Goal: Communication & Community: Answer question/provide support

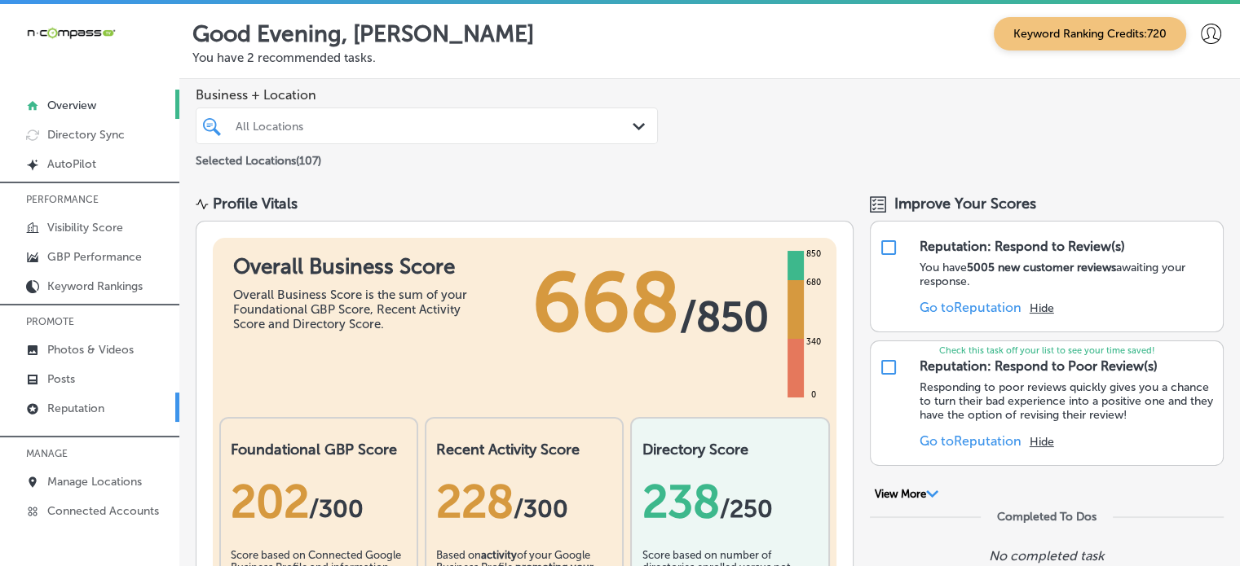
click at [104, 404] on p "Reputation" at bounding box center [75, 409] width 57 height 14
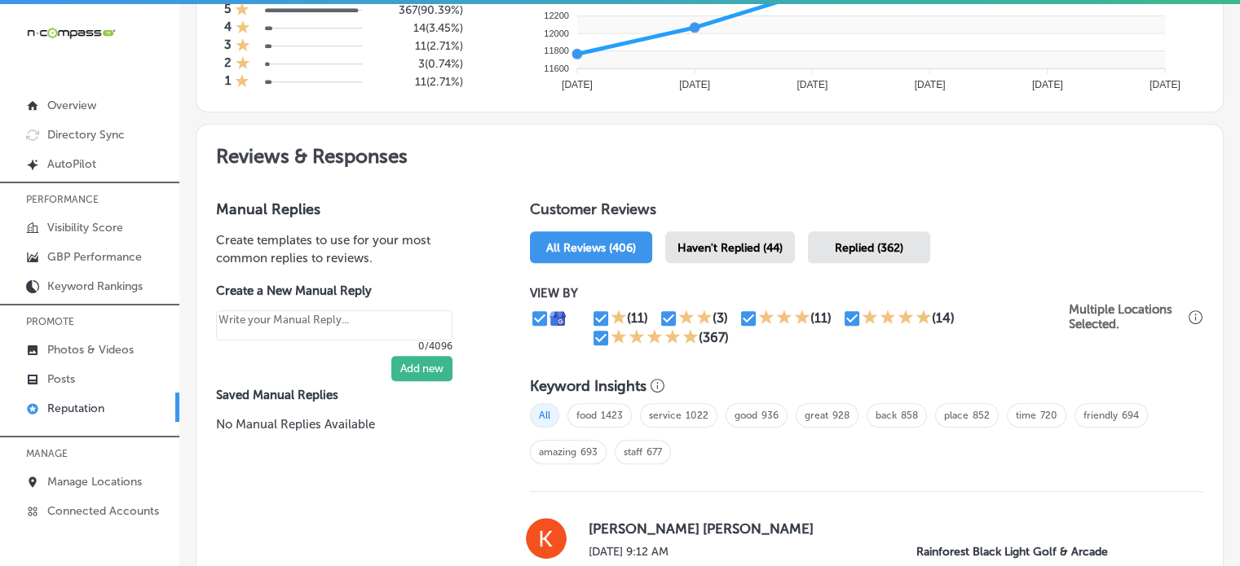
scroll to position [786, 0]
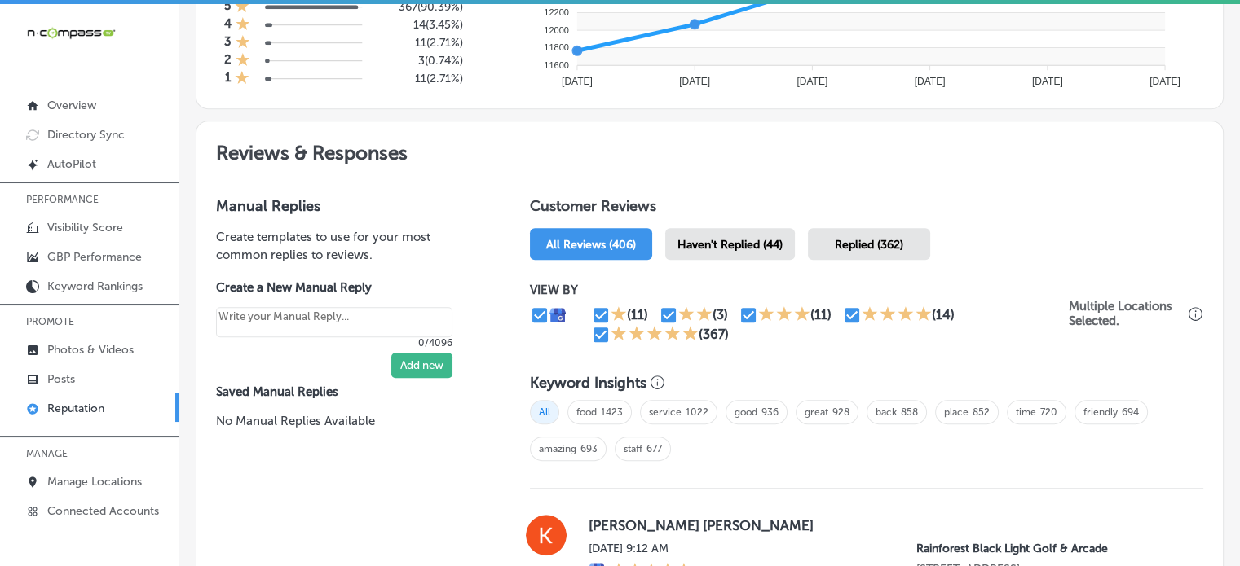
click at [764, 238] on span "Haven't Replied (44)" at bounding box center [729, 245] width 105 height 14
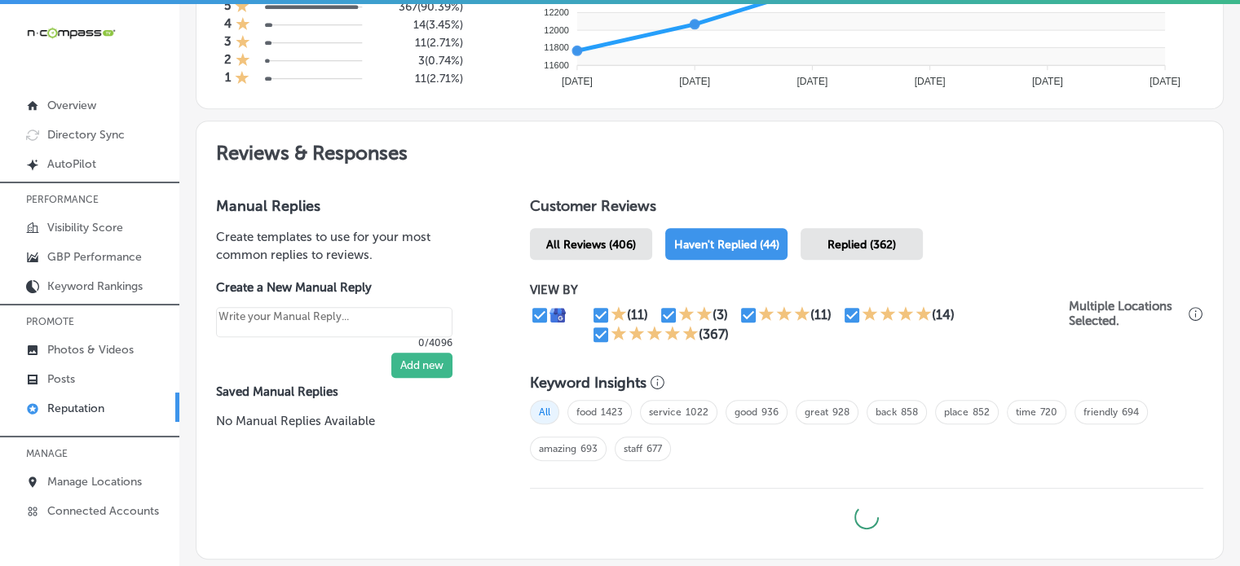
type textarea "x"
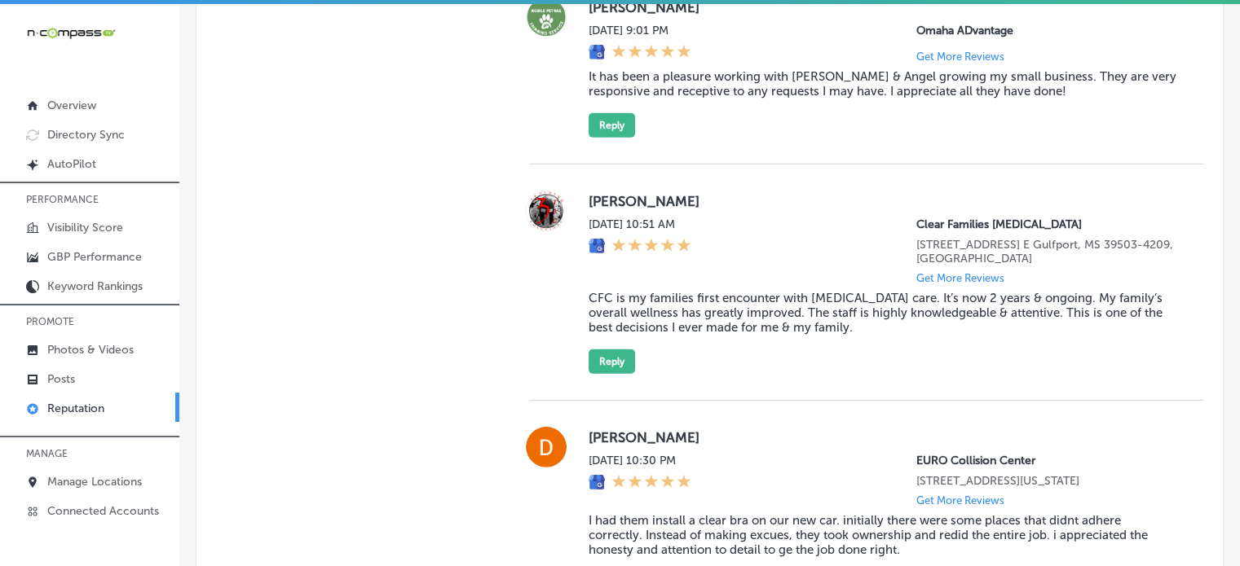
scroll to position [4730, 0]
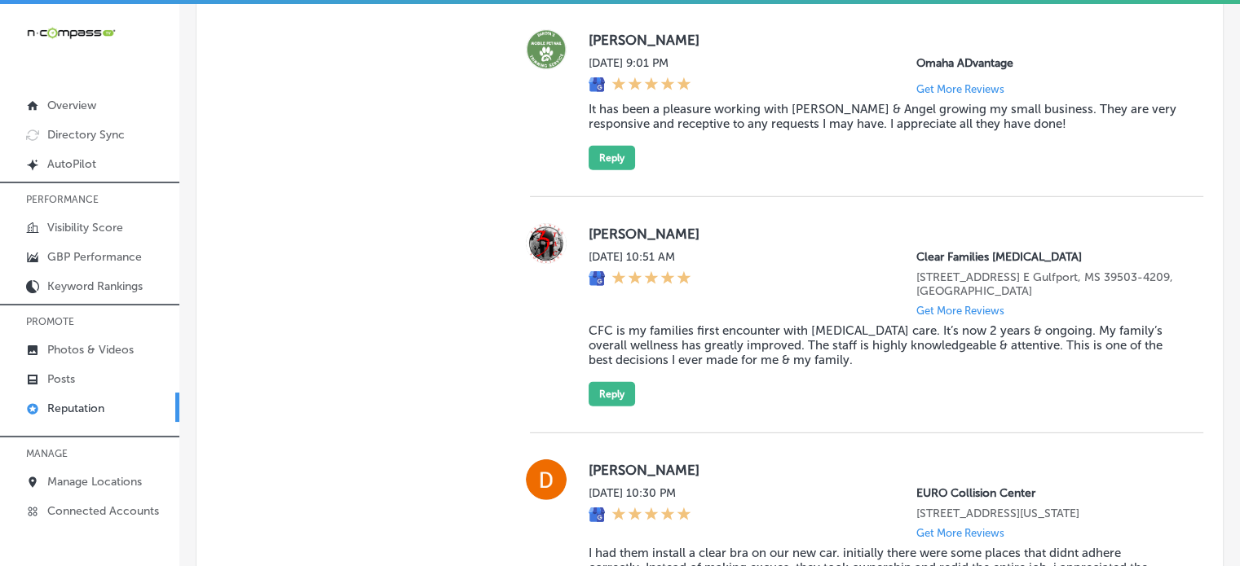
click at [671, 317] on div "Tue, Sep 16, 2025 10:51 AM" at bounding box center [639, 283] width 103 height 67
click at [677, 358] on blockquote "CFC is my families first encounter with chiropractic care. It’s now 2 years & o…" at bounding box center [882, 346] width 588 height 44
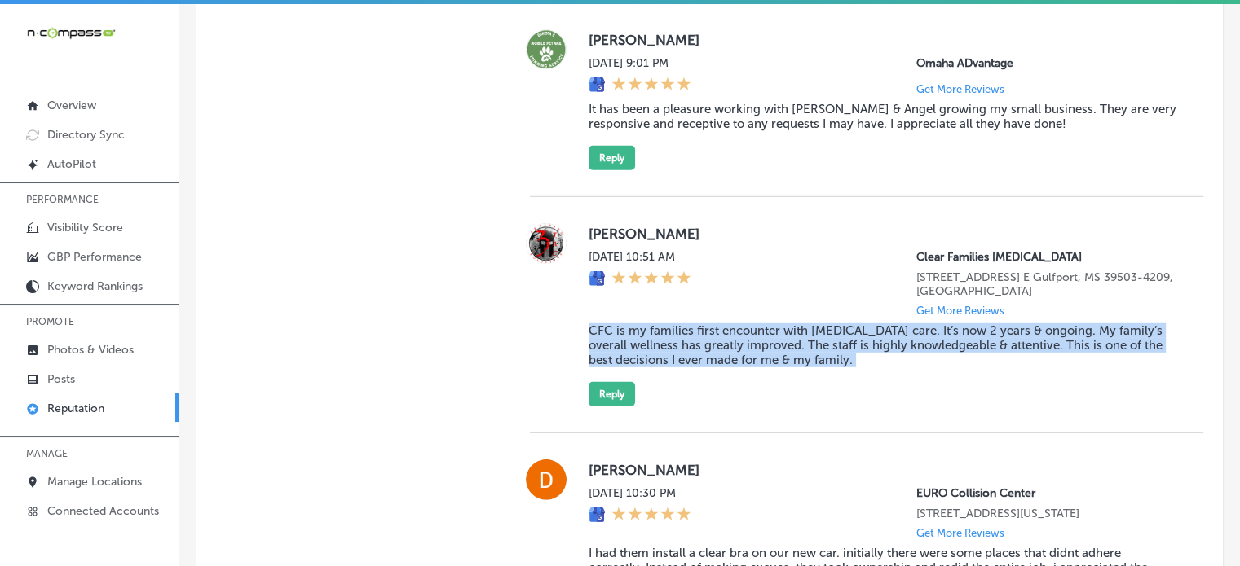
click at [677, 358] on blockquote "CFC is my families first encounter with chiropractic care. It’s now 2 years & o…" at bounding box center [882, 346] width 588 height 44
copy blockquote "CFC is my families first encounter with chiropractic care. It’s now 2 years & o…"
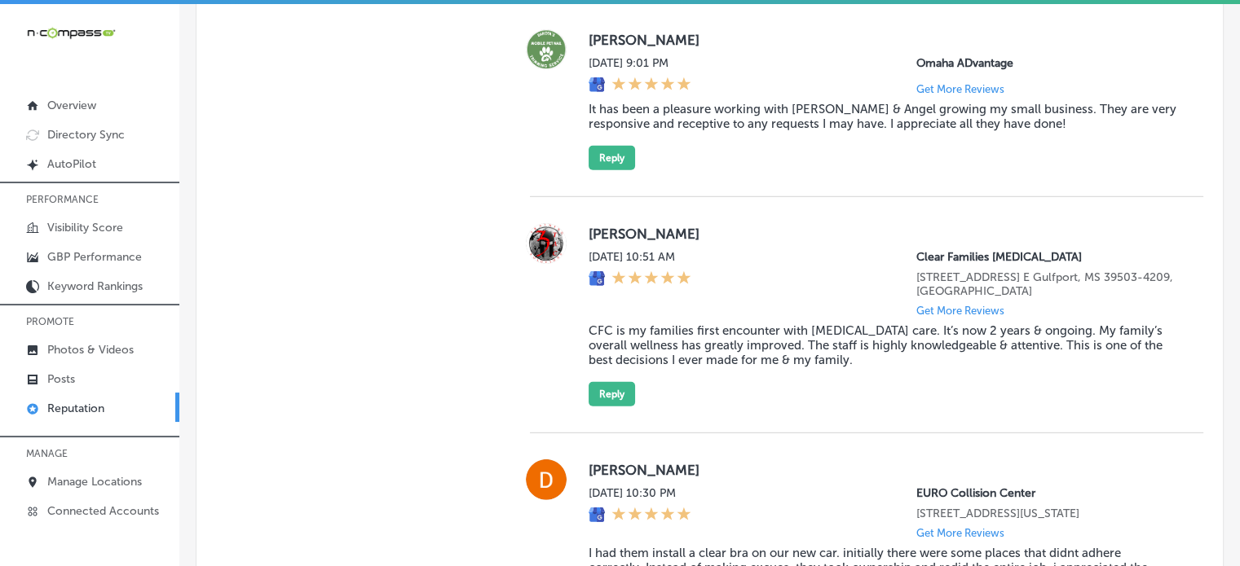
click at [606, 242] on label "Renee Bienemy" at bounding box center [882, 234] width 588 height 16
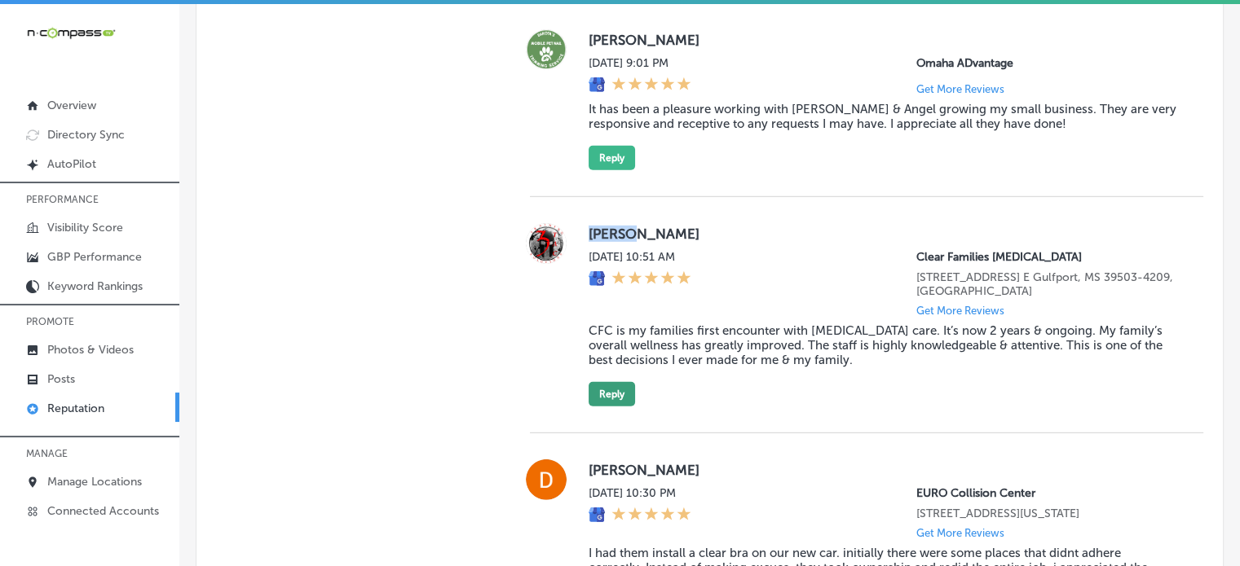
click at [617, 407] on button "Reply" at bounding box center [611, 394] width 46 height 24
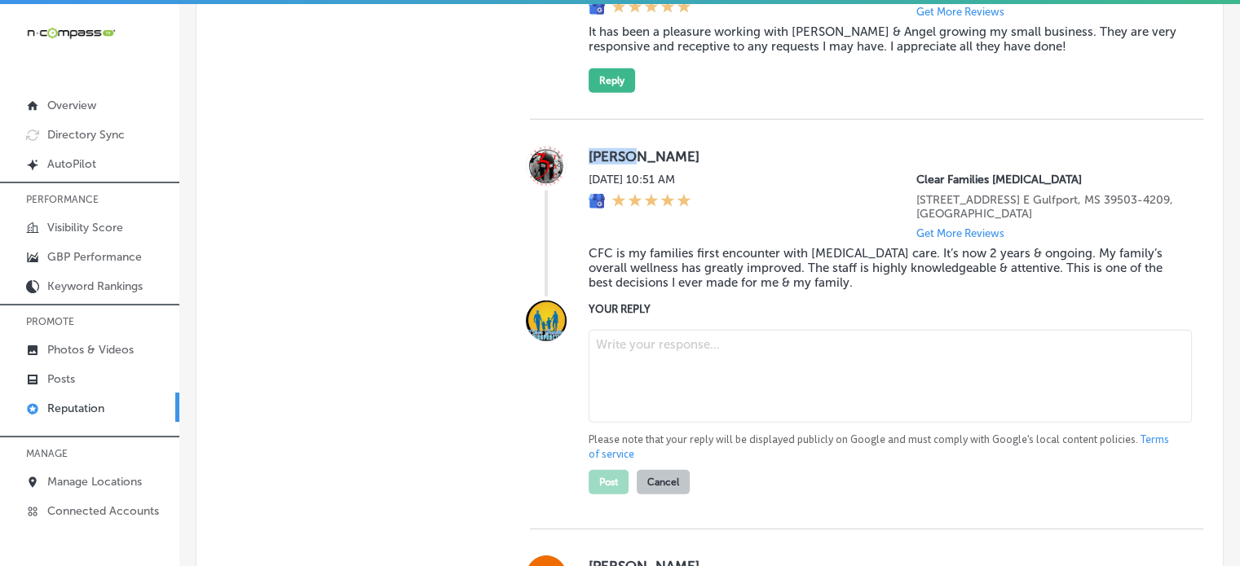
scroll to position [4809, 0]
click at [662, 398] on textarea at bounding box center [889, 375] width 603 height 93
paste textarea "Thank you for the wonderful 5-star review, Renee! We’re so happy to hear that C…"
type textarea "Thank you for the wonderful 5-star review, Renee! We’re so happy to hear that C…"
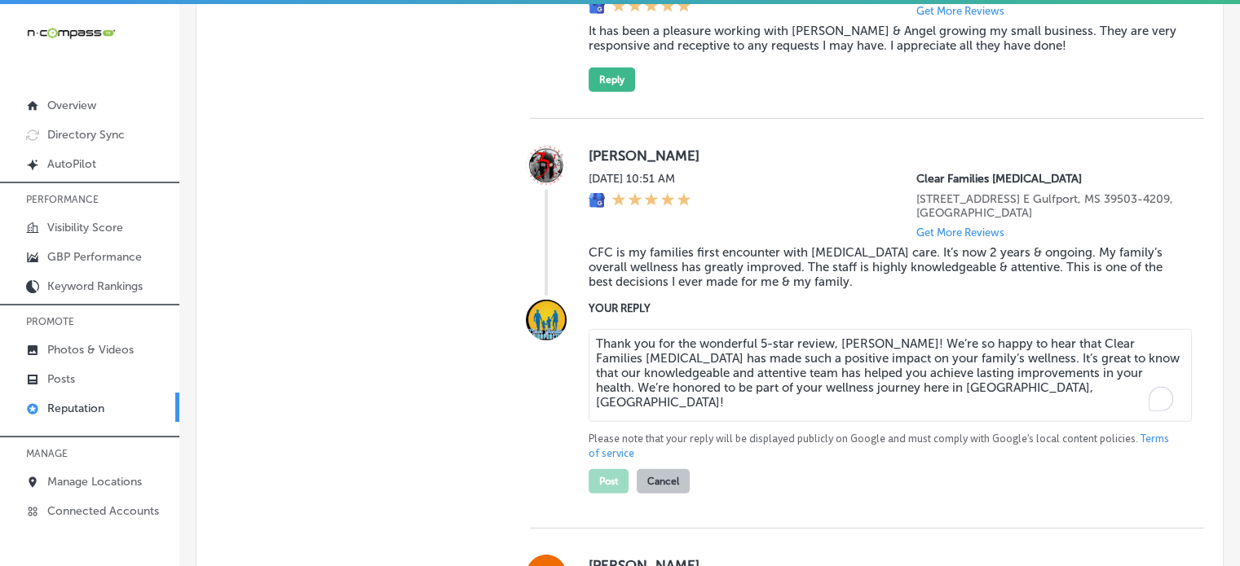
type textarea "x"
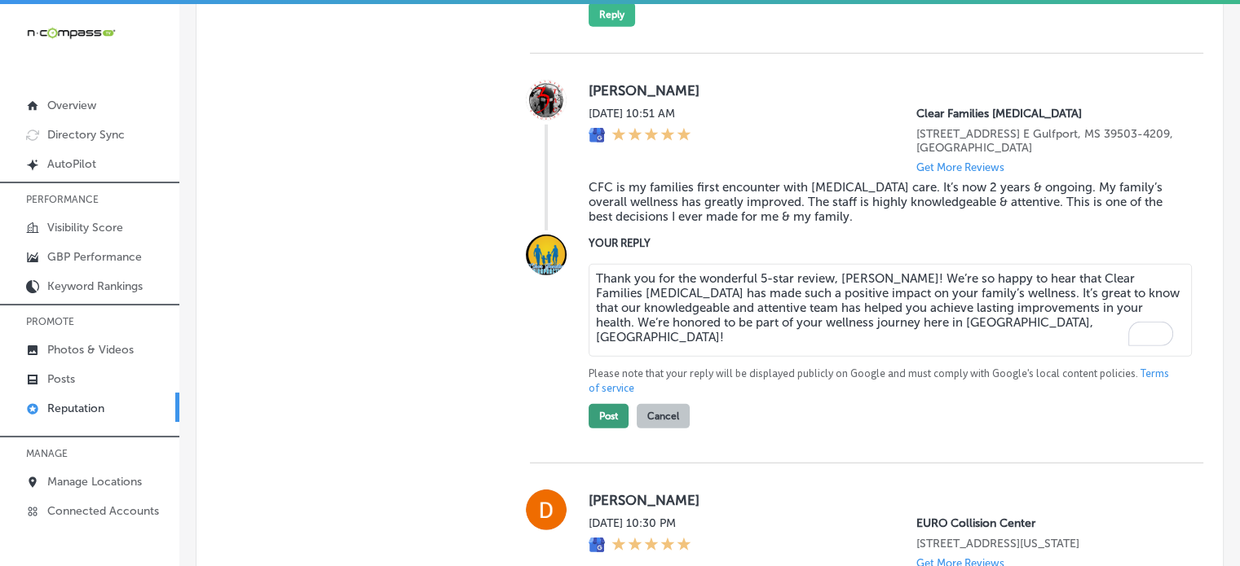
type textarea "Thank you for the wonderful 5-star review, Renee! We’re so happy to hear that C…"
click at [600, 429] on button "Post" at bounding box center [608, 416] width 40 height 24
type textarea "x"
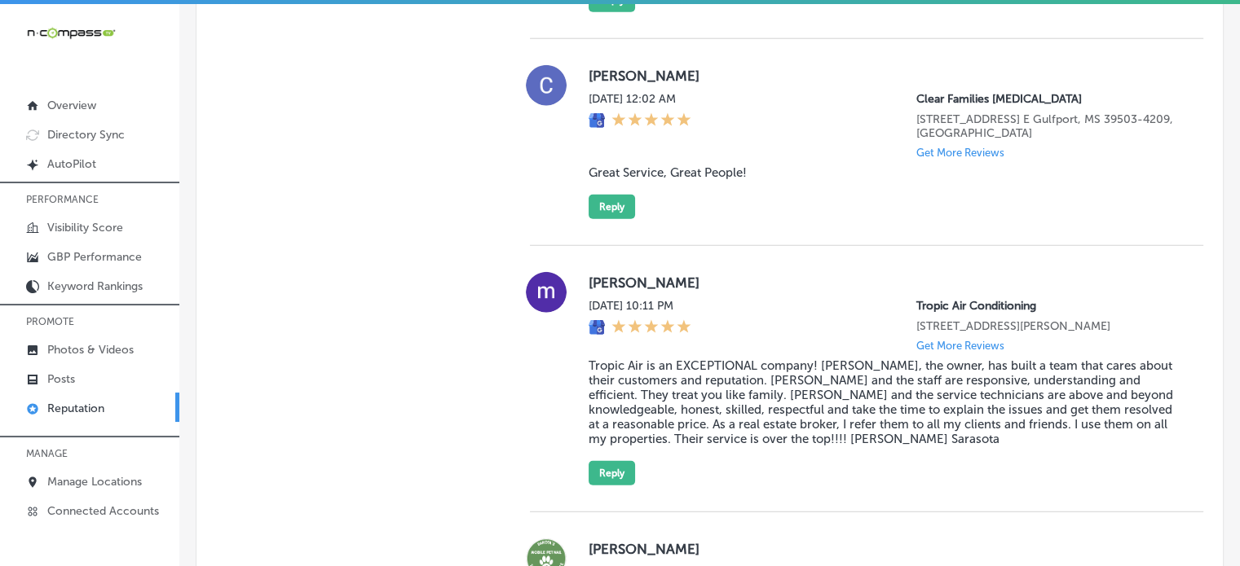
scroll to position [4169, 0]
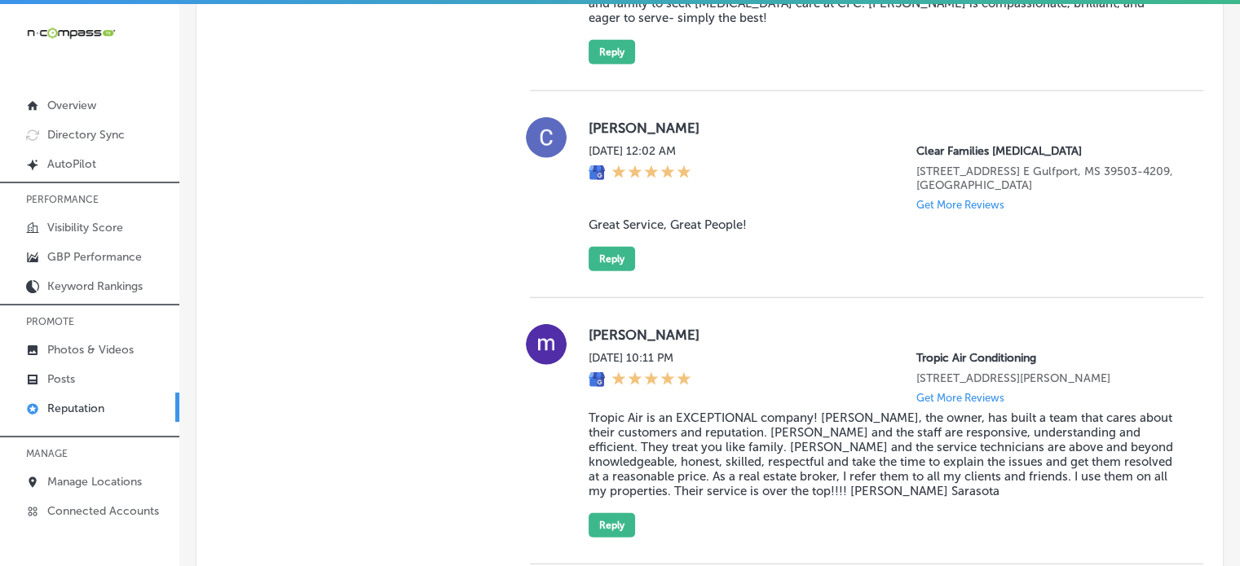
click at [659, 232] on blockquote "Great Service, Great People!" at bounding box center [882, 225] width 588 height 15
copy blockquote "Great Service, Great People!"
click at [603, 271] on button "Reply" at bounding box center [611, 259] width 46 height 24
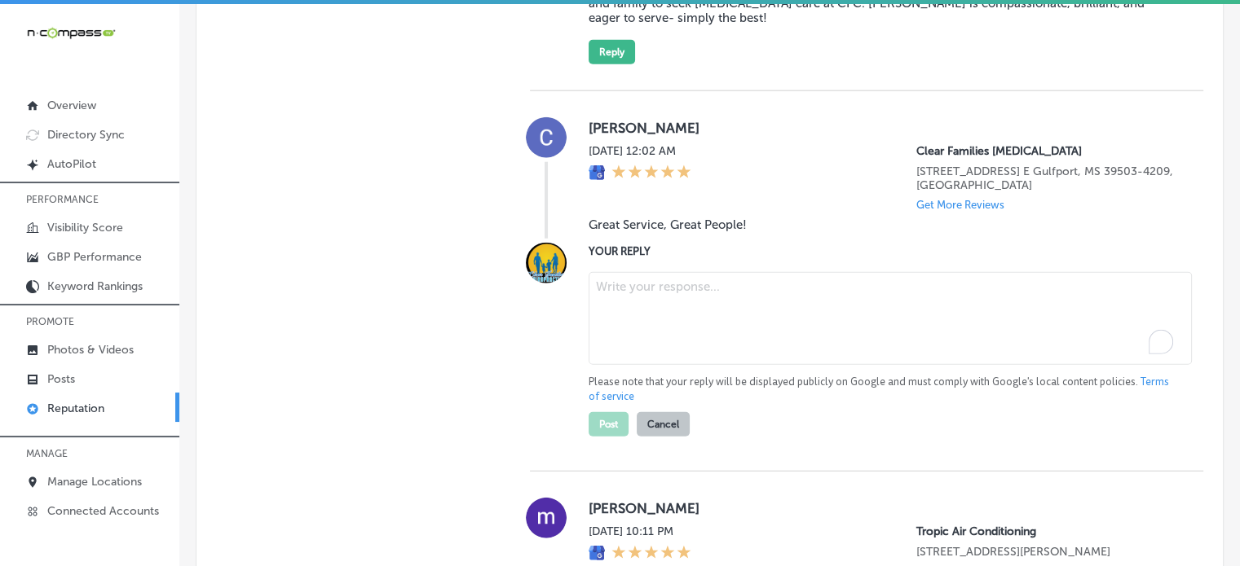
click at [641, 348] on textarea "To enrich screen reader interactions, please activate Accessibility in Grammarl…" at bounding box center [889, 318] width 603 height 93
paste textarea "Thank you for the 5-star review, Christopher! We’re so glad to hear that you ha…"
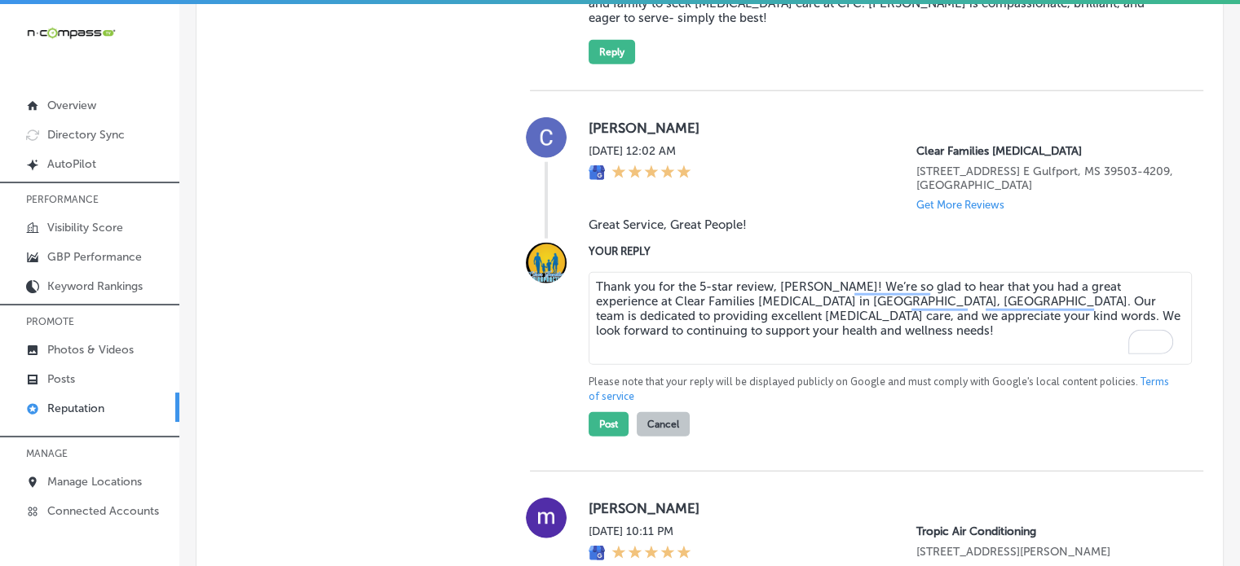
scroll to position [4204, 0]
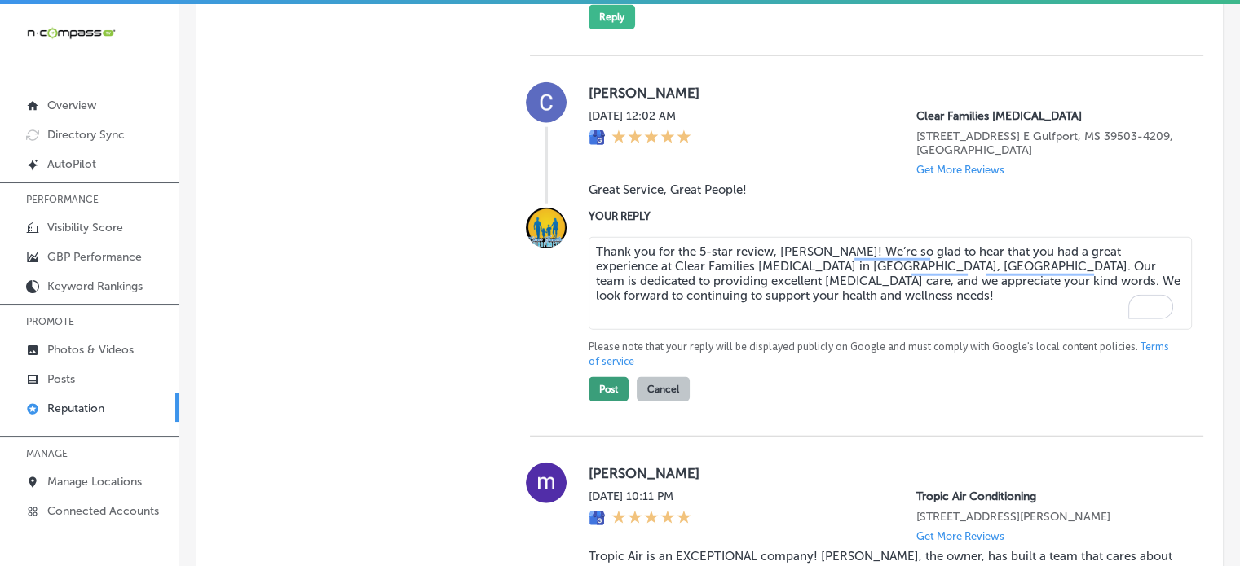
type textarea "Thank you for the 5-star review, Christopher! We’re so glad to hear that you ha…"
click at [610, 402] on button "Post" at bounding box center [608, 389] width 40 height 24
type textarea "x"
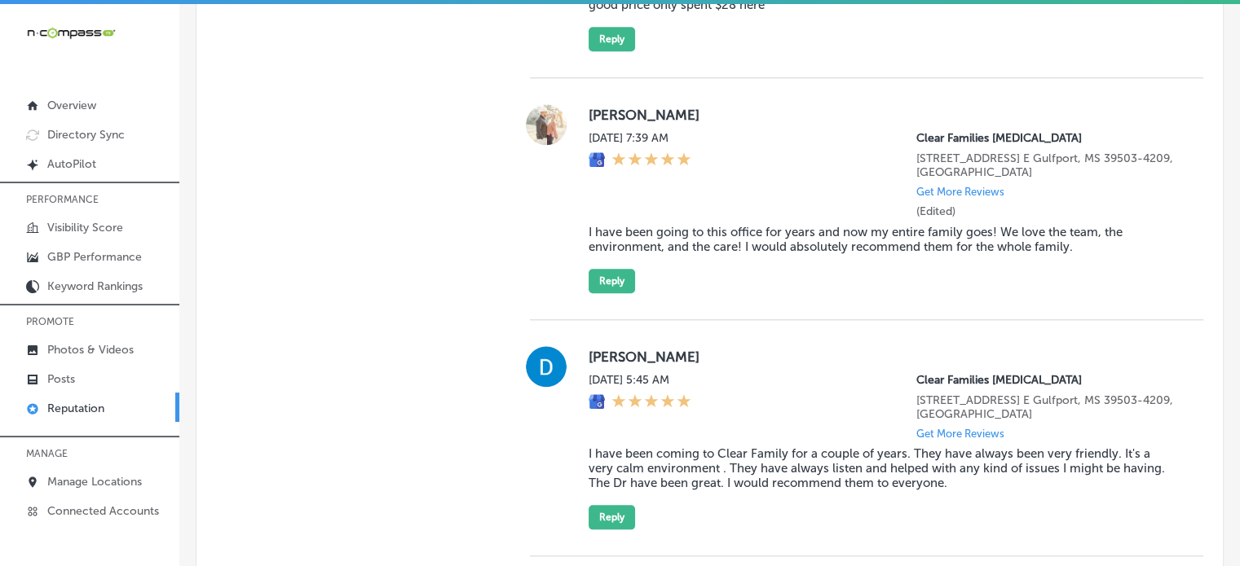
scroll to position [1599, 0]
click at [728, 253] on blockquote "I have been going to this office for years and now my entire family goes! We lo…" at bounding box center [882, 237] width 588 height 29
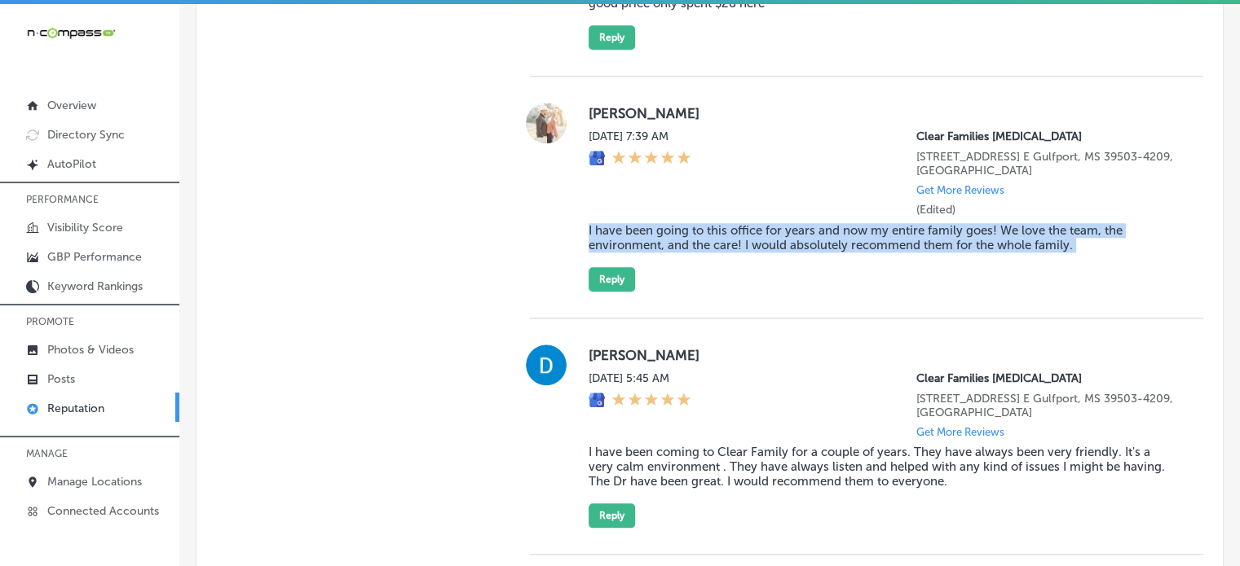
click at [728, 253] on blockquote "I have been going to this office for years and now my entire family goes! We lo…" at bounding box center [882, 237] width 588 height 29
copy blockquote "I have been going to this office for years and now my entire family goes! We lo…"
click at [626, 292] on button "Reply" at bounding box center [611, 279] width 46 height 24
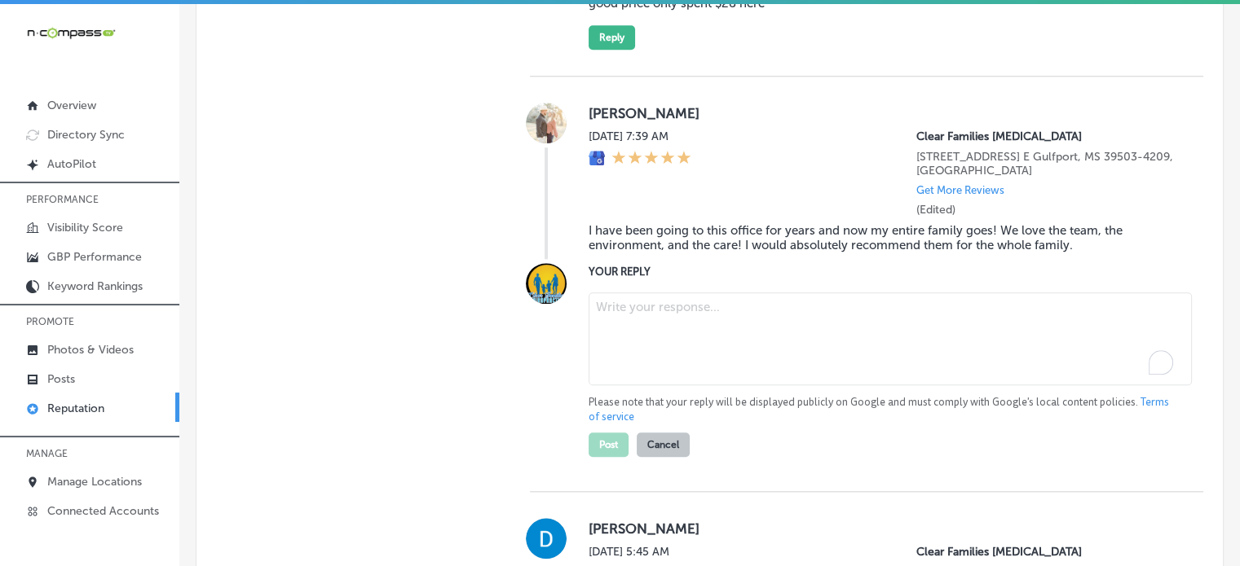
click at [698, 350] on textarea "To enrich screen reader interactions, please activate Accessibility in Grammarl…" at bounding box center [889, 339] width 603 height 93
paste textarea "Thank you for the 5-star review, Zak! We’re so glad to hear that you and your e…"
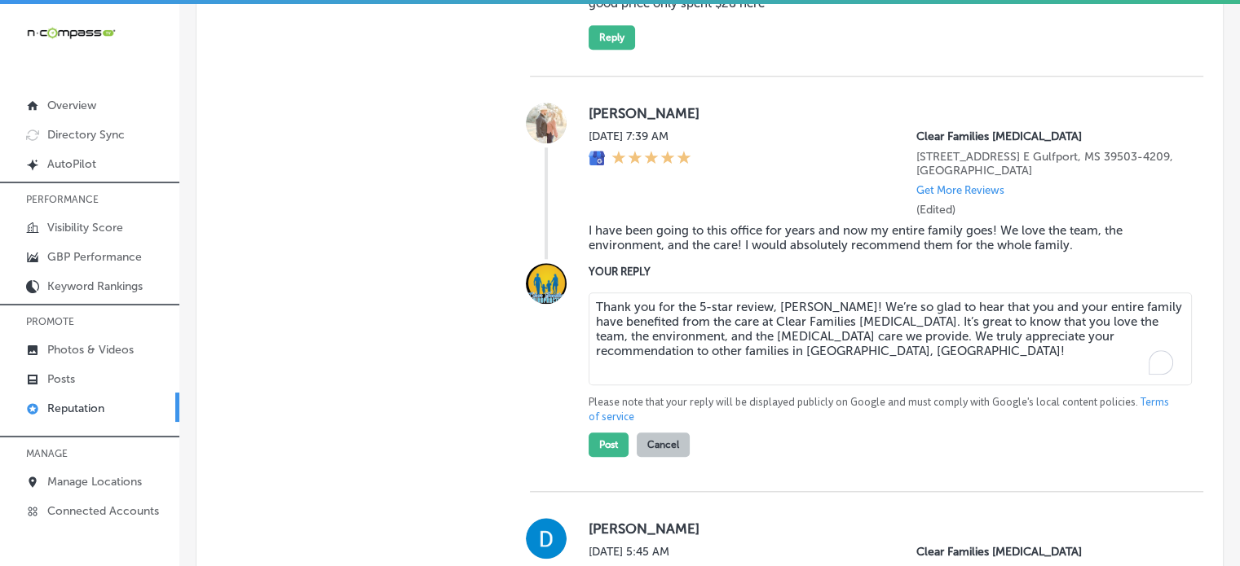
scroll to position [1620, 0]
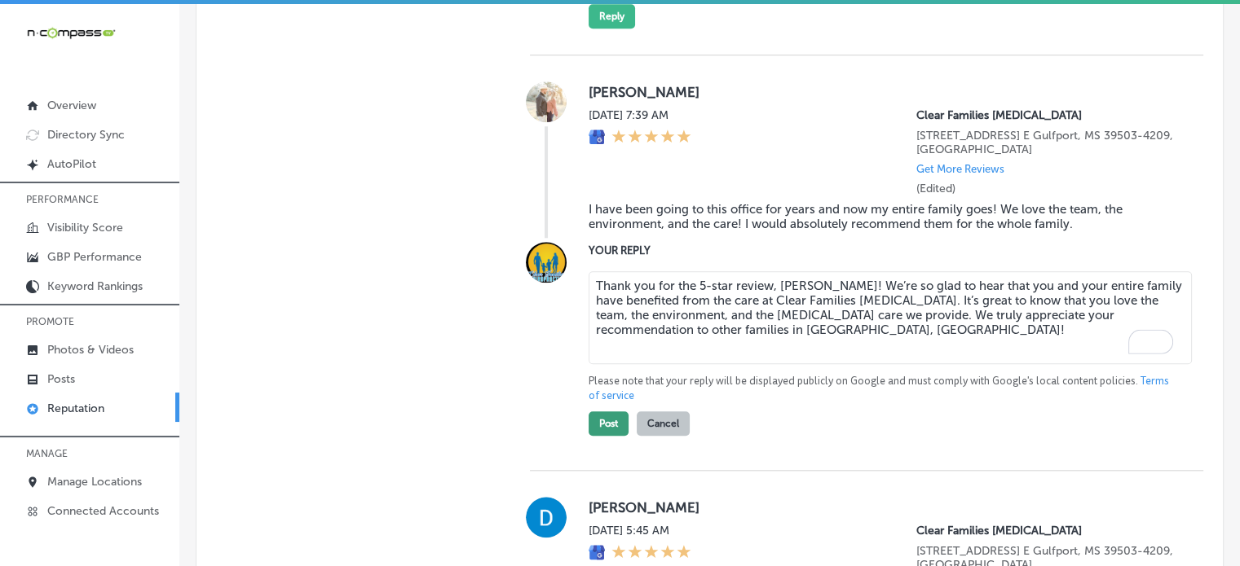
type textarea "Thank you for the 5-star review, Zak! We’re so glad to hear that you and your e…"
click at [608, 436] on button "Post" at bounding box center [608, 424] width 40 height 24
type textarea "x"
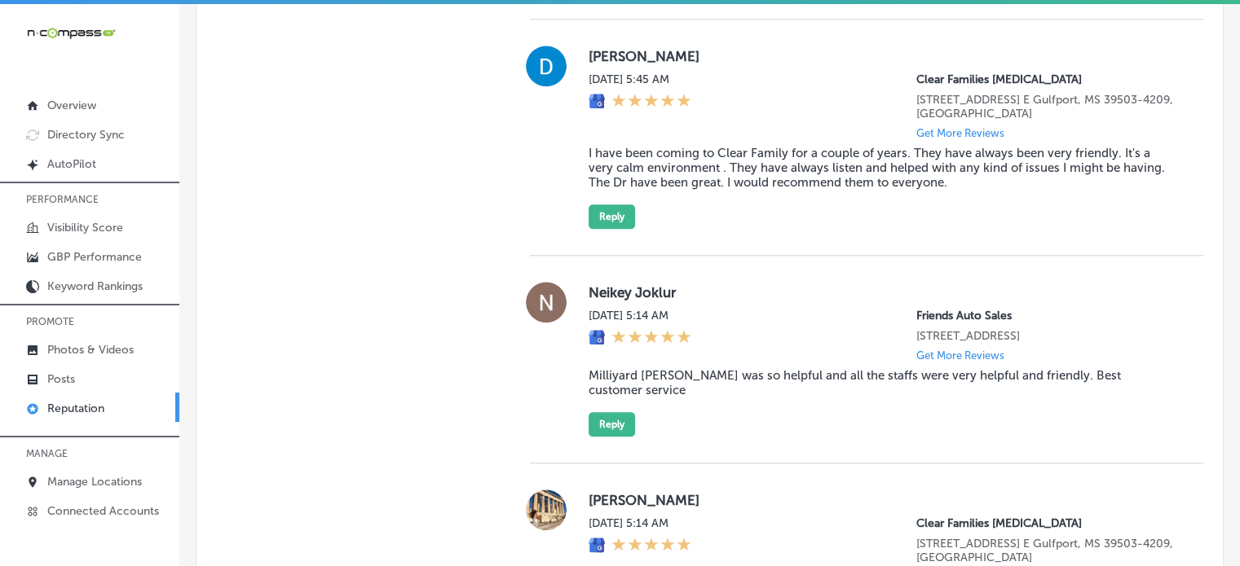
scroll to position [1655, 0]
click at [644, 191] on blockquote "I have been coming to Clear Family for a couple of years. They have always been…" at bounding box center [882, 169] width 588 height 44
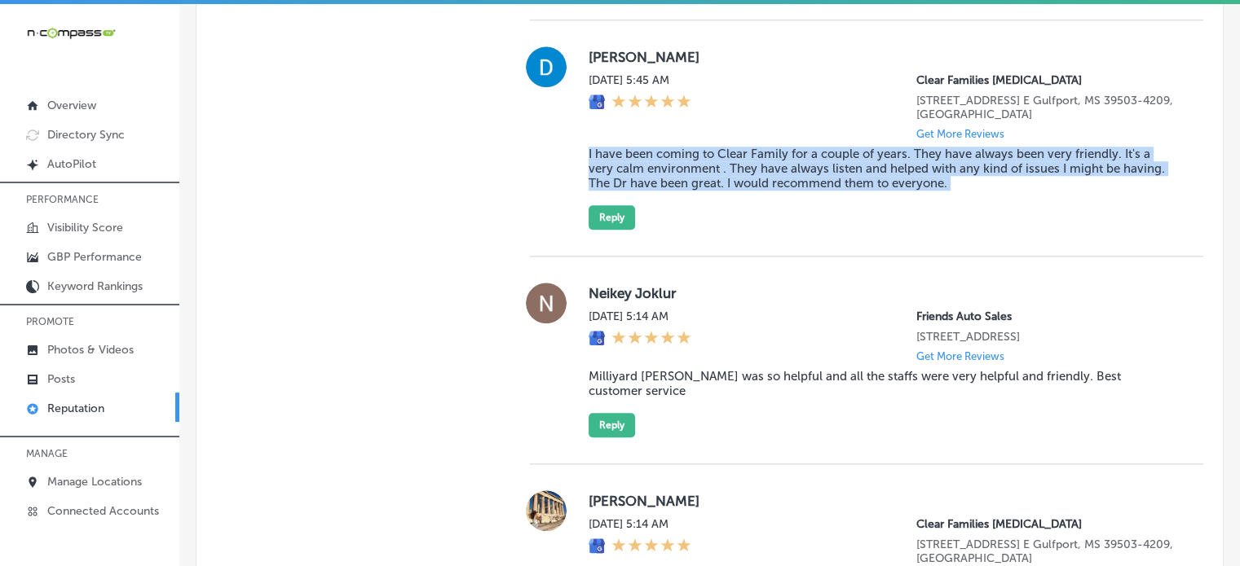
click at [644, 191] on blockquote "I have been coming to Clear Family for a couple of years. They have always been…" at bounding box center [882, 169] width 588 height 44
copy blockquote "I have been coming to Clear Family for a couple of years. They have always been…"
click at [615, 230] on button "Reply" at bounding box center [611, 217] width 46 height 24
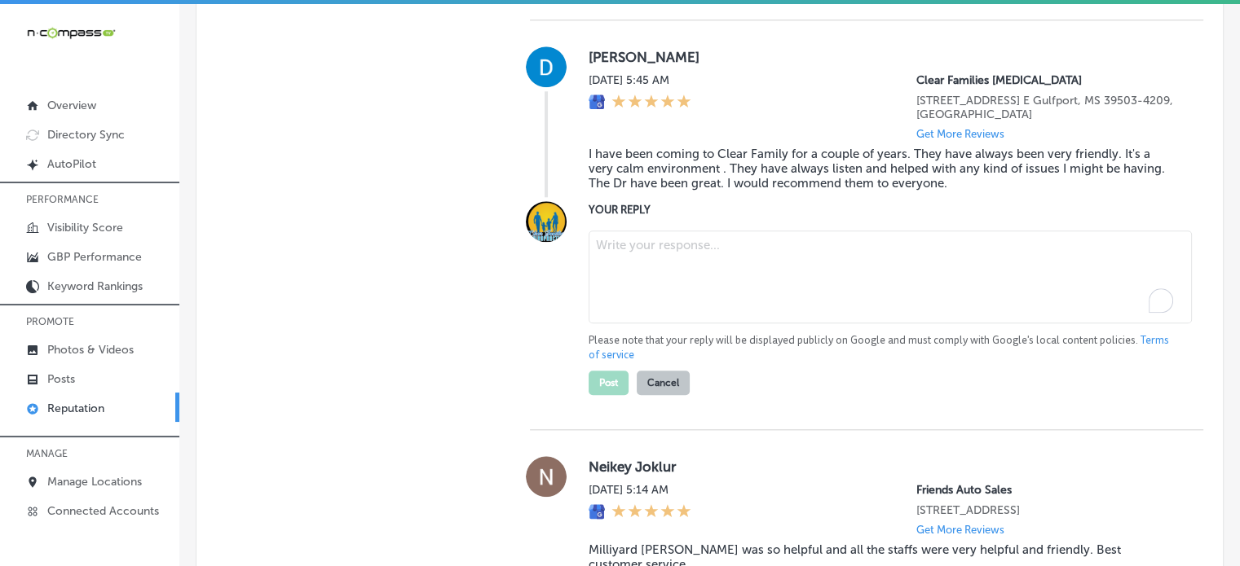
click at [707, 289] on textarea "To enrich screen reader interactions, please activate Accessibility in Grammarl…" at bounding box center [889, 277] width 603 height 93
paste textarea "Thank you for the 5-star review, Donna! We’re so happy to hear that you’ve had …"
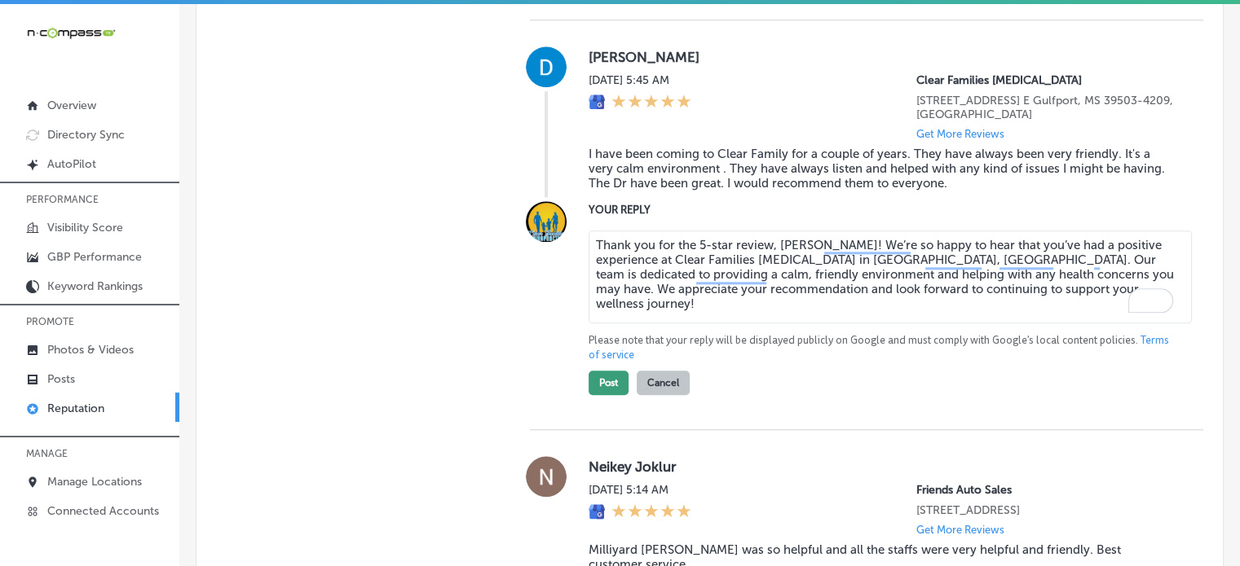
type textarea "Thank you for the 5-star review, Donna! We’re so happy to hear that you’ve had …"
click at [610, 395] on button "Post" at bounding box center [608, 383] width 40 height 24
type textarea "x"
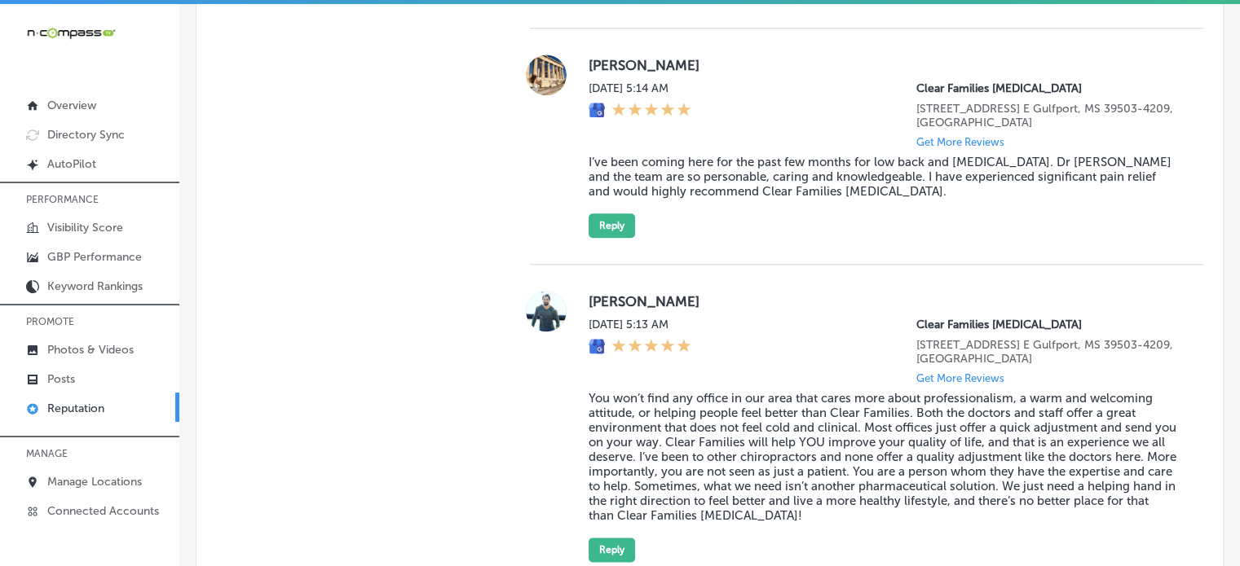
scroll to position [1857, 0]
click at [710, 174] on blockquote "I’ve been coming here for the past few months for low back and neck pain. Dr Am…" at bounding box center [882, 175] width 588 height 44
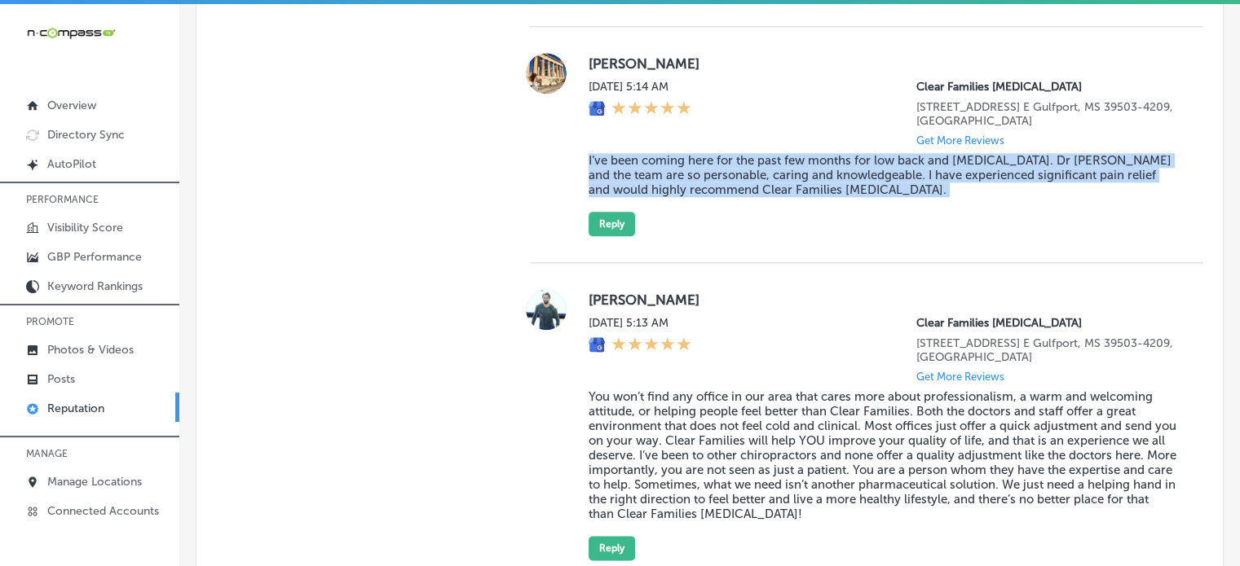
click at [710, 174] on blockquote "I’ve been coming here for the past few months for low back and neck pain. Dr Am…" at bounding box center [882, 175] width 588 height 44
copy blockquote "I’ve been coming here for the past few months for low back and neck pain. Dr Am…"
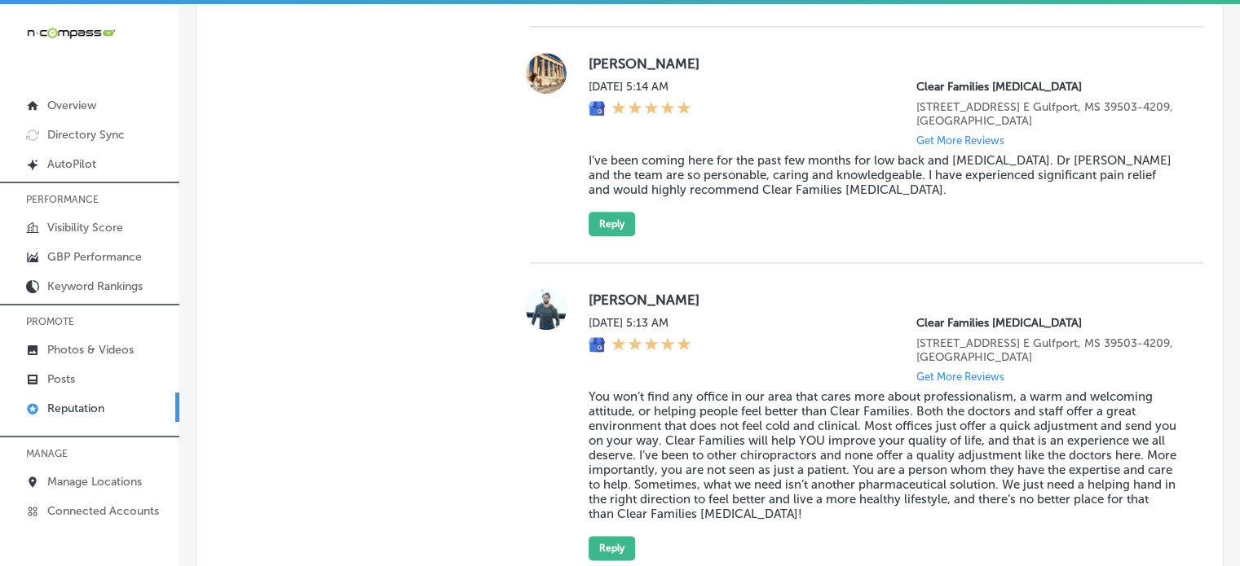
click at [599, 251] on div "Nicole Almaraz Wed, Sep 17, 2025 5:14 AM Clear Families Chiropractic 15007 Creo…" at bounding box center [866, 145] width 673 height 236
click at [606, 236] on button "Reply" at bounding box center [611, 224] width 46 height 24
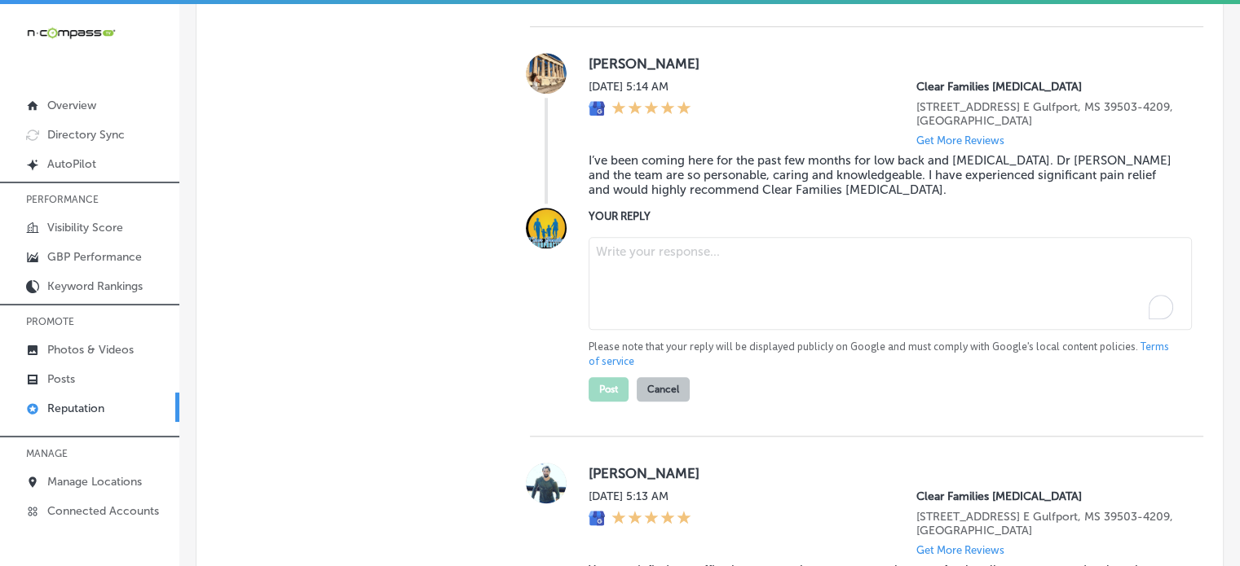
click at [635, 286] on textarea "To enrich screen reader interactions, please activate Accessibility in Grammarl…" at bounding box center [889, 283] width 603 height 93
paste textarea "Thank you for the 5-star review, Nicole! We’re so glad to hear that you’ve expe…"
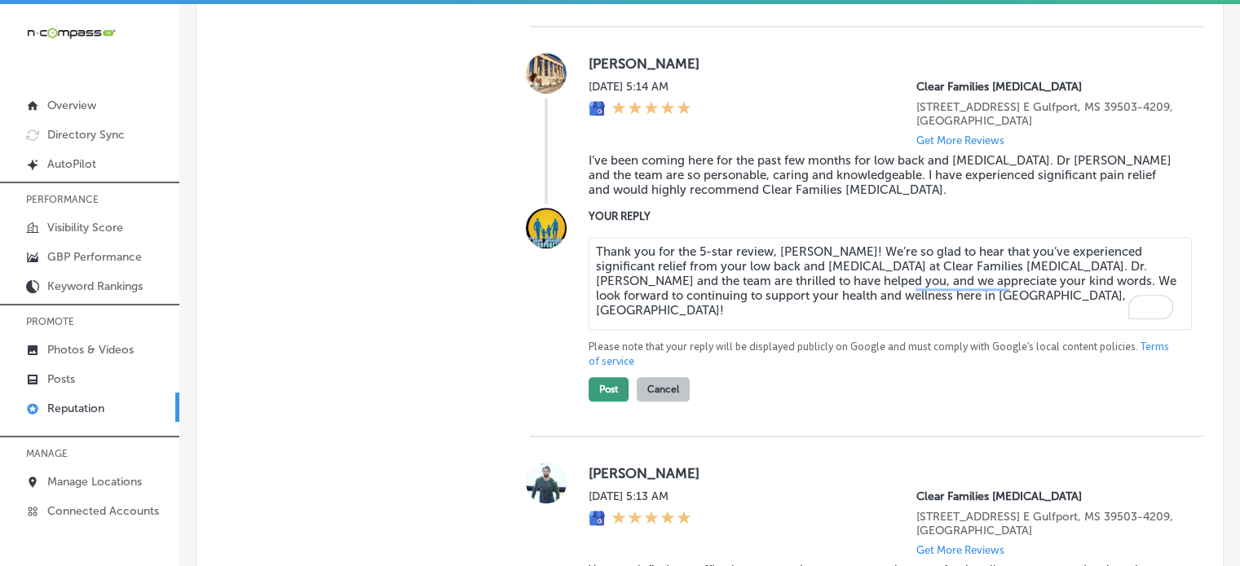
type textarea "Thank you for the 5-star review, Nicole! We’re so glad to hear that you’ve expe…"
click at [614, 394] on button "Post" at bounding box center [608, 389] width 40 height 24
type textarea "x"
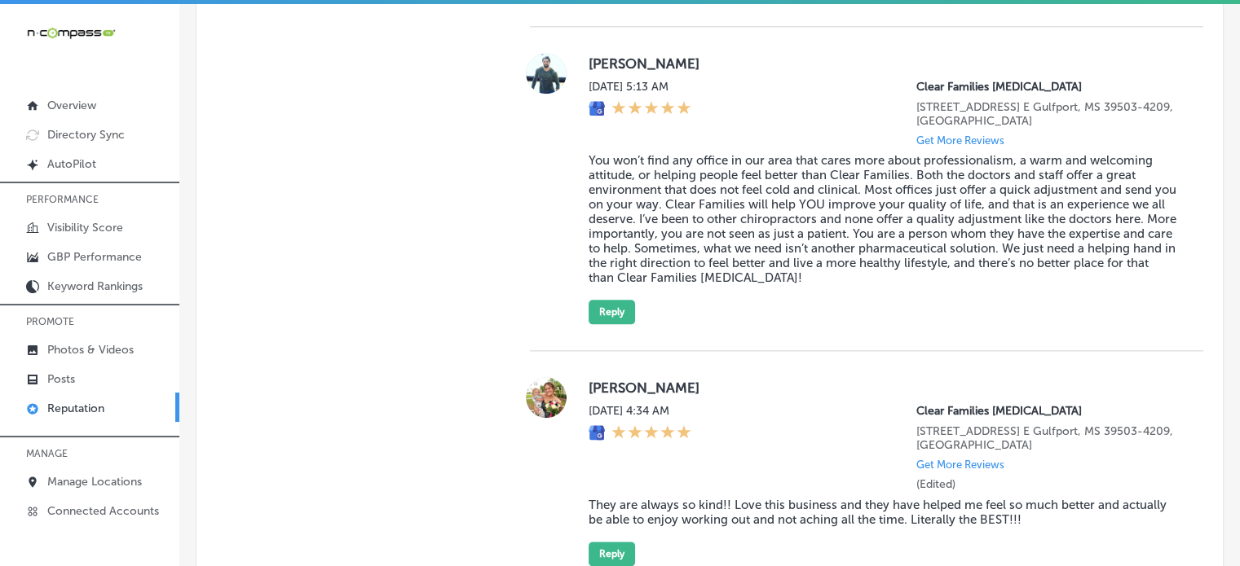
click at [739, 165] on blockquote "You won’t find any office in our area that cares more about professionalism, a …" at bounding box center [882, 219] width 588 height 132
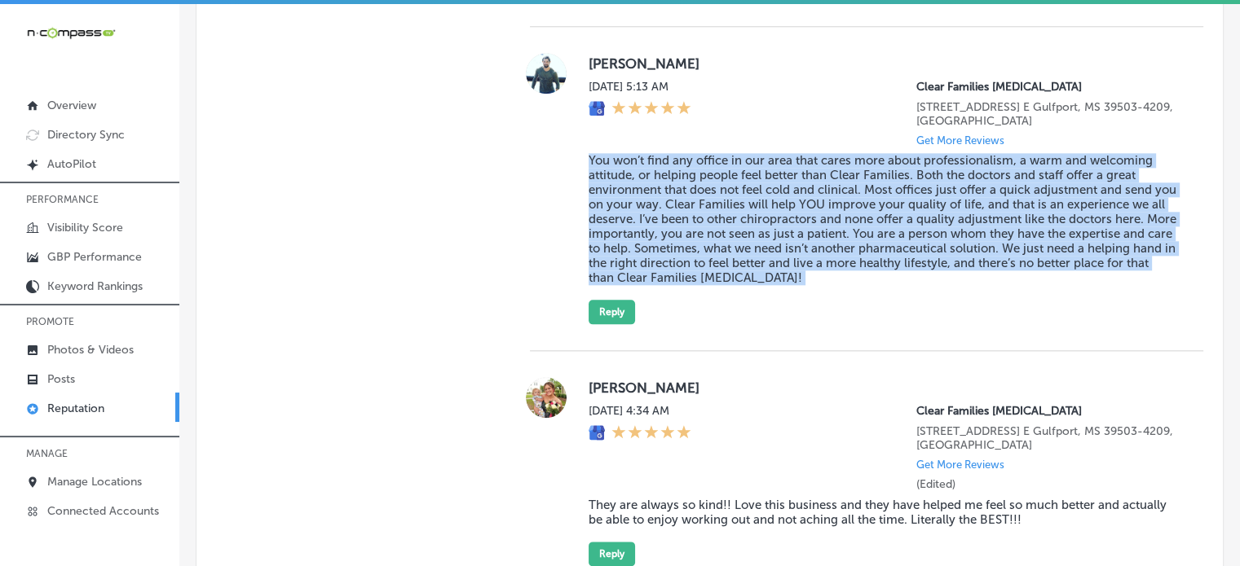
click at [739, 165] on blockquote "You won’t find any office in our area that cares more about professionalism, a …" at bounding box center [882, 219] width 588 height 132
copy blockquote "You won’t find any office in our area that cares more about professionalism, a …"
click at [610, 324] on button "Reply" at bounding box center [611, 312] width 46 height 24
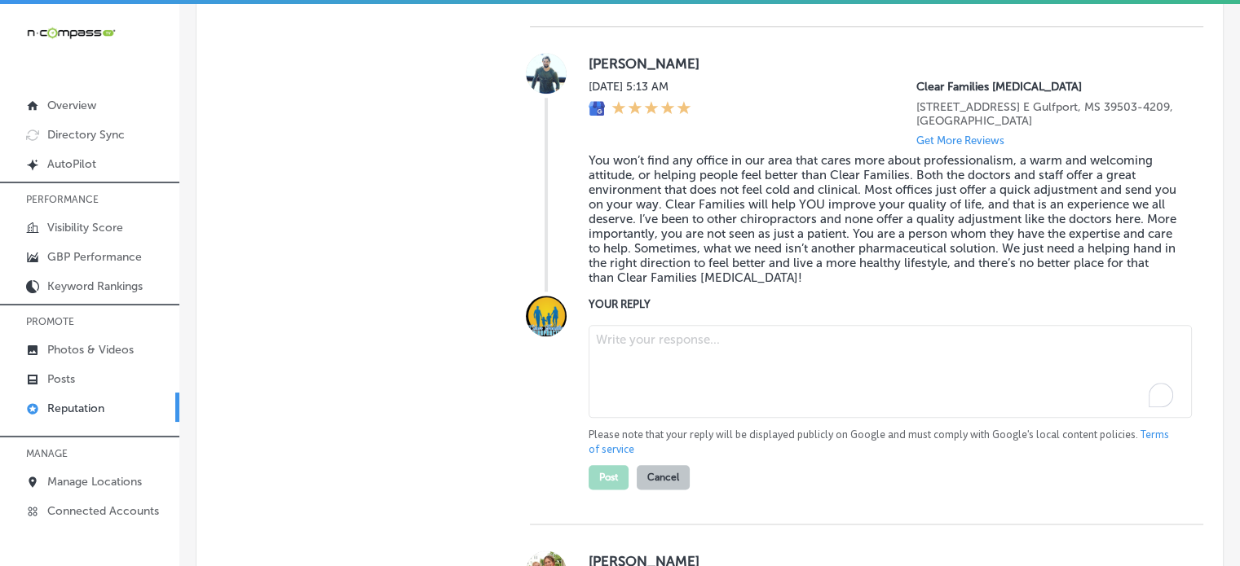
click at [645, 375] on textarea "To enrich screen reader interactions, please activate Accessibility in Grammarl…" at bounding box center [889, 371] width 603 height 93
paste textarea "Thank you for the amazing 5-star review, David! We're so glad to hear that Clea…"
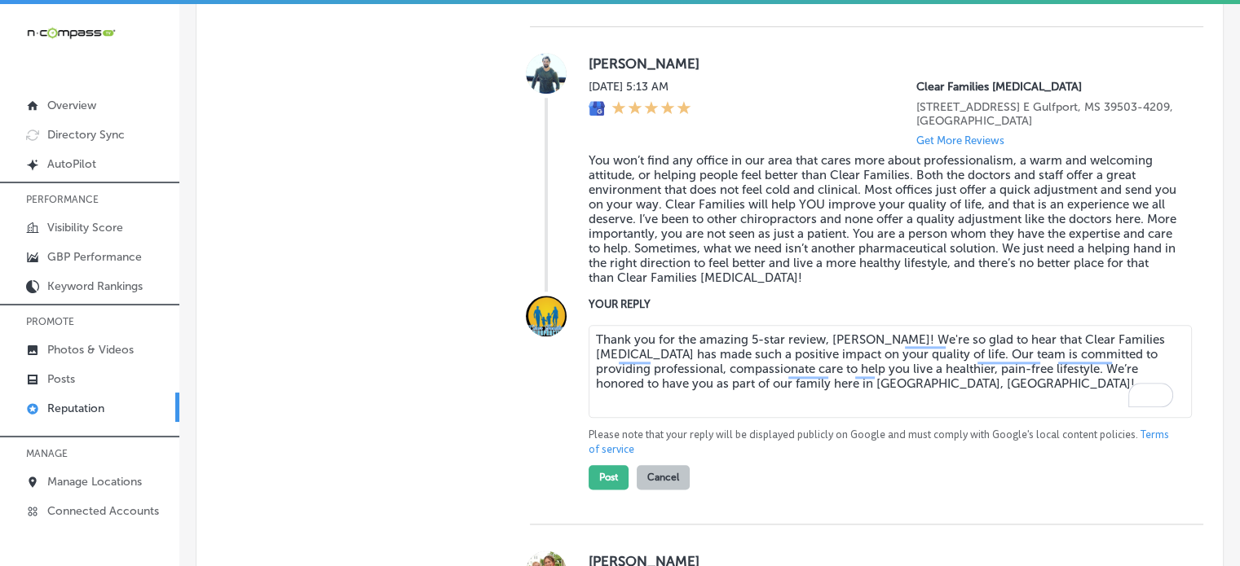
type textarea "Thank you for the amazing 5-star review, David! We're so glad to hear that Clea…"
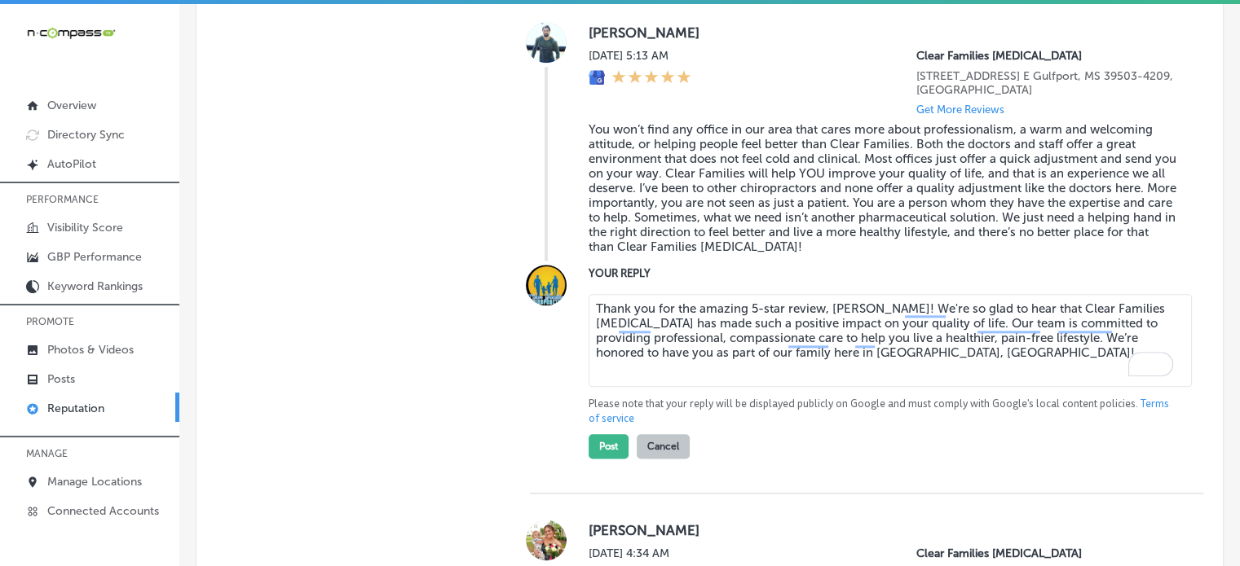
scroll to position [1889, 0]
click at [613, 456] on button "Post" at bounding box center [608, 445] width 40 height 24
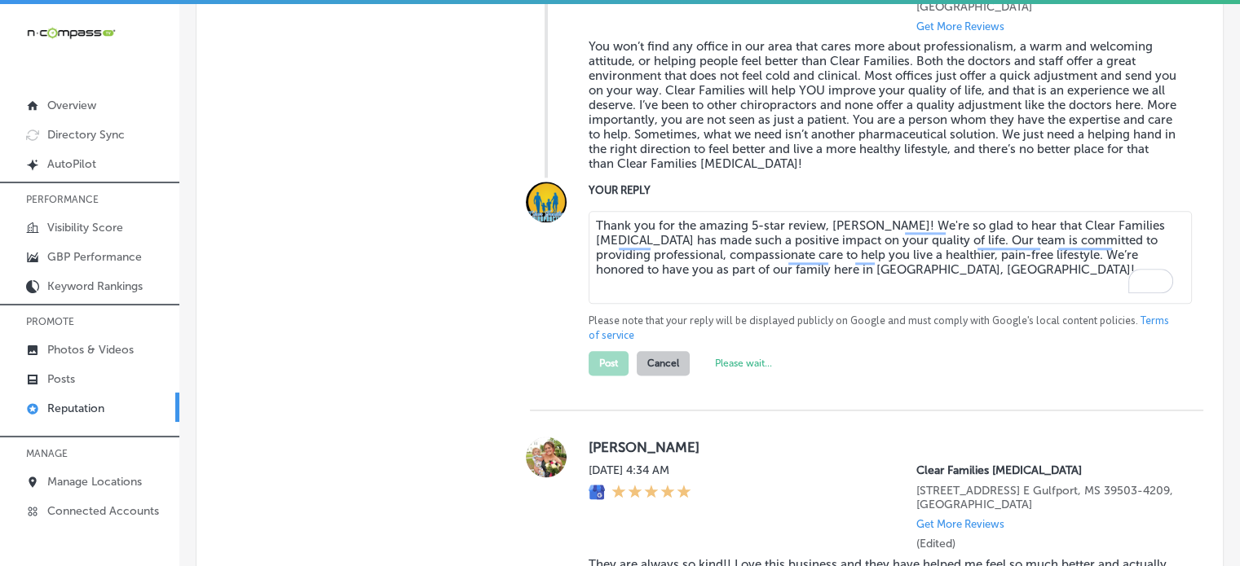
scroll to position [1976, 0]
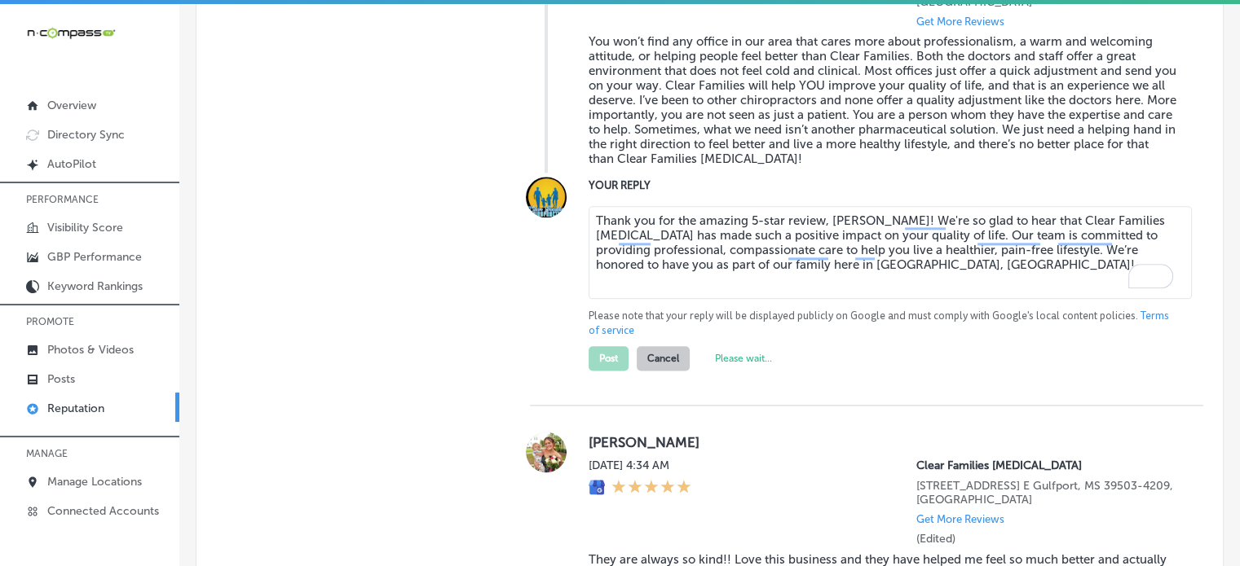
type textarea "x"
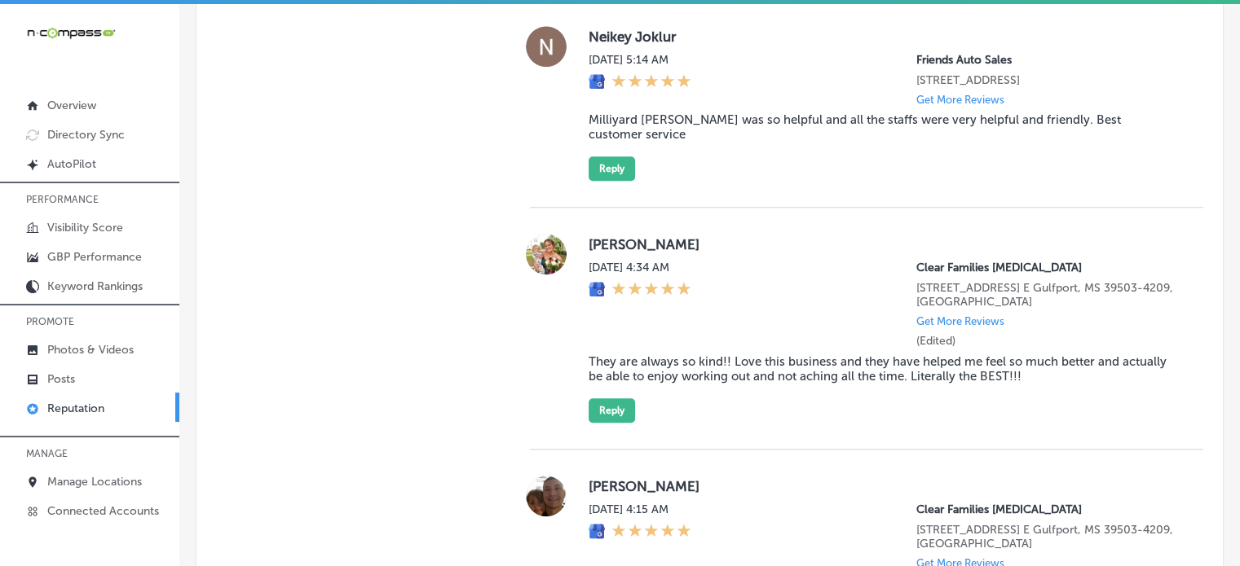
scroll to position [1774, 0]
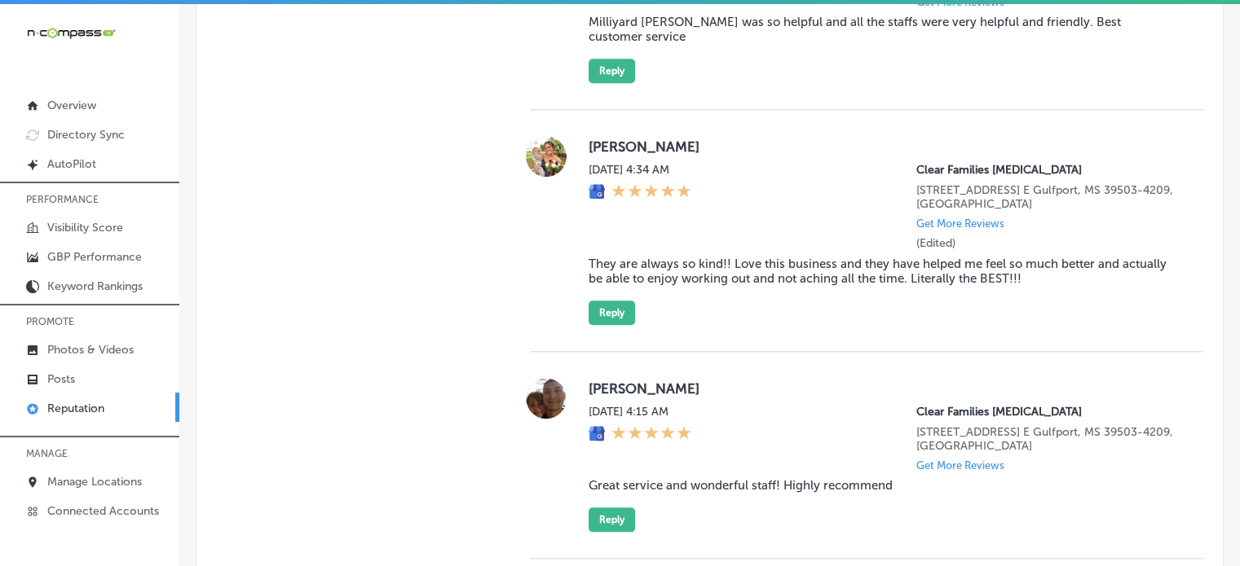
click at [742, 275] on blockquote "They are always so kind!! Love this business and they have helped me feel so mu…" at bounding box center [882, 271] width 588 height 29
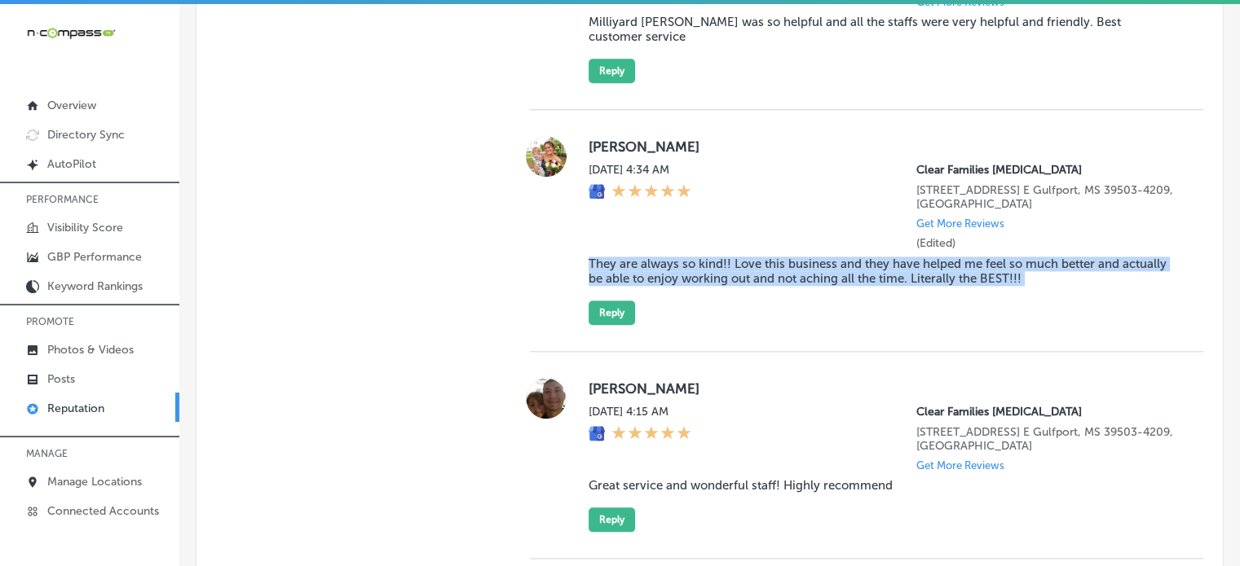
click at [742, 275] on blockquote "They are always so kind!! Love this business and they have helped me feel so mu…" at bounding box center [882, 271] width 588 height 29
copy blockquote "They are always so kind!! Love this business and they have helped me feel so mu…"
click at [598, 325] on button "Reply" at bounding box center [611, 313] width 46 height 24
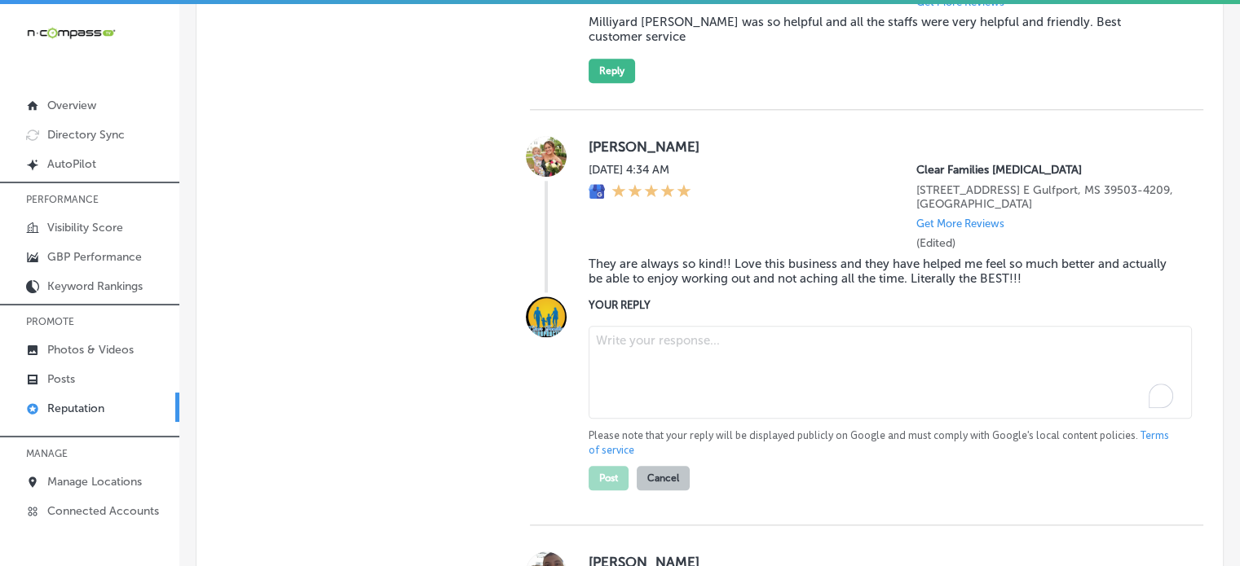
click at [658, 365] on textarea "To enrich screen reader interactions, please activate Accessibility in Grammarl…" at bounding box center [889, 372] width 603 height 93
paste textarea "Thank you for the 5-star review, Brooklyn! We’re so glad to hear that Clear Fam…"
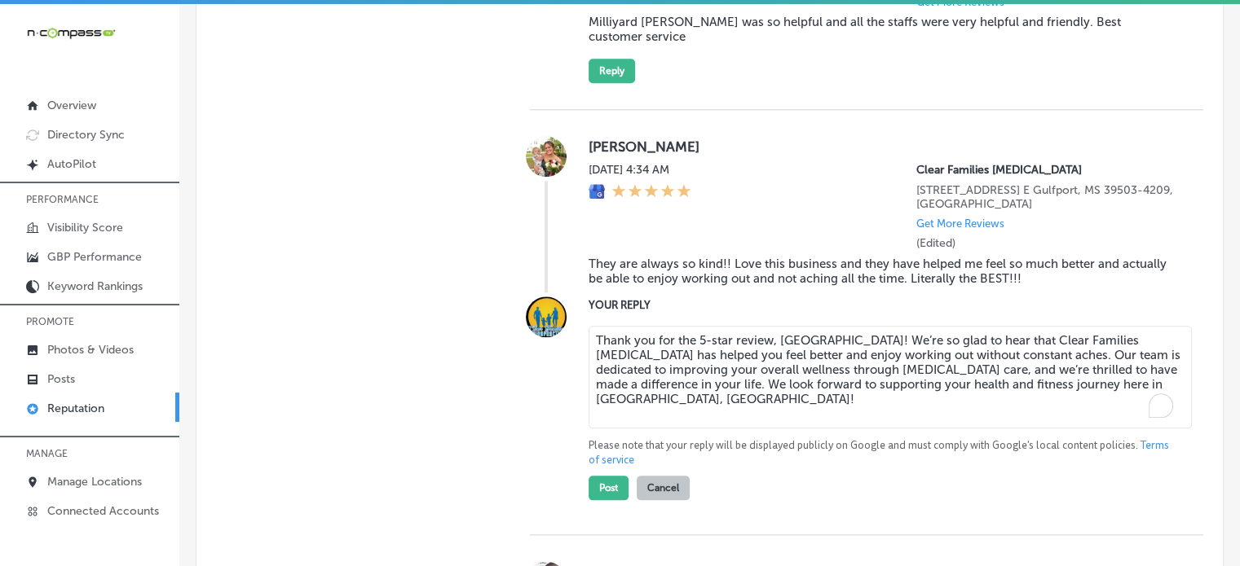
scroll to position [1799, 0]
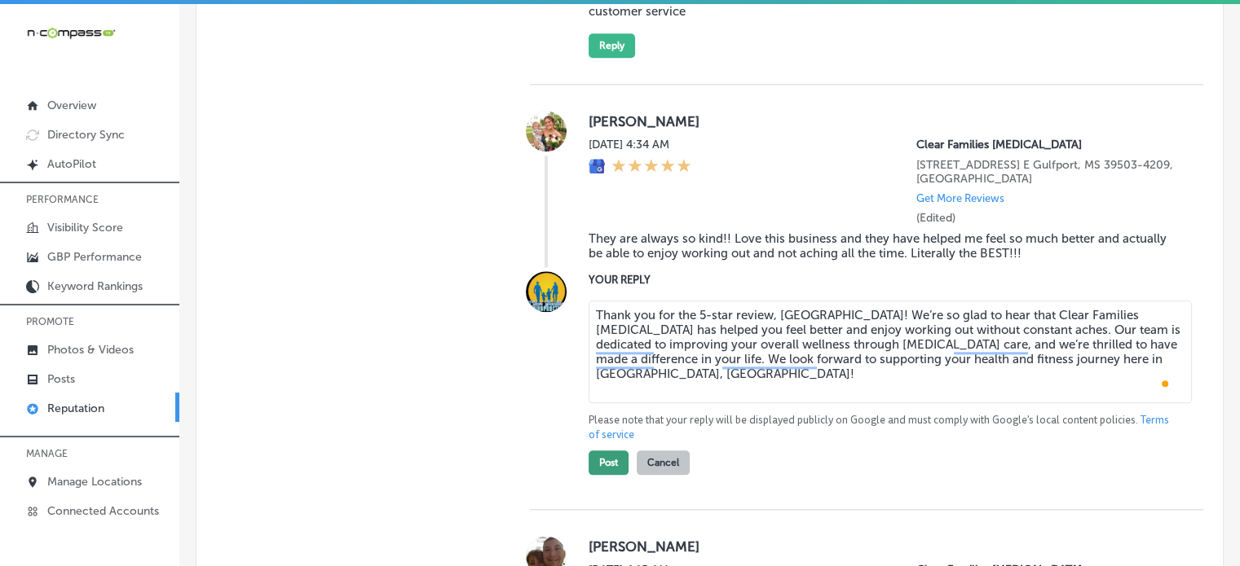
type textarea "Thank you for the 5-star review, Brooklyn! We’re so glad to hear that Clear Fam…"
click at [617, 475] on button "Post" at bounding box center [608, 463] width 40 height 24
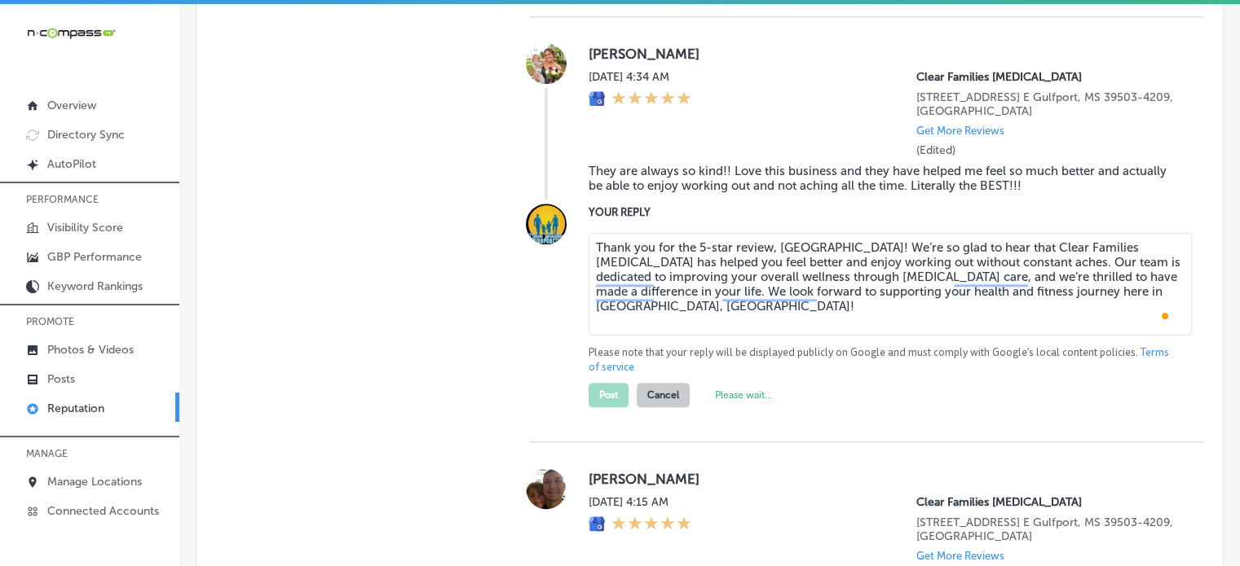
scroll to position [1875, 0]
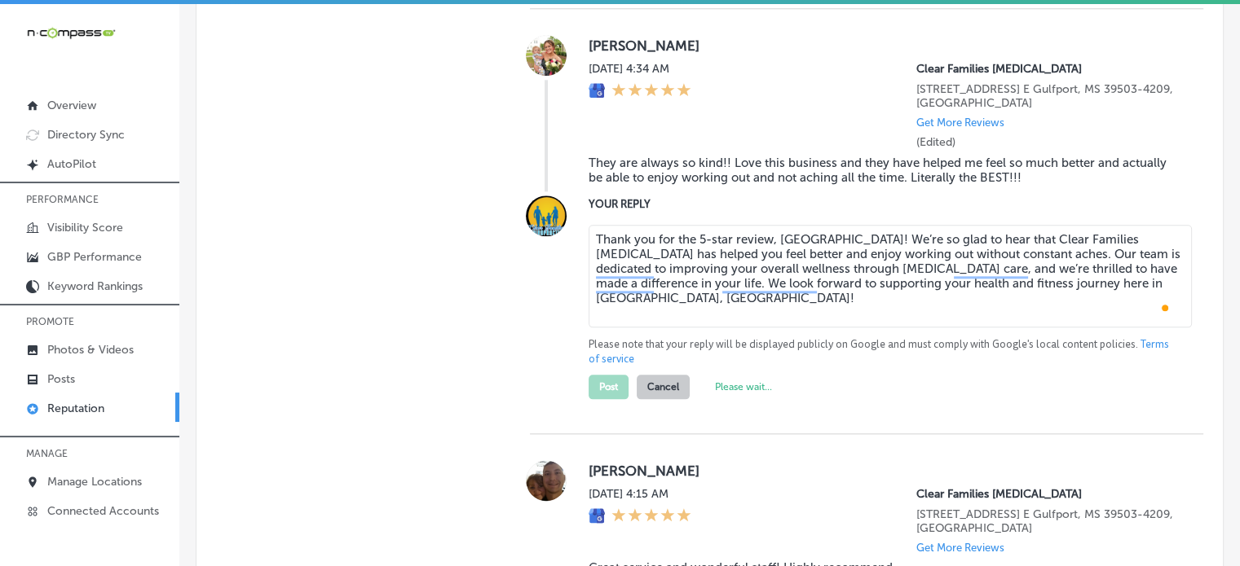
type textarea "x"
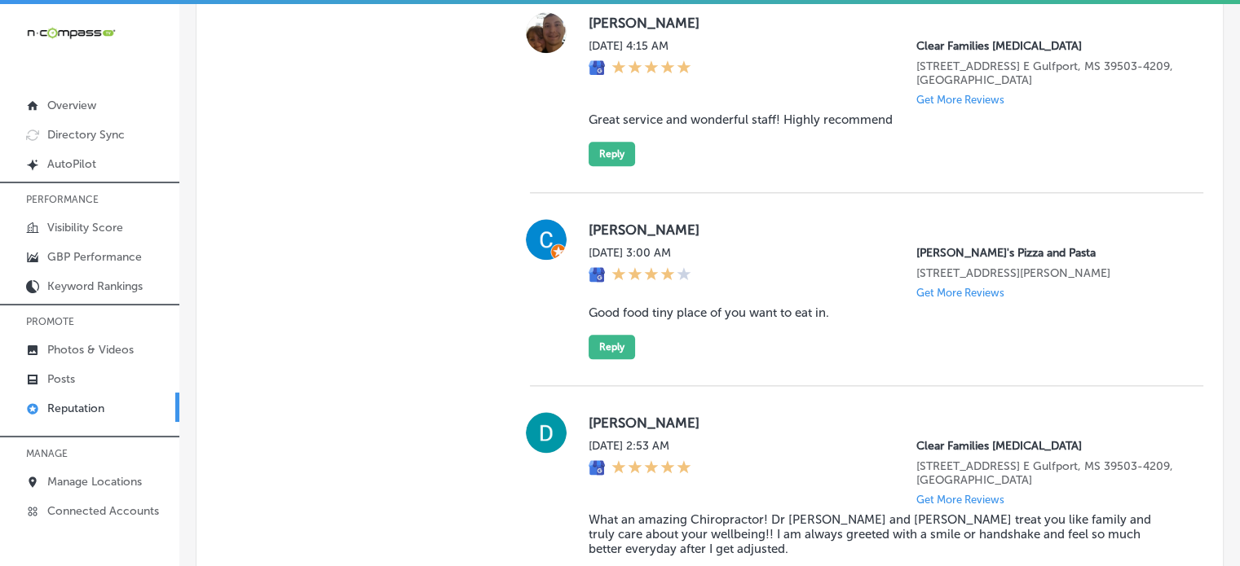
scroll to position [1900, 0]
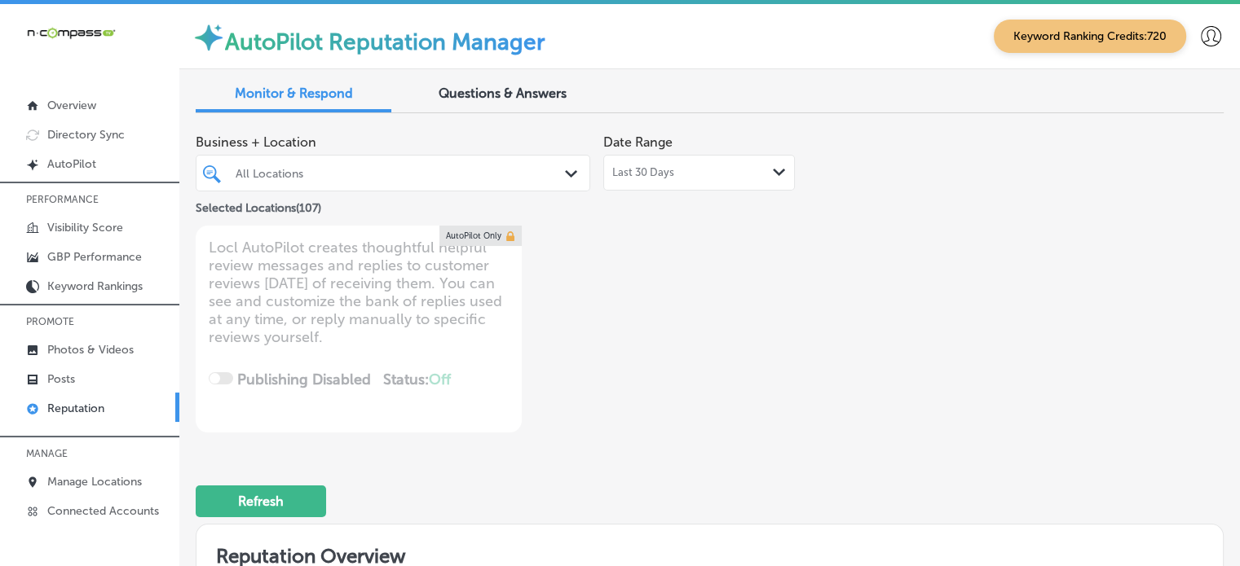
scroll to position [1900, 0]
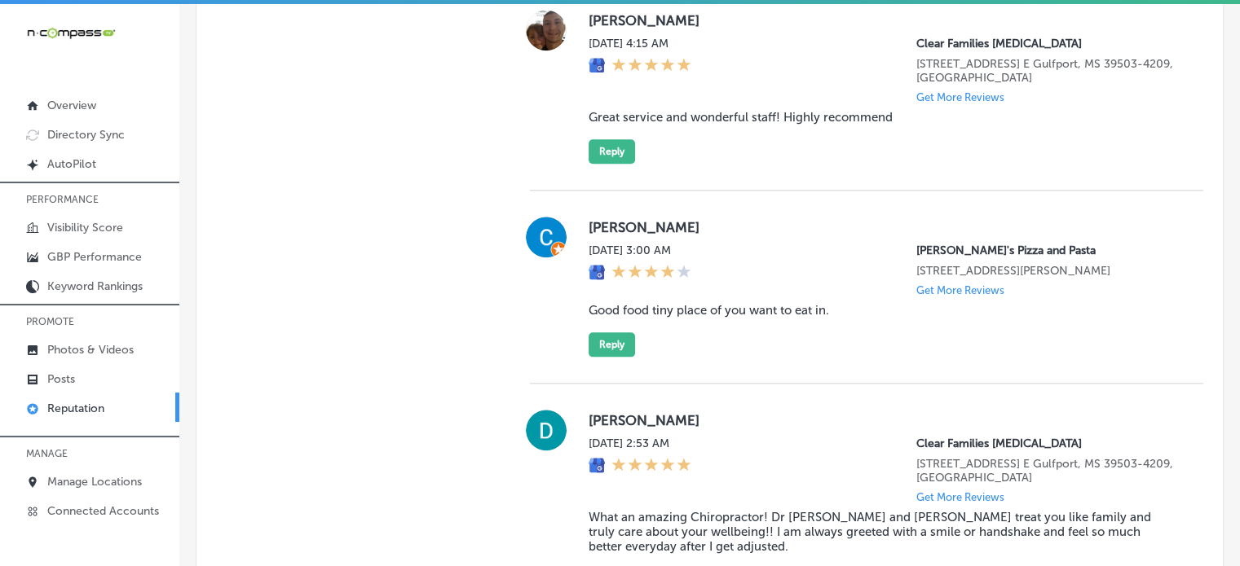
click at [668, 124] on blockquote "Great service and wonderful staff! Highly recommend" at bounding box center [882, 117] width 588 height 15
copy blockquote "Great service and wonderful staff! Highly recommend"
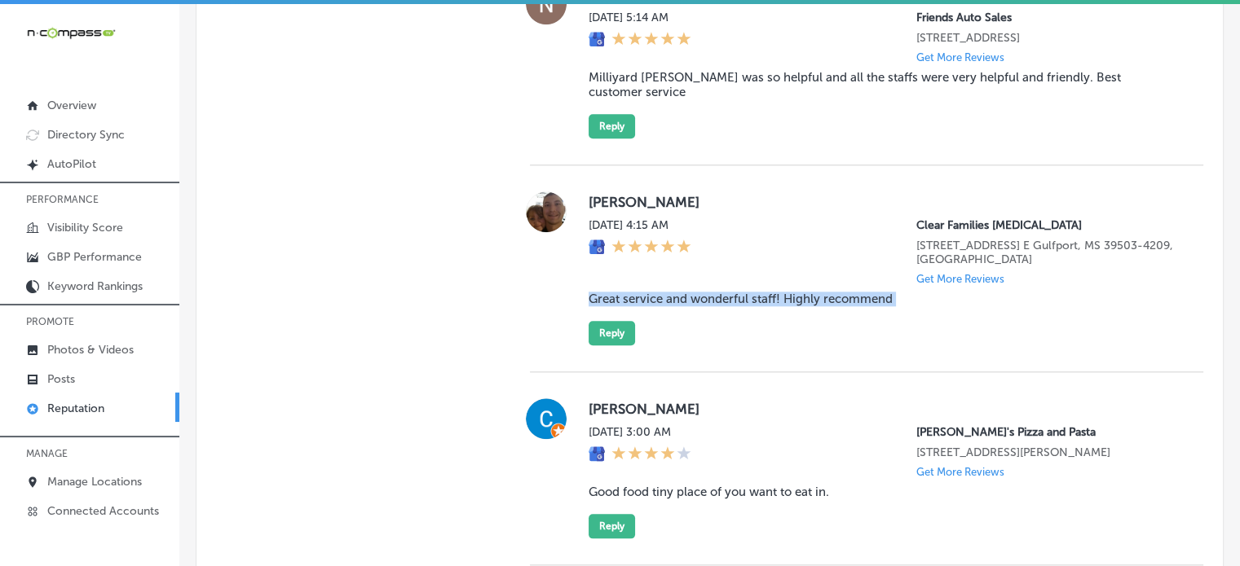
scroll to position [1725, 0]
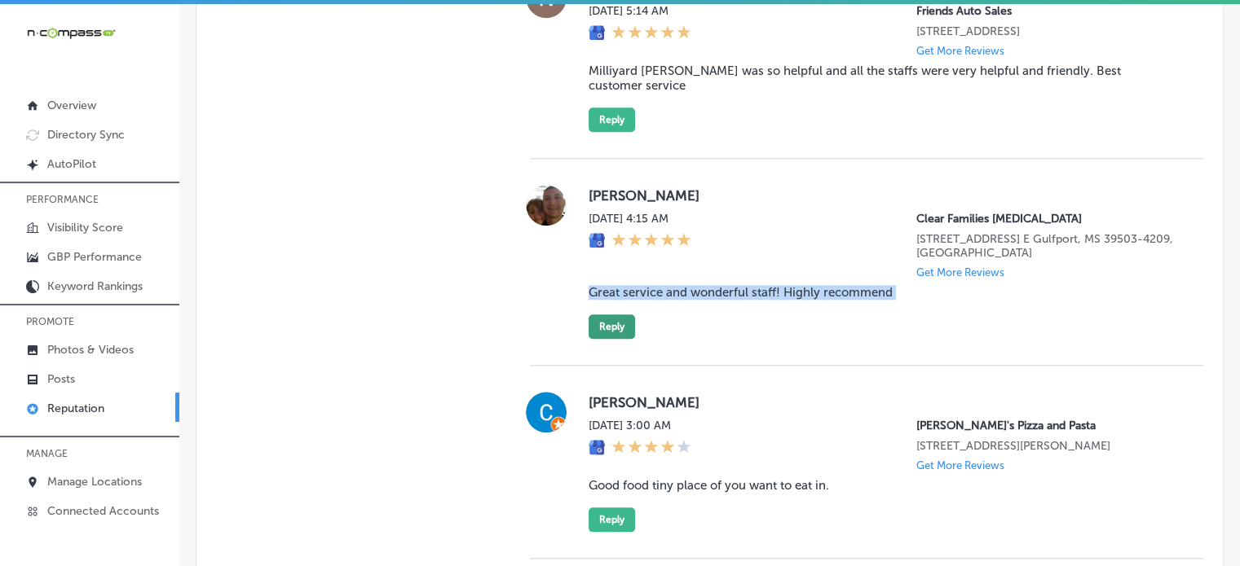
click at [624, 339] on button "Reply" at bounding box center [611, 327] width 46 height 24
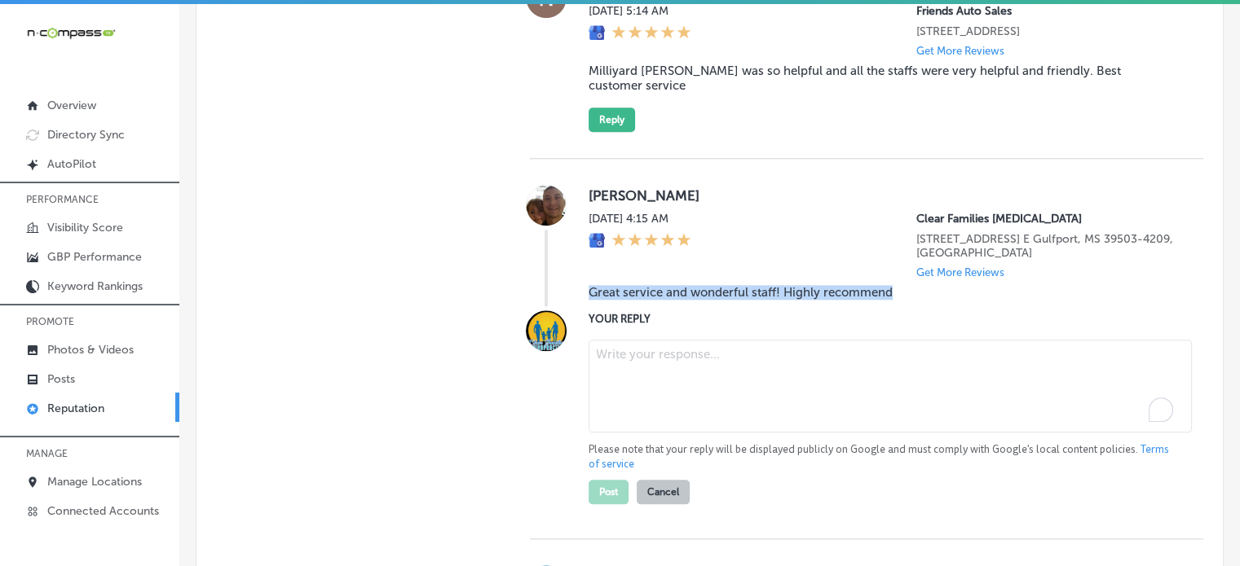
click at [659, 375] on textarea "To enrich screen reader interactions, please activate Accessibility in Grammarl…" at bounding box center [889, 386] width 603 height 93
paste textarea "Thank you for the 5-star review, Wade! We're thrilled to hear that you had a gr…"
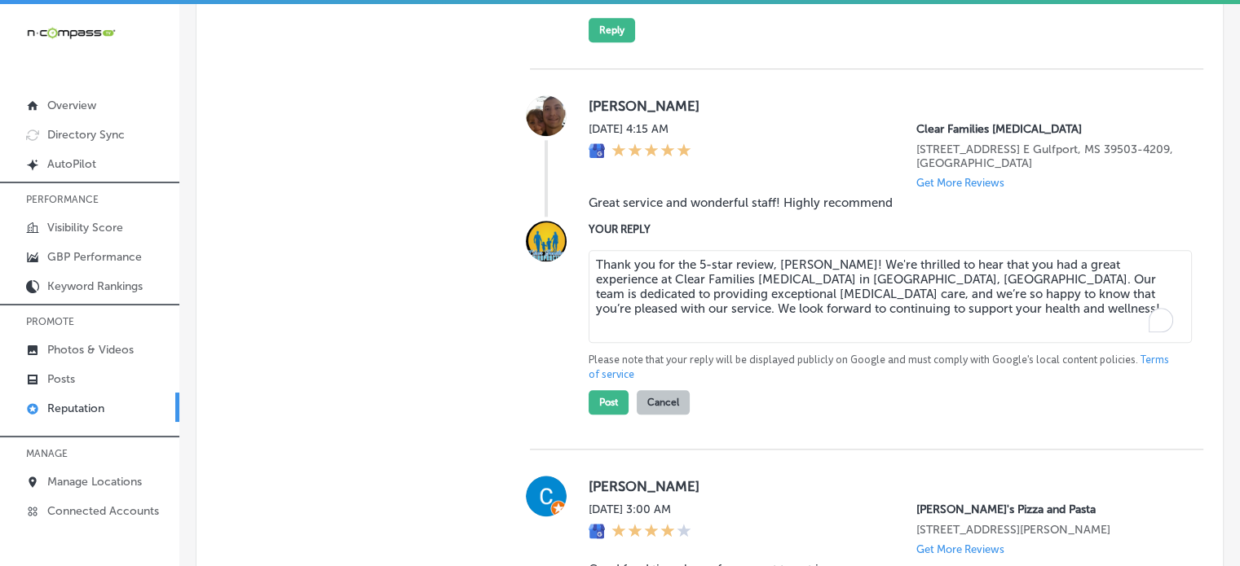
scroll to position [1815, 0]
type textarea "Thank you for the 5-star review, Wade! We're thrilled to hear that you had a gr…"
click at [608, 414] on button "Post" at bounding box center [608, 402] width 40 height 24
type textarea "x"
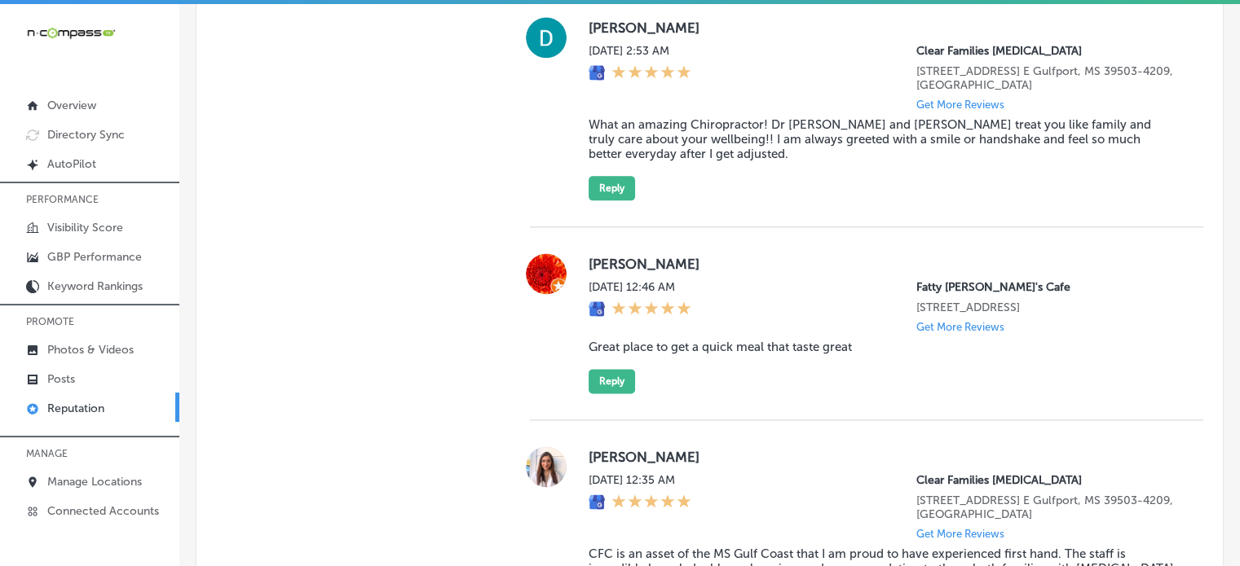
scroll to position [2041, 0]
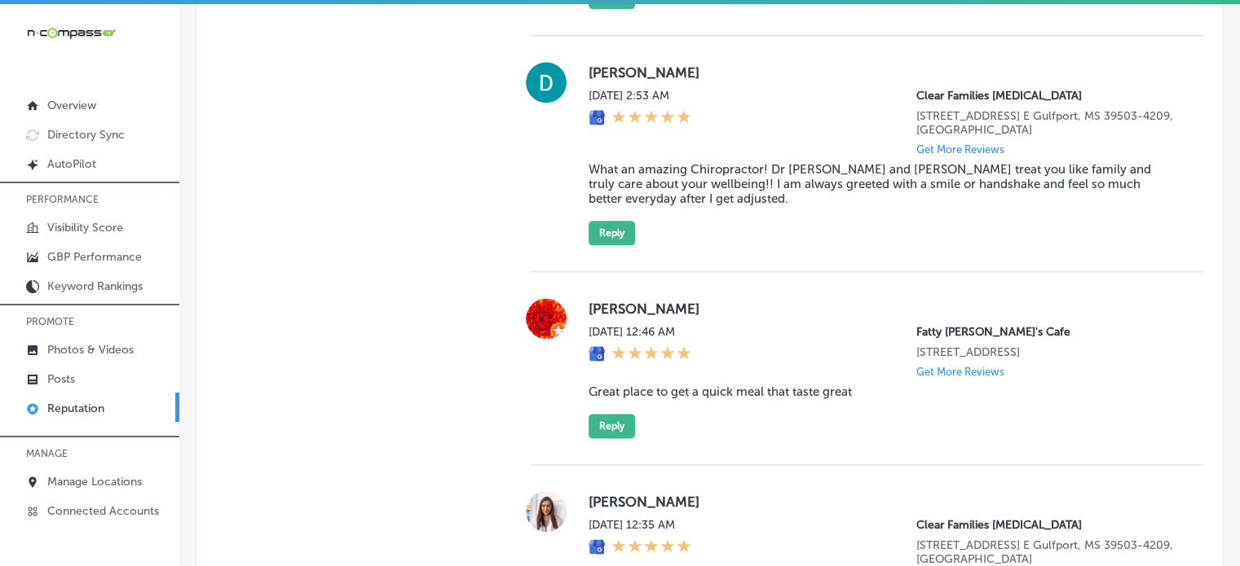
click at [676, 201] on blockquote "What an amazing Chiropractor! Dr Amanda and Dr Anthony treat you like family an…" at bounding box center [882, 184] width 588 height 44
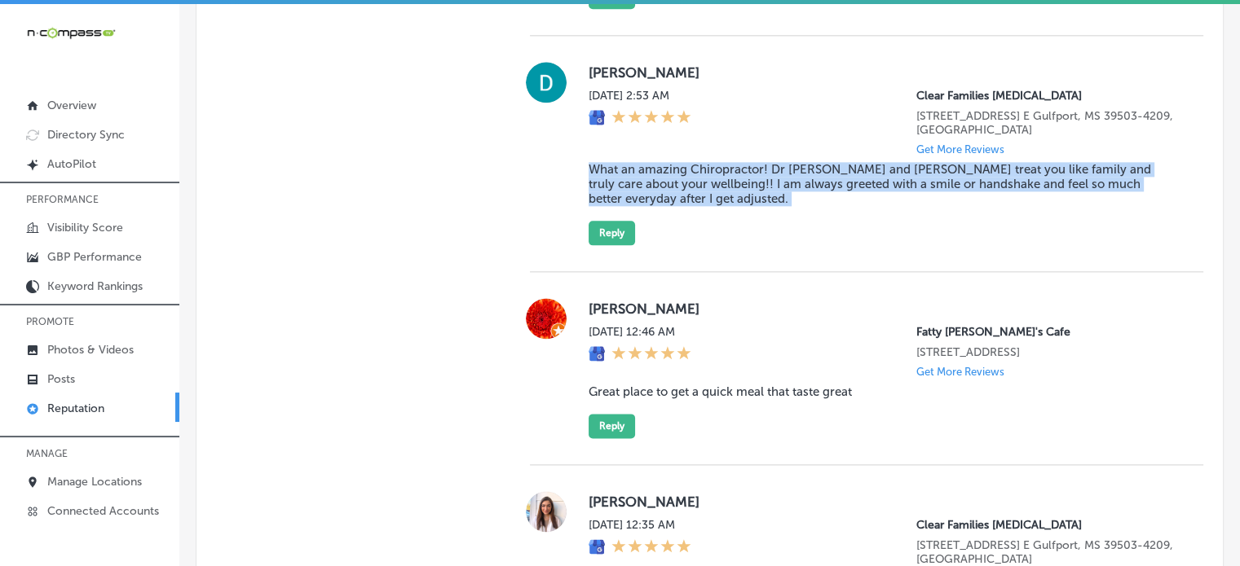
click at [676, 201] on blockquote "What an amazing Chiropractor! Dr Amanda and Dr Anthony treat you like family an…" at bounding box center [882, 184] width 588 height 44
copy blockquote "What an amazing Chiropractor! Dr Amanda and Dr Anthony treat you like family an…"
click at [609, 245] on button "Reply" at bounding box center [611, 233] width 46 height 24
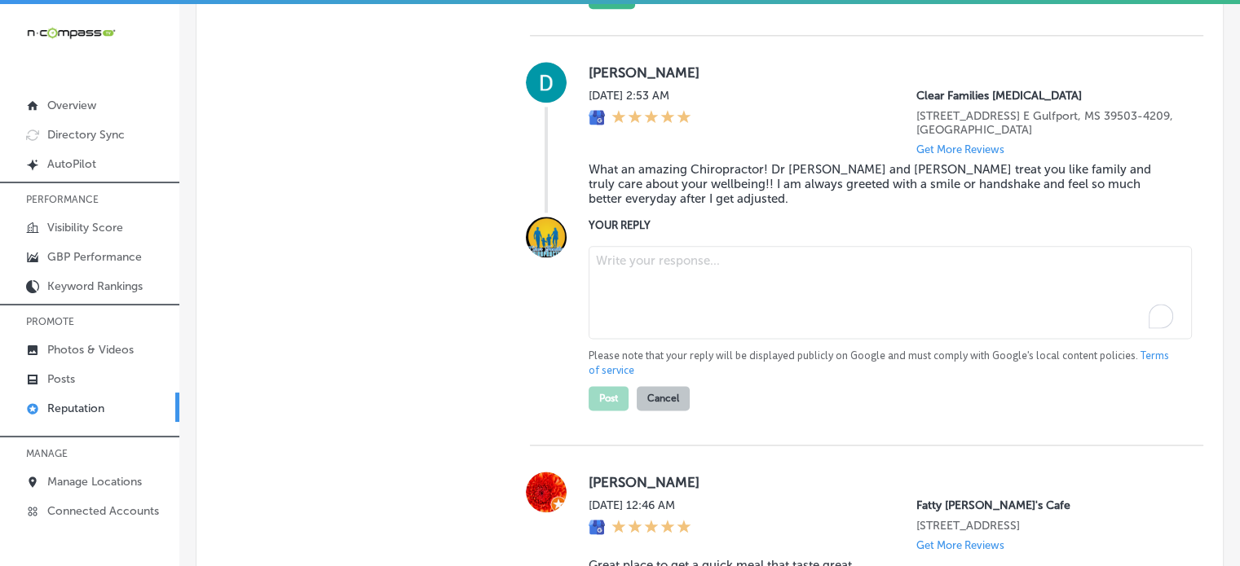
click at [672, 293] on textarea "To enrich screen reader interactions, please activate Accessibility in Grammarl…" at bounding box center [889, 292] width 603 height 93
paste textarea "Thank you for the wonderful 5-star review, Dillan! We're thrilled to hear that …"
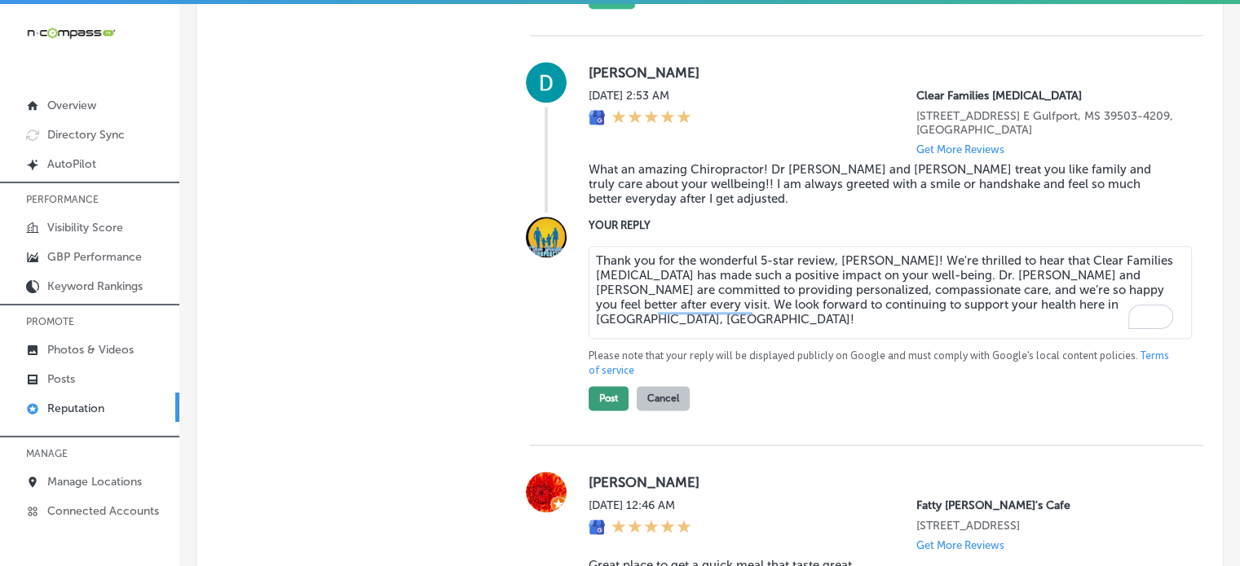
type textarea "Thank you for the wonderful 5-star review, Dillan! We're thrilled to hear that …"
click at [603, 411] on button "Post" at bounding box center [608, 398] width 40 height 24
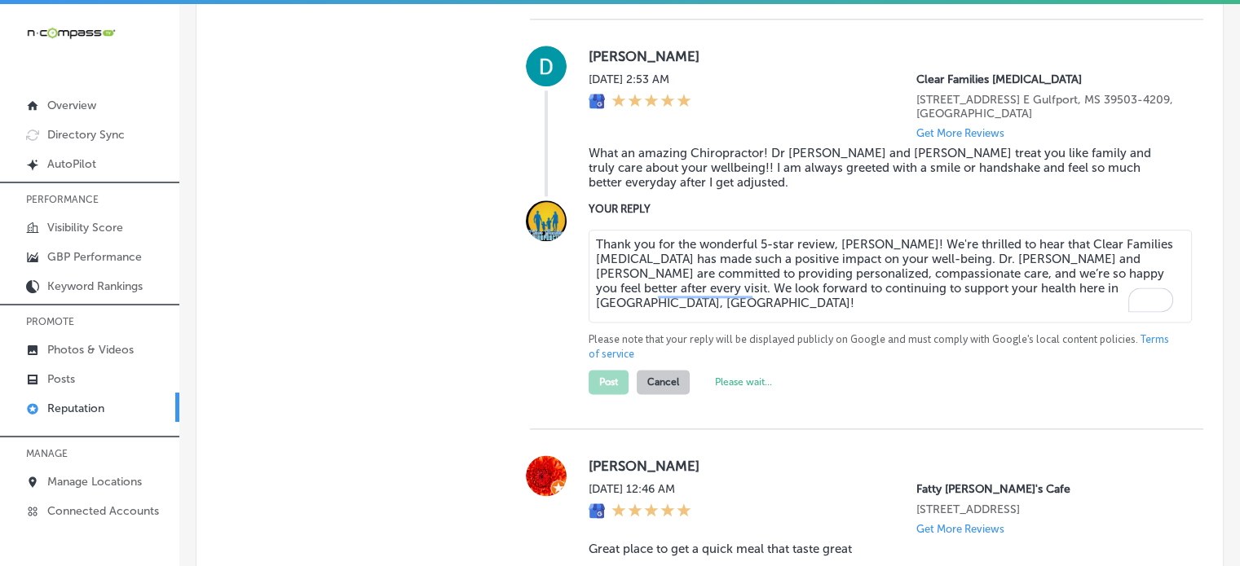
type textarea "x"
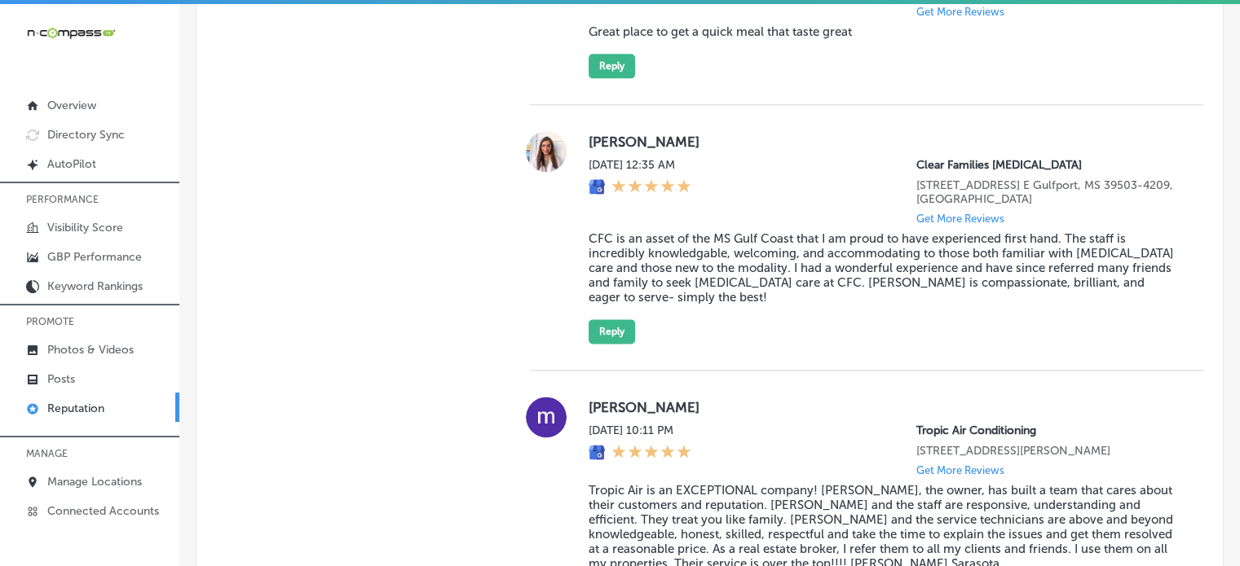
scroll to position [2161, 0]
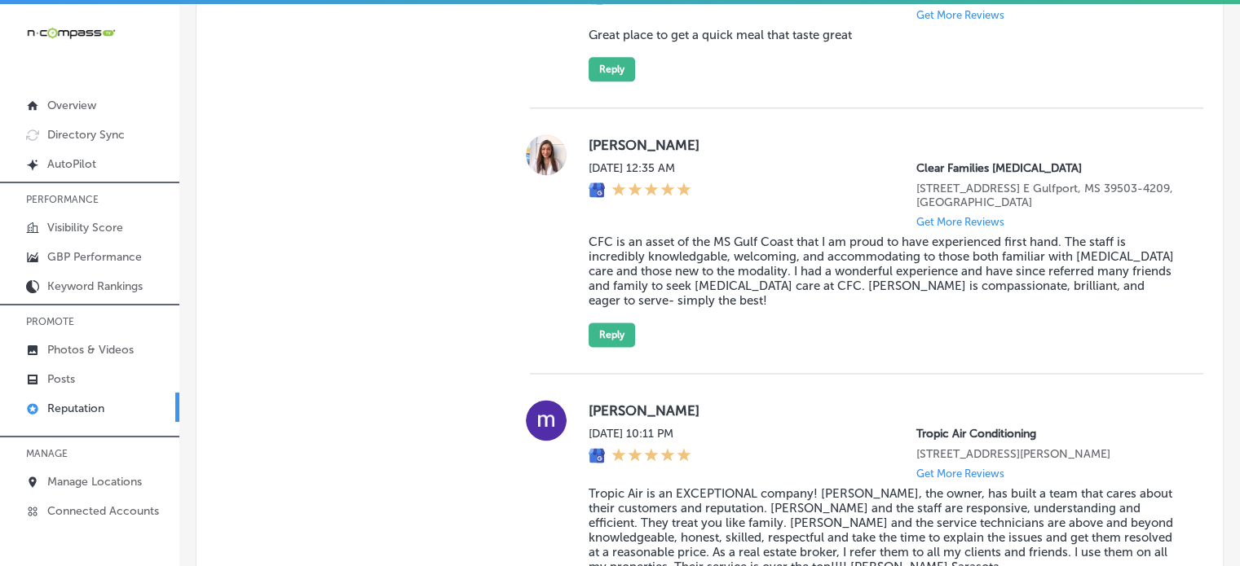
click at [690, 267] on blockquote "CFC is an asset of the MS Gulf Coast that I am proud to have experienced first …" at bounding box center [882, 271] width 588 height 73
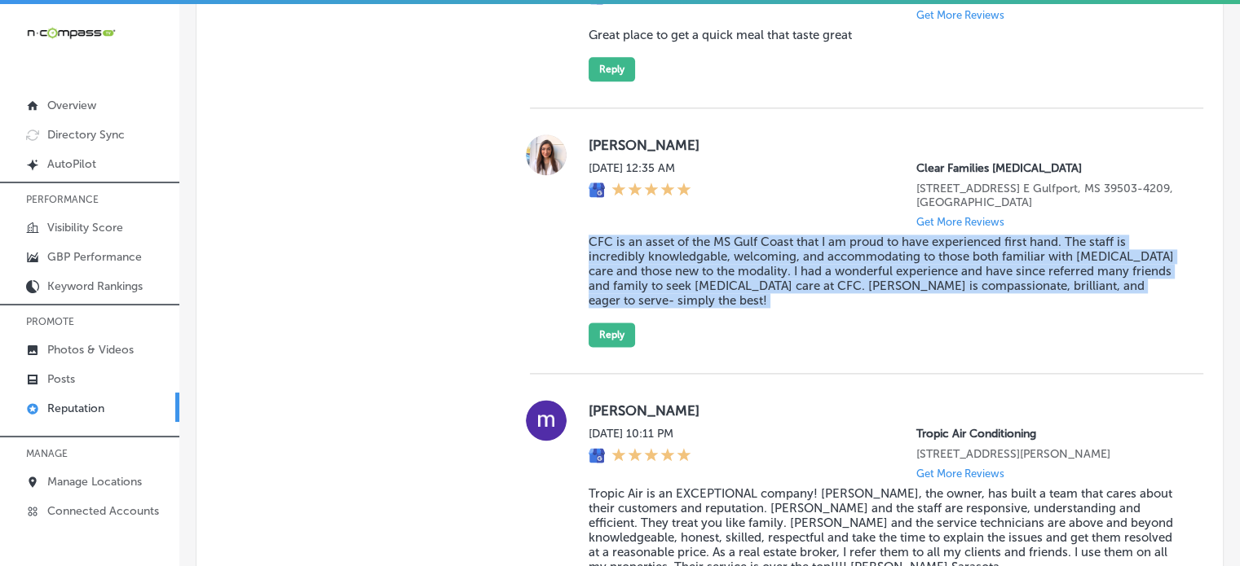
click at [690, 267] on blockquote "CFC is an asset of the MS Gulf Coast that I am proud to have experienced first …" at bounding box center [882, 271] width 588 height 73
copy blockquote "CFC is an asset of the MS Gulf Coast that I am proud to have experienced first …"
click at [613, 347] on button "Reply" at bounding box center [611, 335] width 46 height 24
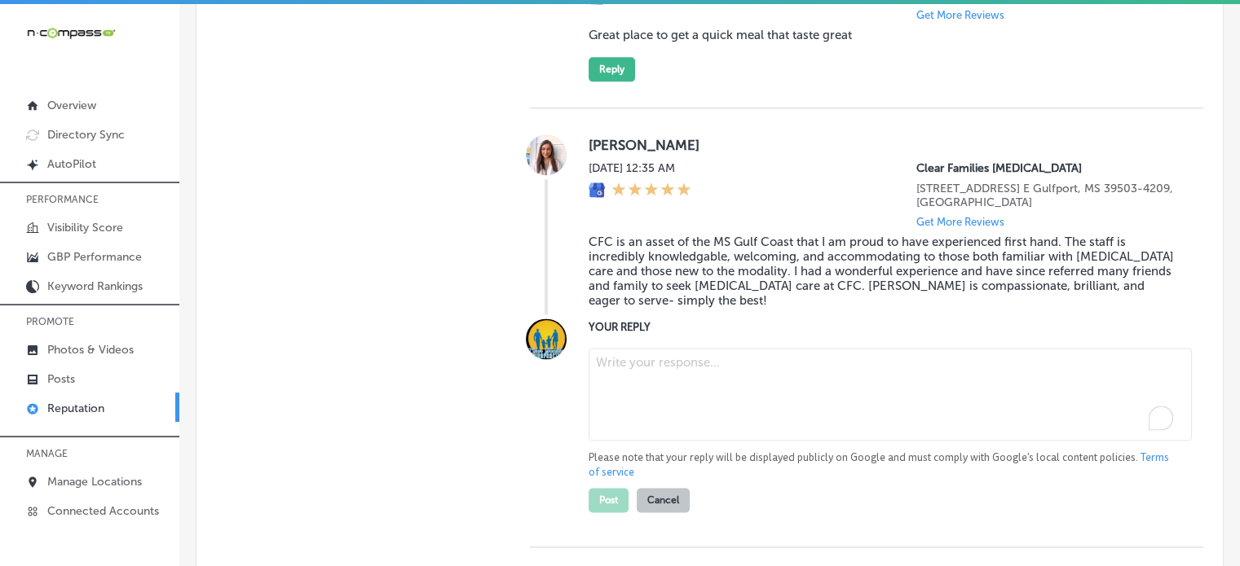
click at [676, 397] on textarea "To enrich screen reader interactions, please activate Accessibility in Grammarl…" at bounding box center [889, 394] width 603 height 93
paste textarea "Thank you for the fantastic 5-star review, Maggie! We’re so glad to hear that y…"
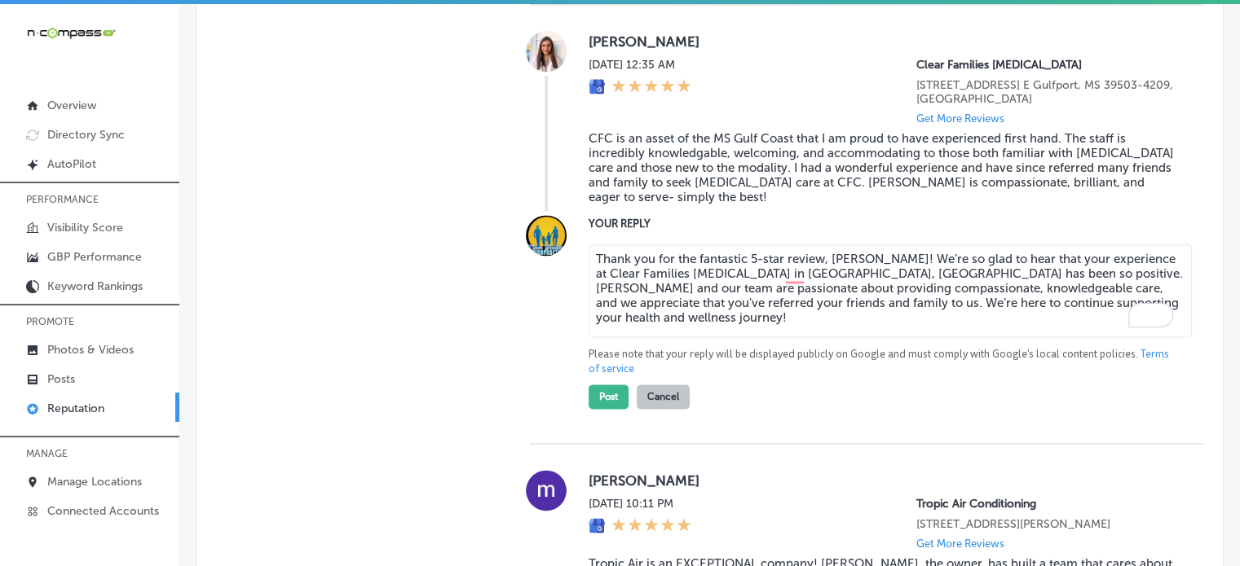
scroll to position [2266, 0]
type textarea "Thank you for the fantastic 5-star review, Maggie! We’re so glad to hear that y…"
click at [590, 408] on button "Post" at bounding box center [608, 396] width 40 height 24
type textarea "x"
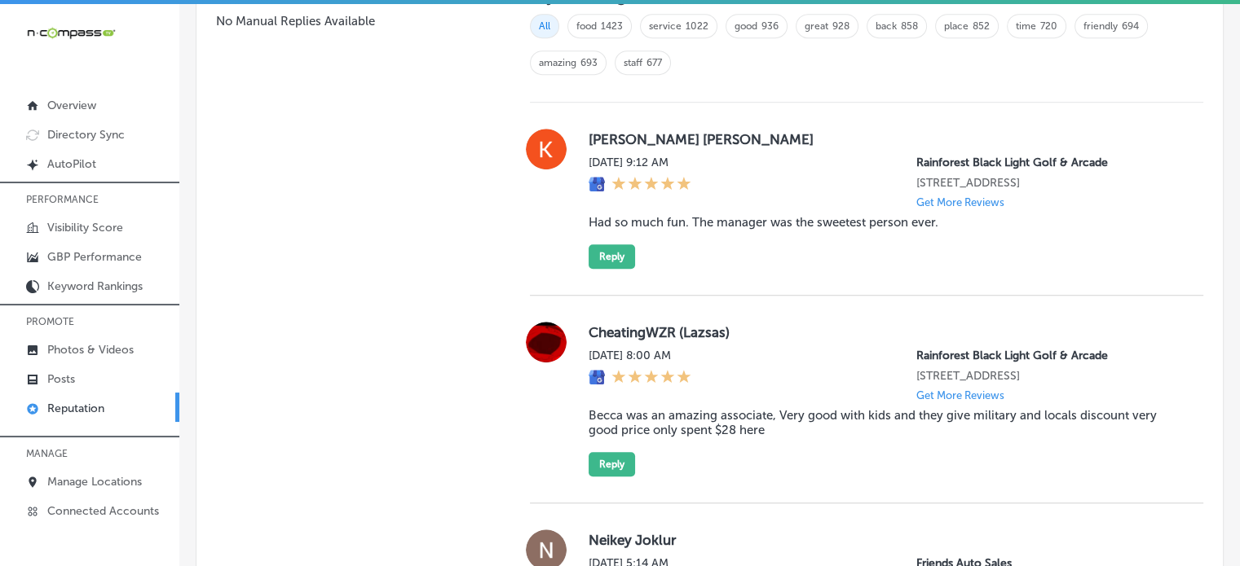
scroll to position [1151, 0]
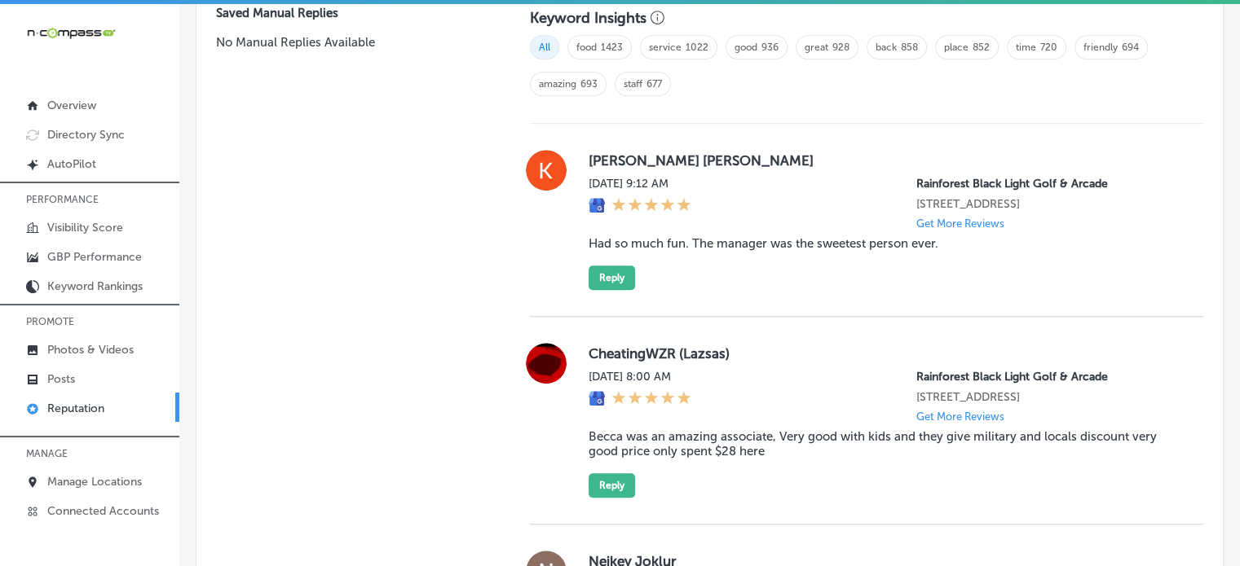
click at [717, 247] on blockquote "Had so much fun. The manager was the sweetest person ever." at bounding box center [882, 243] width 588 height 15
copy blockquote "Had so much fun. The manager was the sweetest person ever."
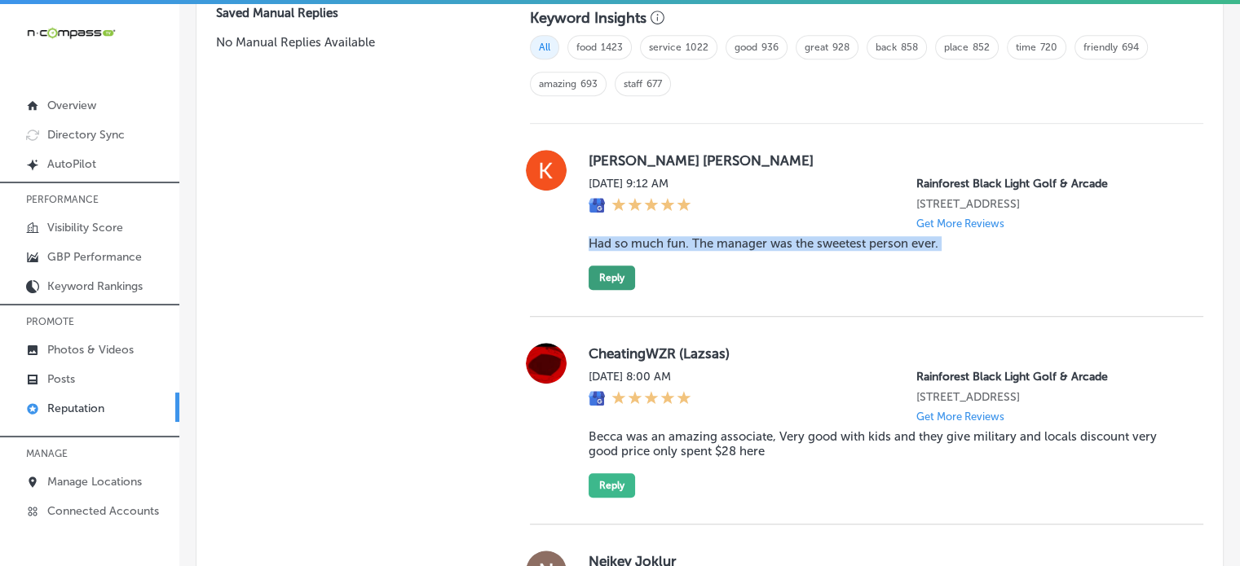
click at [615, 286] on button "Reply" at bounding box center [611, 278] width 46 height 24
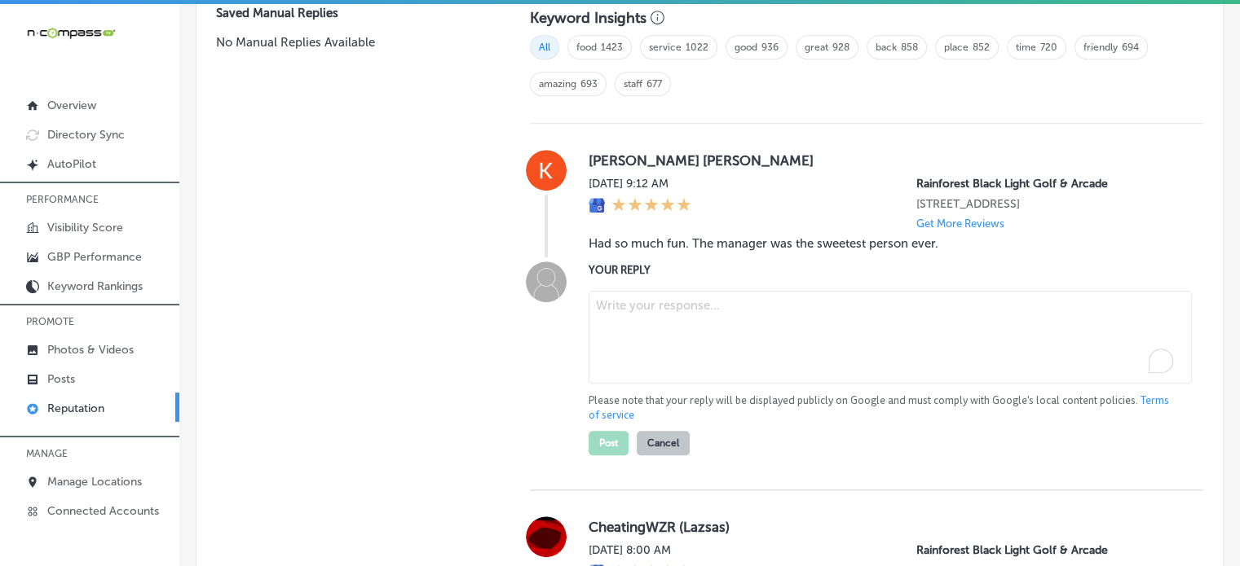
click at [668, 317] on textarea "To enrich screen reader interactions, please activate Accessibility in Grammarl…" at bounding box center [889, 337] width 603 height 93
paste textarea "Thank you for the 5-star review, Kayla! We’re so happy to hear that you had a g…"
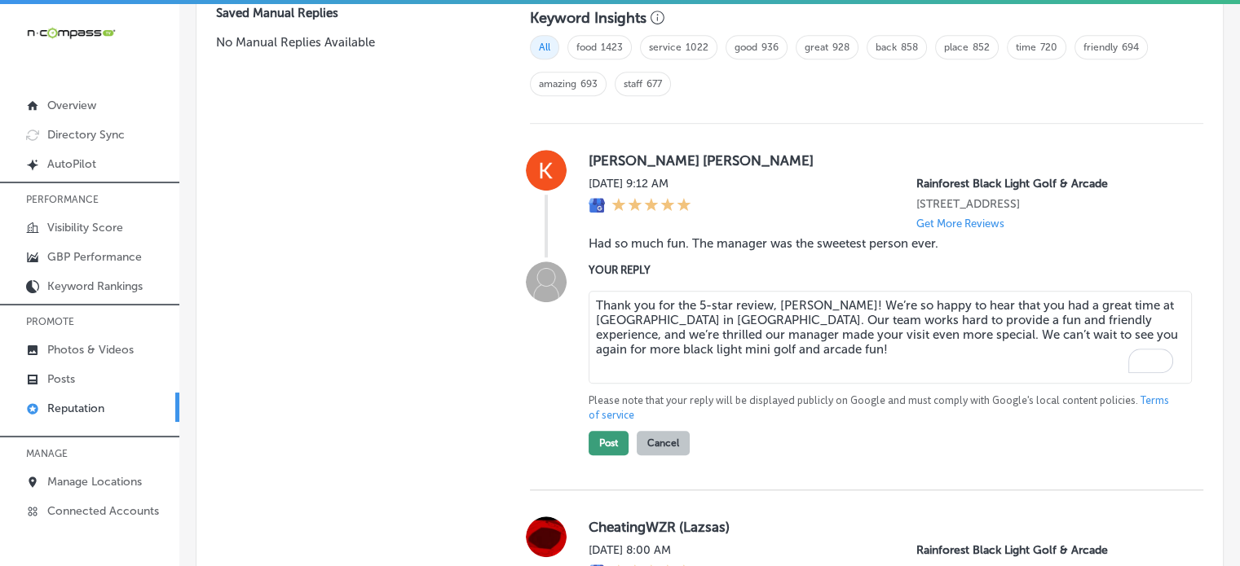
type textarea "Thank you for the 5-star review, Kayla! We’re so happy to hear that you had a g…"
click at [606, 450] on button "Post" at bounding box center [608, 443] width 40 height 24
type textarea "x"
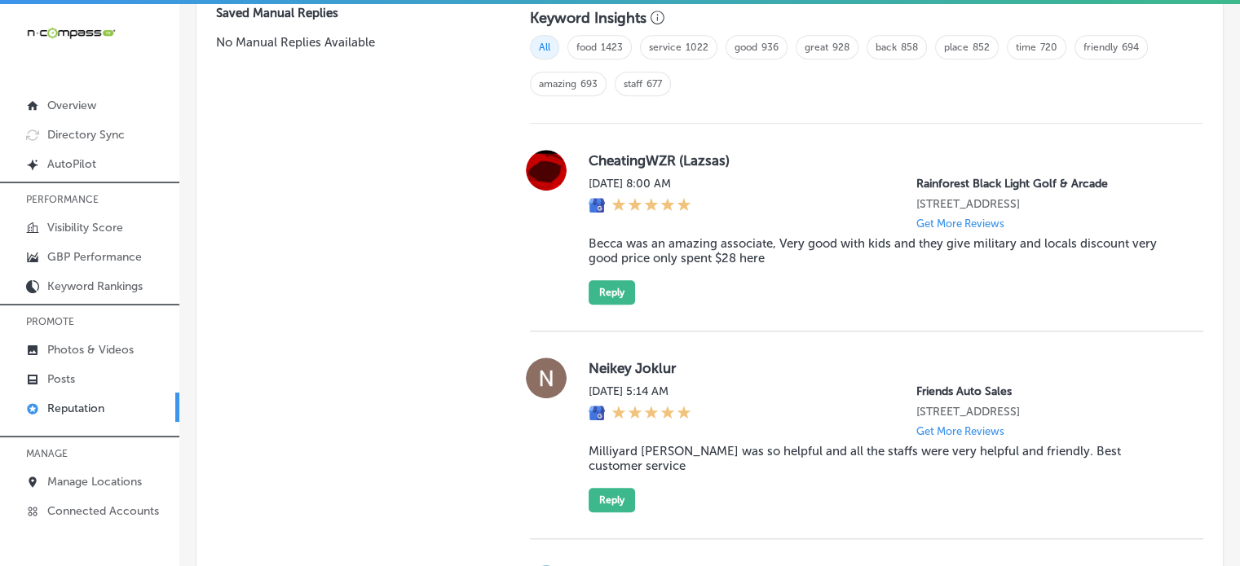
scroll to position [1182, 0]
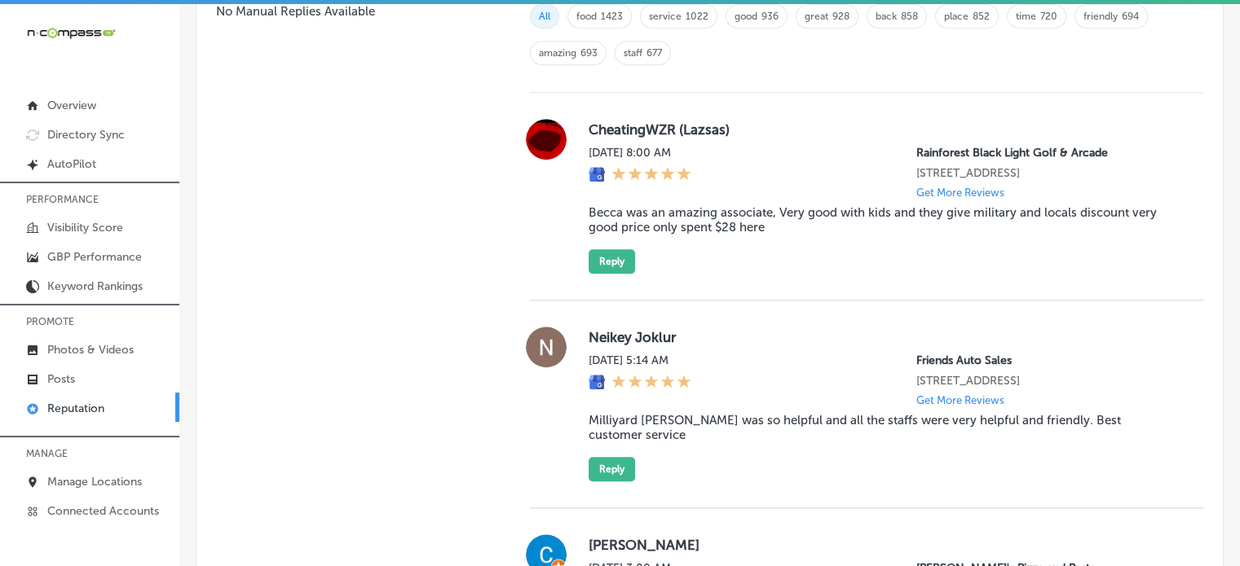
click at [694, 220] on blockquote "Becca was an amazing associate, Very good with kids and they give military and …" at bounding box center [882, 219] width 588 height 29
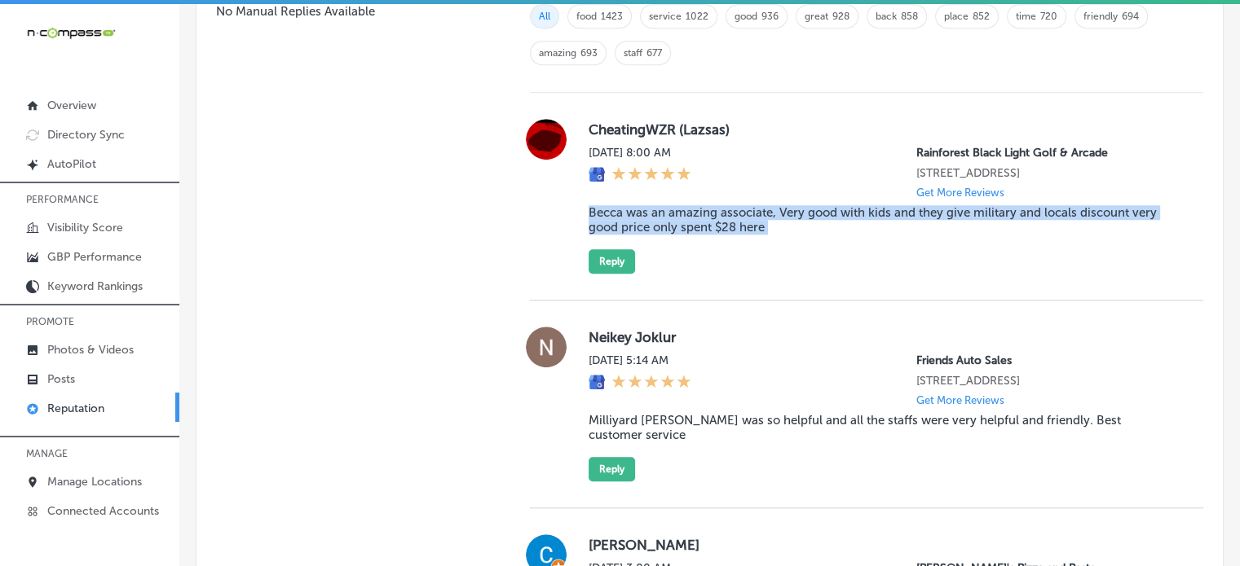
click at [694, 220] on blockquote "Becca was an amazing associate, Very good with kids and they give military and …" at bounding box center [882, 219] width 588 height 29
copy blockquote "Becca was an amazing associate, Very good with kids and they give military and …"
click at [619, 274] on button "Reply" at bounding box center [611, 261] width 46 height 24
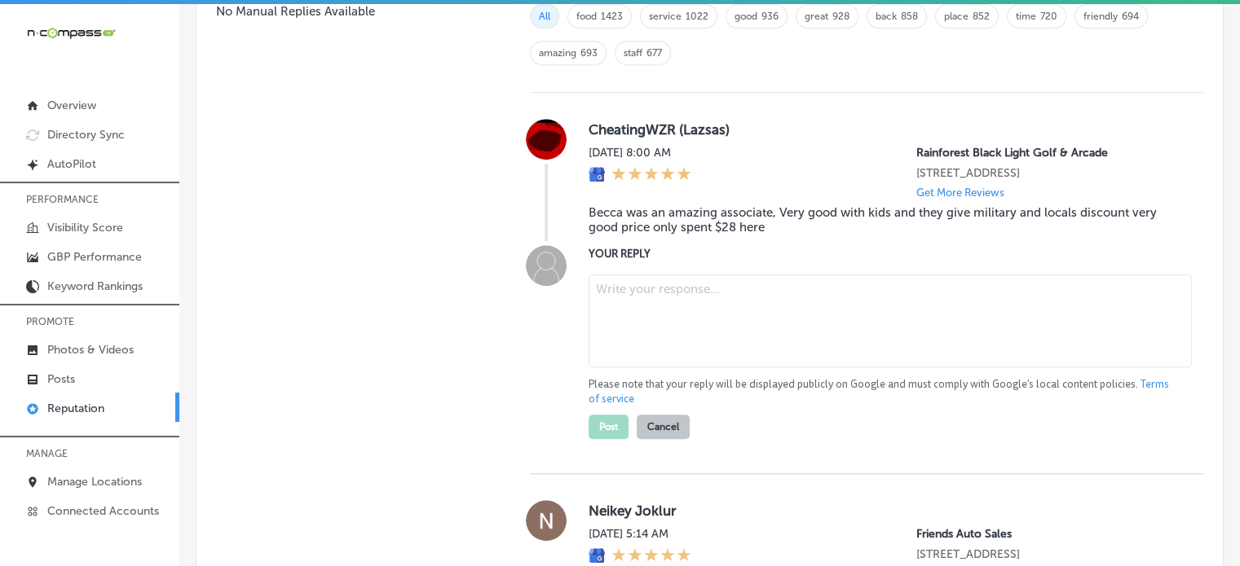
click at [704, 318] on textarea at bounding box center [889, 321] width 603 height 93
paste textarea "Thank you for the fantastic 5-star review! We’re so glad to hear you had a grea…"
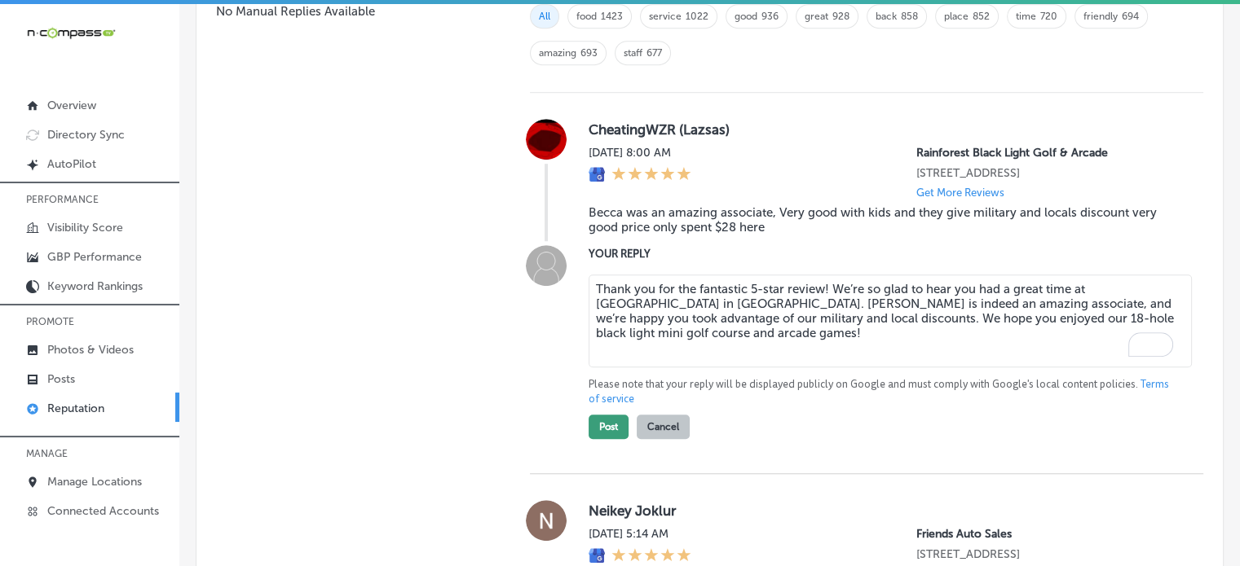
type textarea "Thank you for the fantastic 5-star review! We’re so glad to hear you had a grea…"
click at [601, 439] on button "Post" at bounding box center [608, 427] width 40 height 24
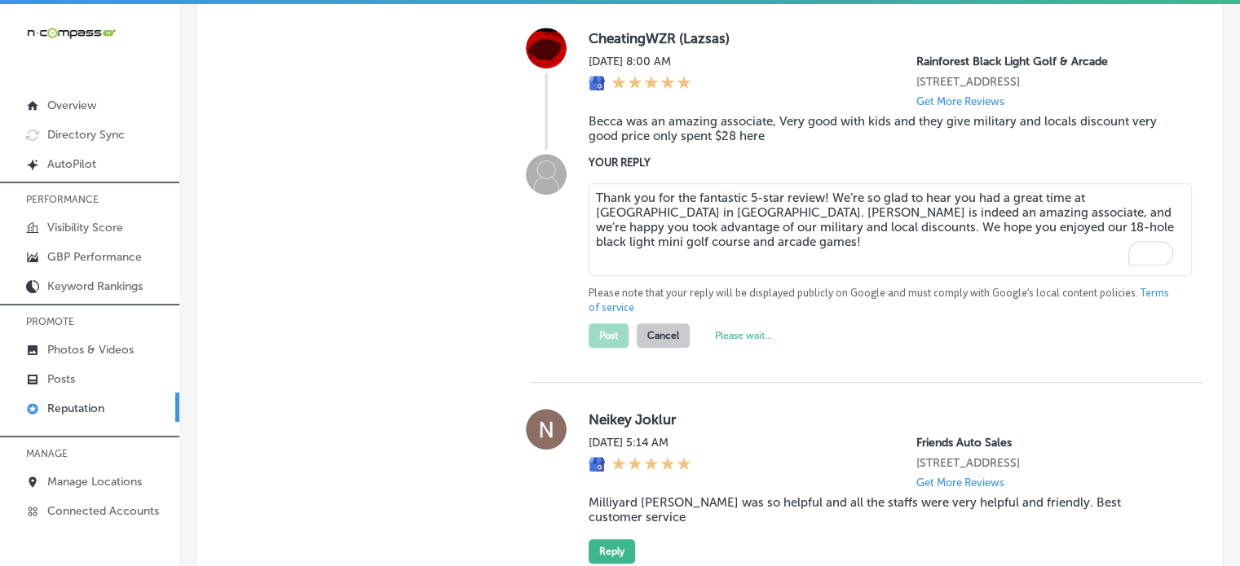
scroll to position [1277, 0]
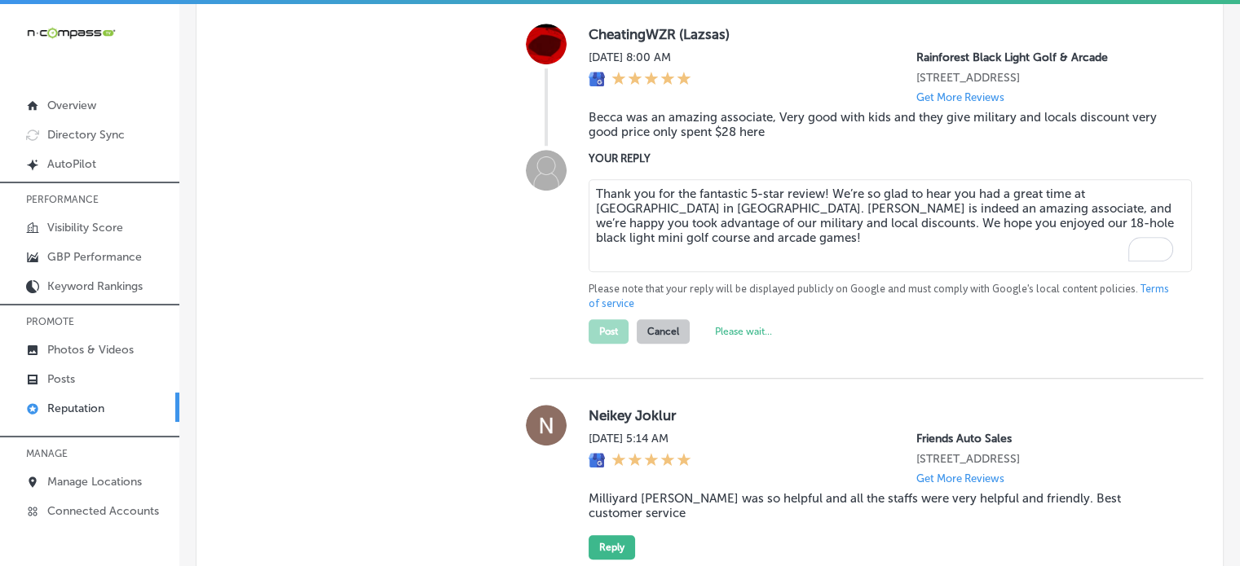
type textarea "x"
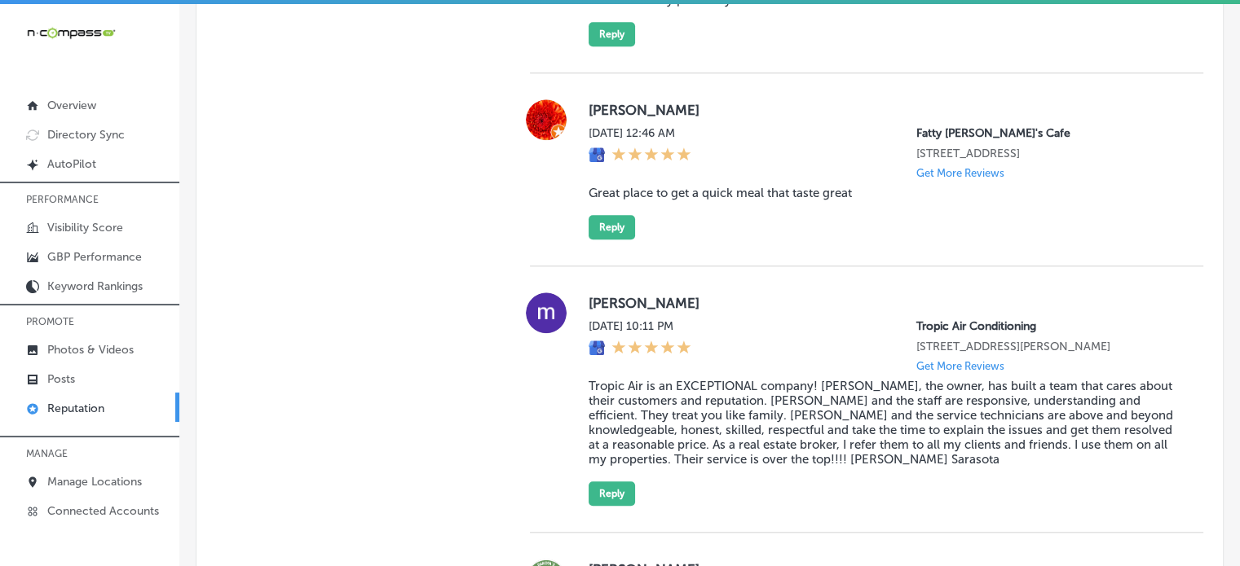
scroll to position [1603, 0]
click at [787, 185] on blockquote "Great place to get a quick meal that taste great" at bounding box center [882, 192] width 588 height 15
copy blockquote "Great place to get a quick meal that taste great"
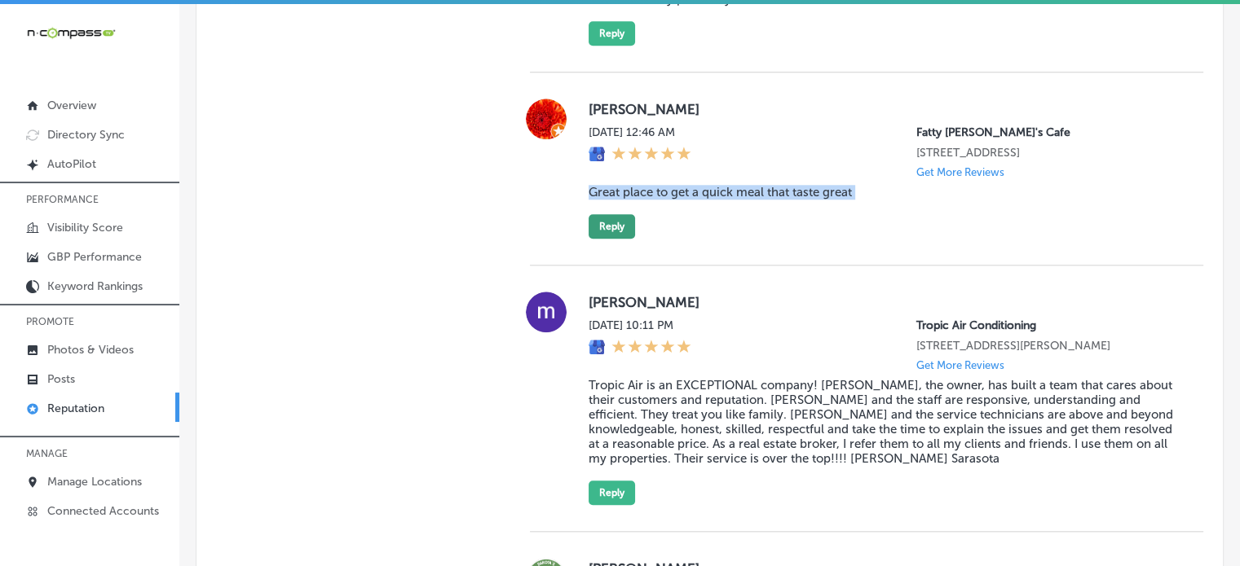
click at [619, 214] on button "Reply" at bounding box center [611, 226] width 46 height 24
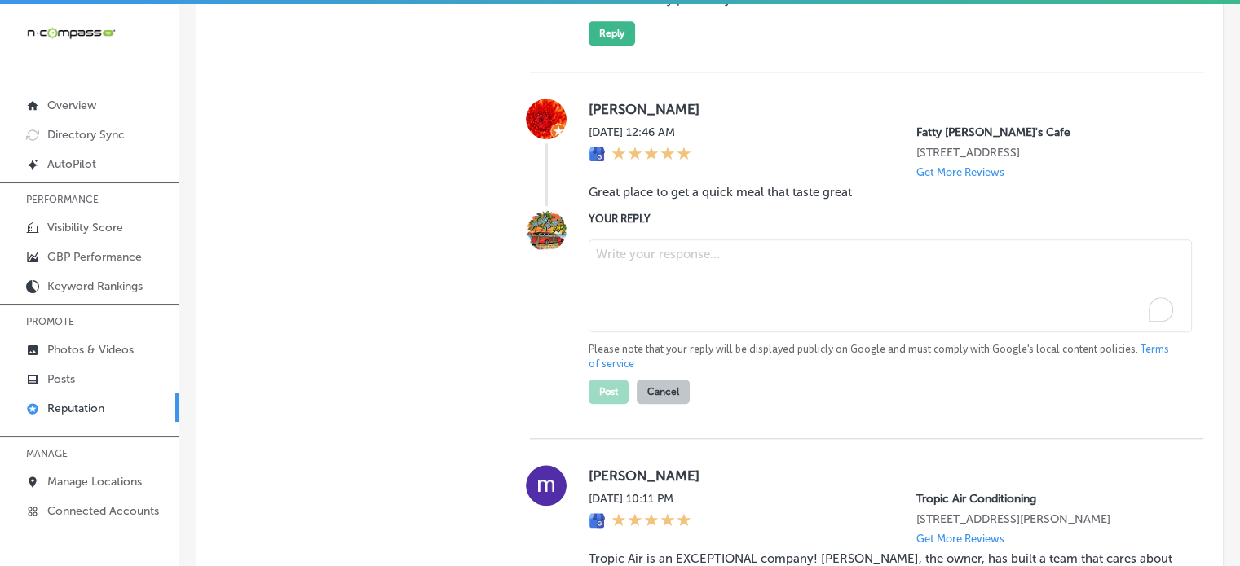
click at [663, 240] on textarea "To enrich screen reader interactions, please activate Accessibility in Grammarl…" at bounding box center [889, 286] width 603 height 93
paste textarea "Thank you for the great review, Bobbie! We’re so glad you enjoyed your quick, d…"
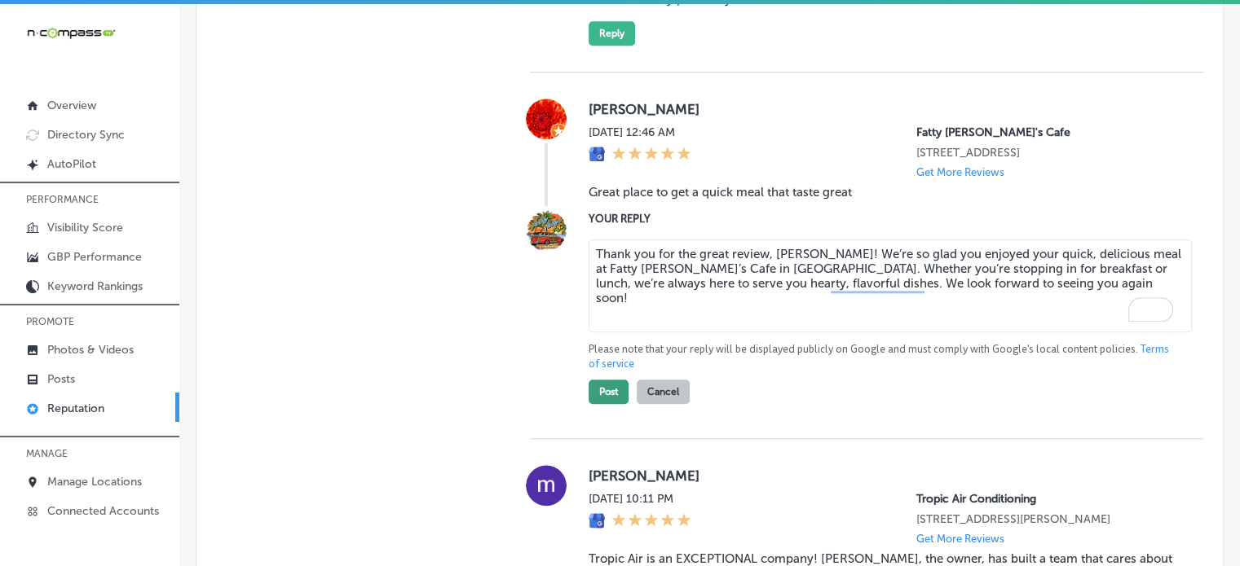
type textarea "Thank you for the great review, Bobbie! We’re so glad you enjoyed your quick, d…"
click at [597, 380] on button "Post" at bounding box center [608, 392] width 40 height 24
type textarea "x"
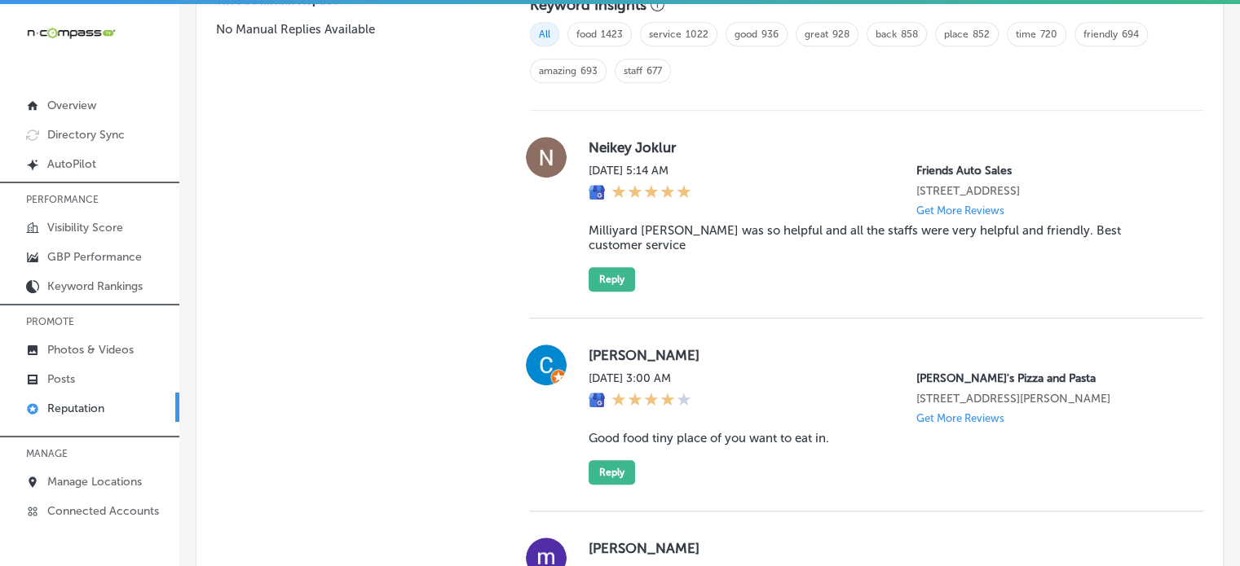
scroll to position [1159, 0]
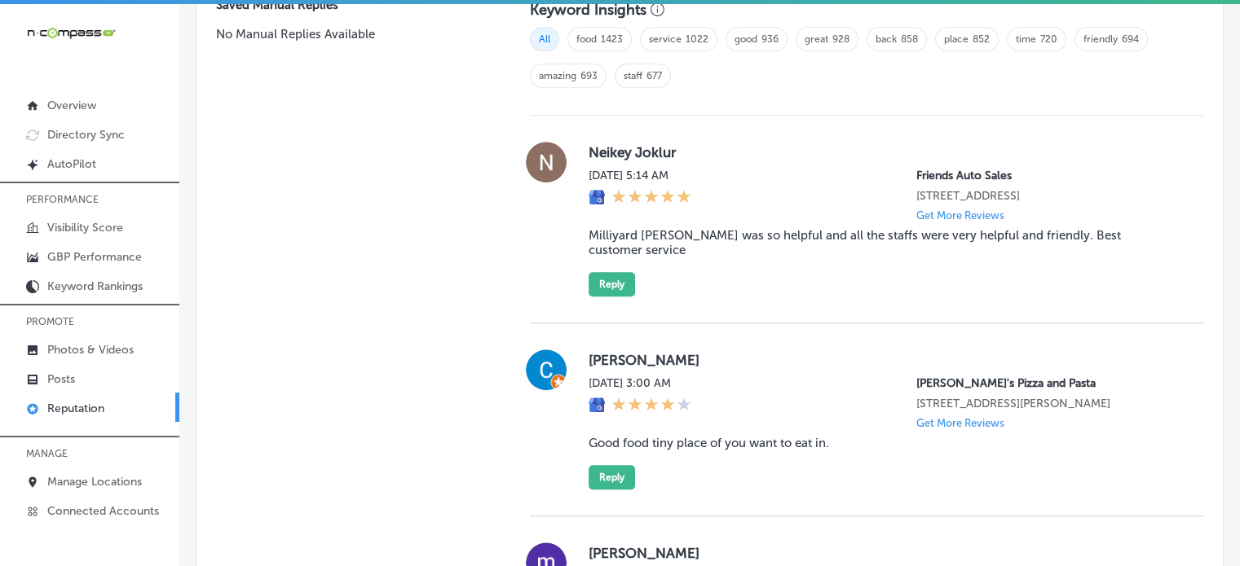
click at [730, 228] on blockquote "Milliyard Tadesse was so helpful and all the staffs were very helpful and frien…" at bounding box center [882, 242] width 588 height 29
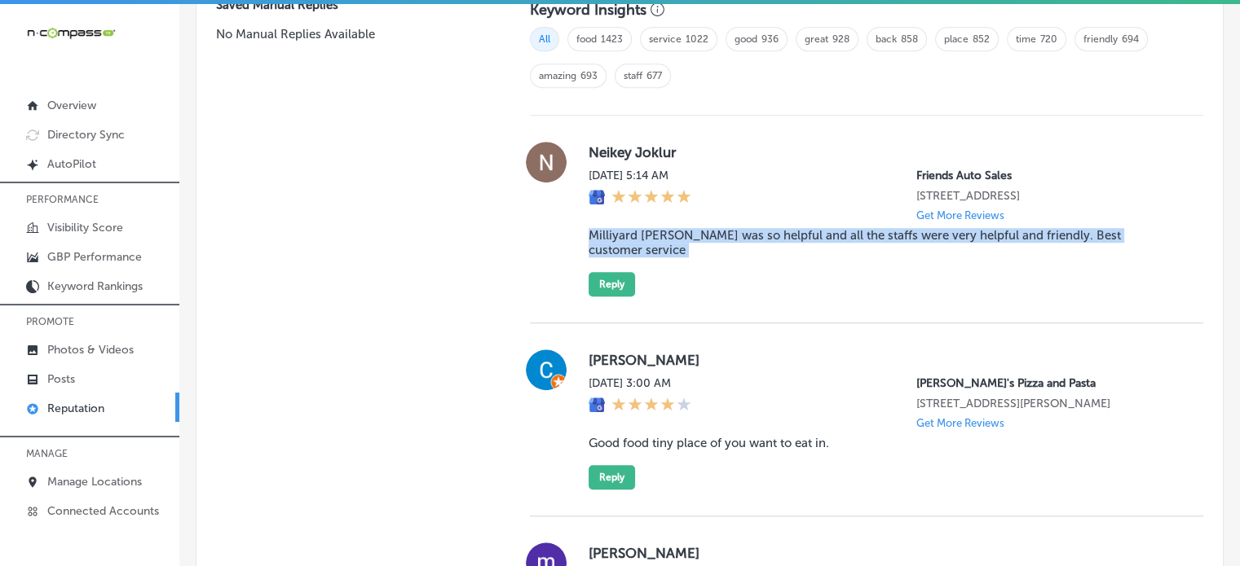
click at [730, 228] on blockquote "Milliyard Tadesse was so helpful and all the staffs were very helpful and frien…" at bounding box center [882, 242] width 588 height 29
copy blockquote "Milliyard Tadesse was so helpful and all the staffs were very helpful and frien…"
click at [609, 272] on button "Reply" at bounding box center [611, 284] width 46 height 24
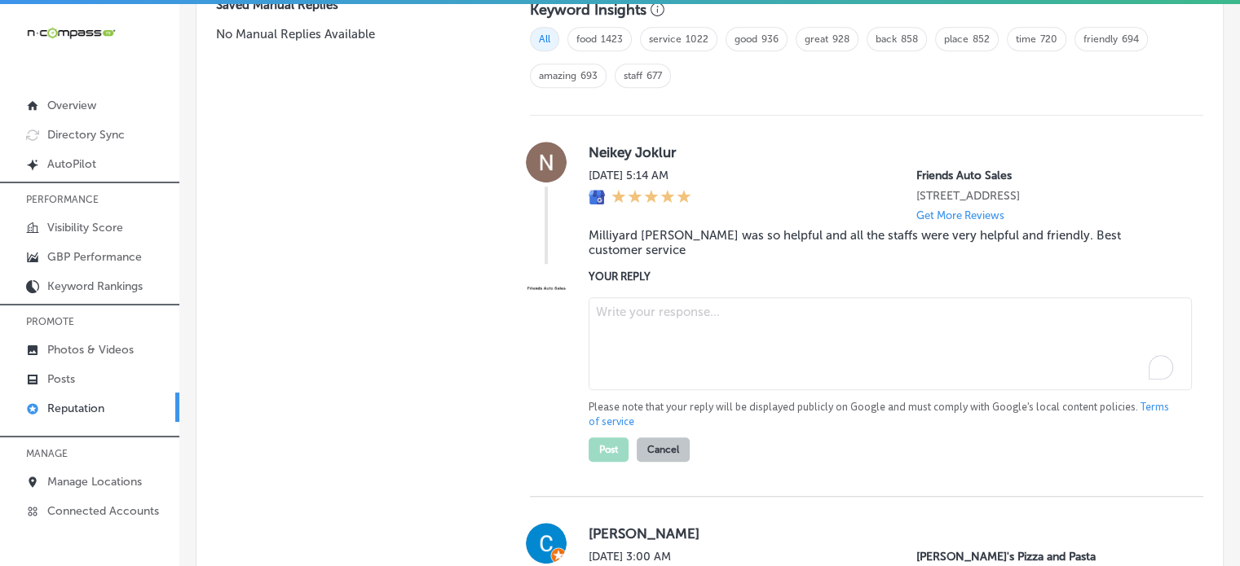
click at [655, 328] on textarea "To enrich screen reader interactions, please activate Accessibility in Grammarl…" at bounding box center [889, 343] width 603 height 93
paste textarea "Thank you for the 5-star review, Neikey! We’re thrilled to hear that Milliyard …"
type textarea "Thank you for the 5-star review, Neikey! We’re thrilled to hear that Milliyard …"
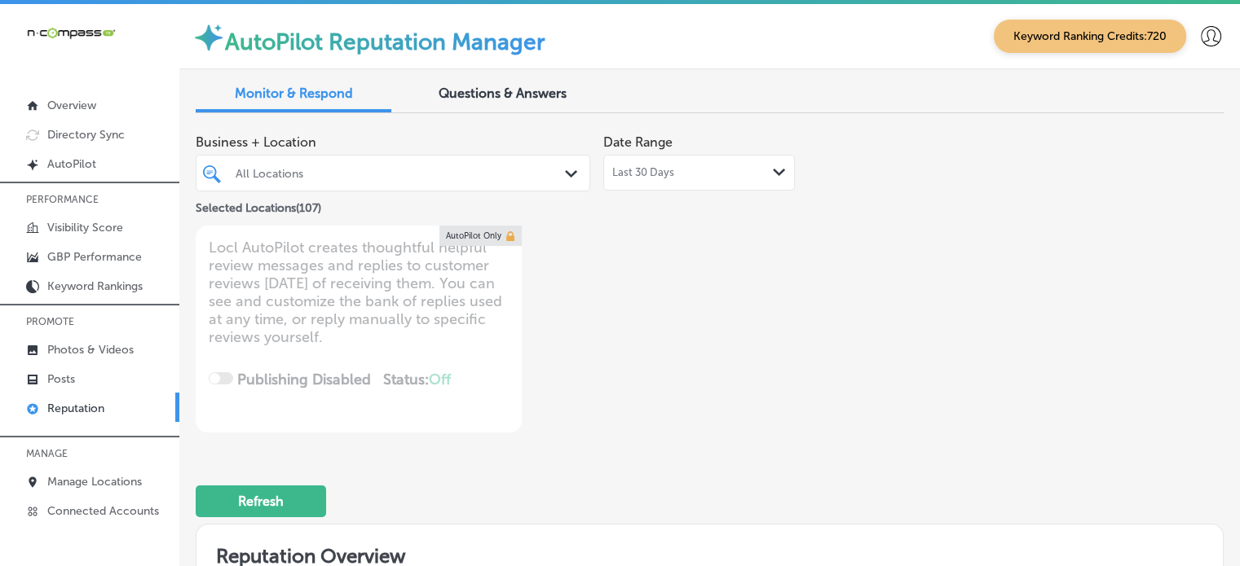
scroll to position [1159, 0]
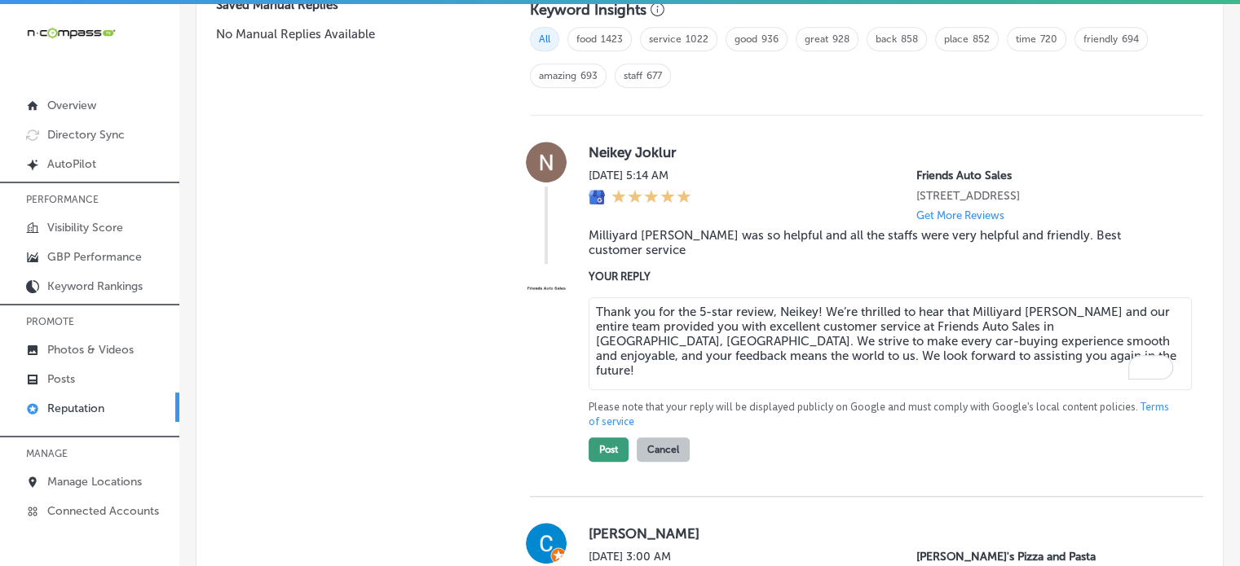
type textarea "Thank you for the 5-star review, Neikey! We’re thrilled to hear that Milliyard …"
click at [605, 438] on button "Post" at bounding box center [608, 450] width 40 height 24
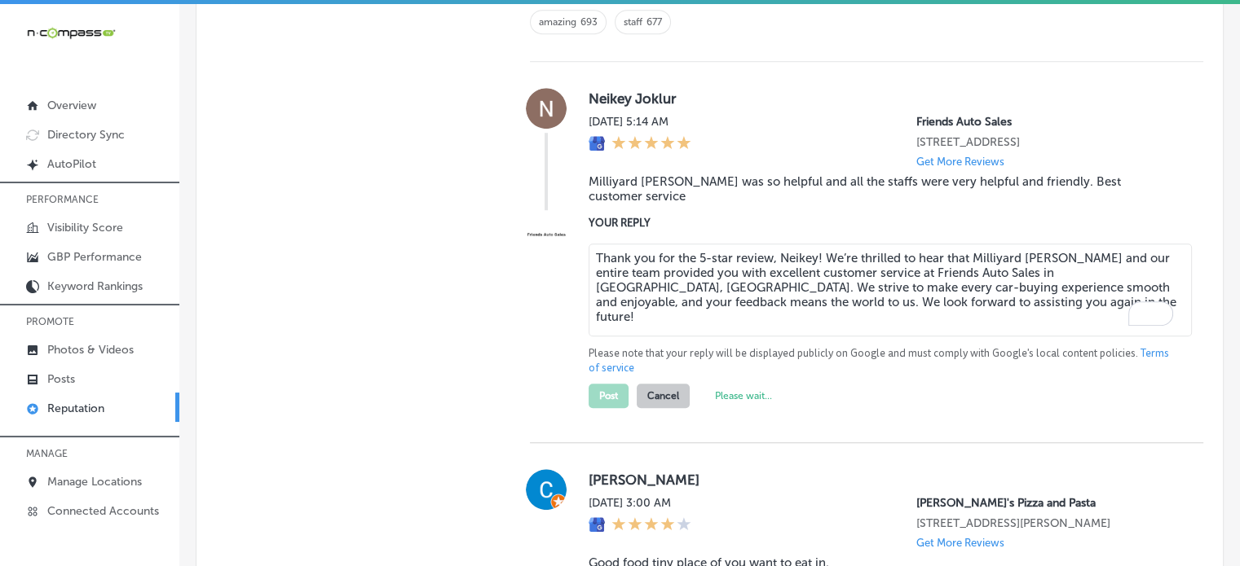
type textarea "x"
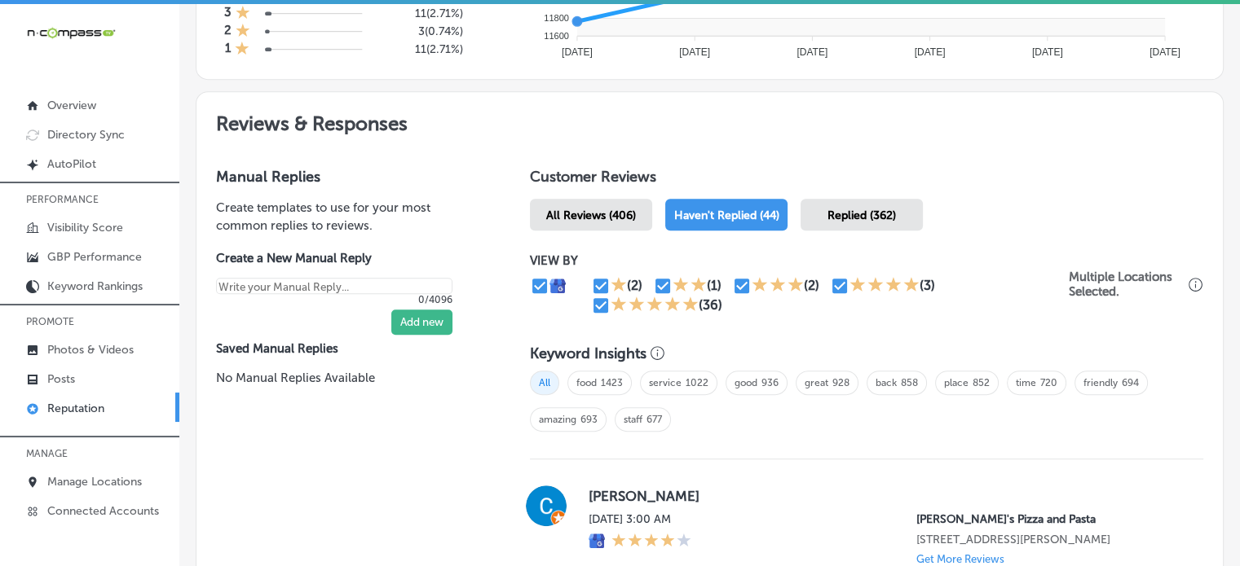
scroll to position [621, 0]
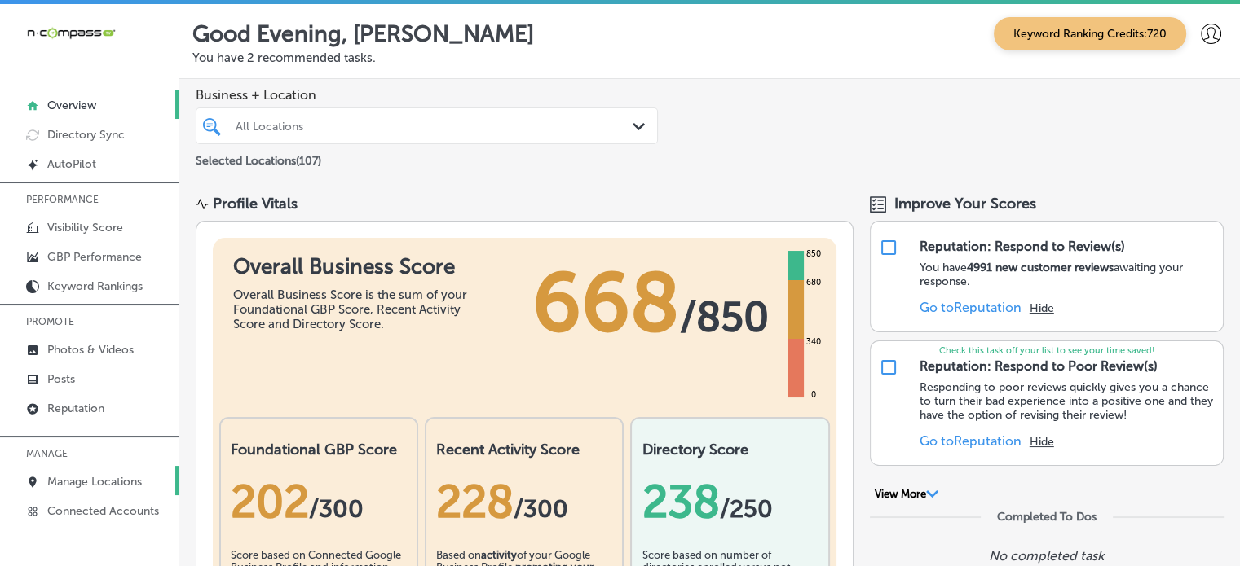
click at [98, 483] on p "Manage Locations" at bounding box center [94, 482] width 95 height 14
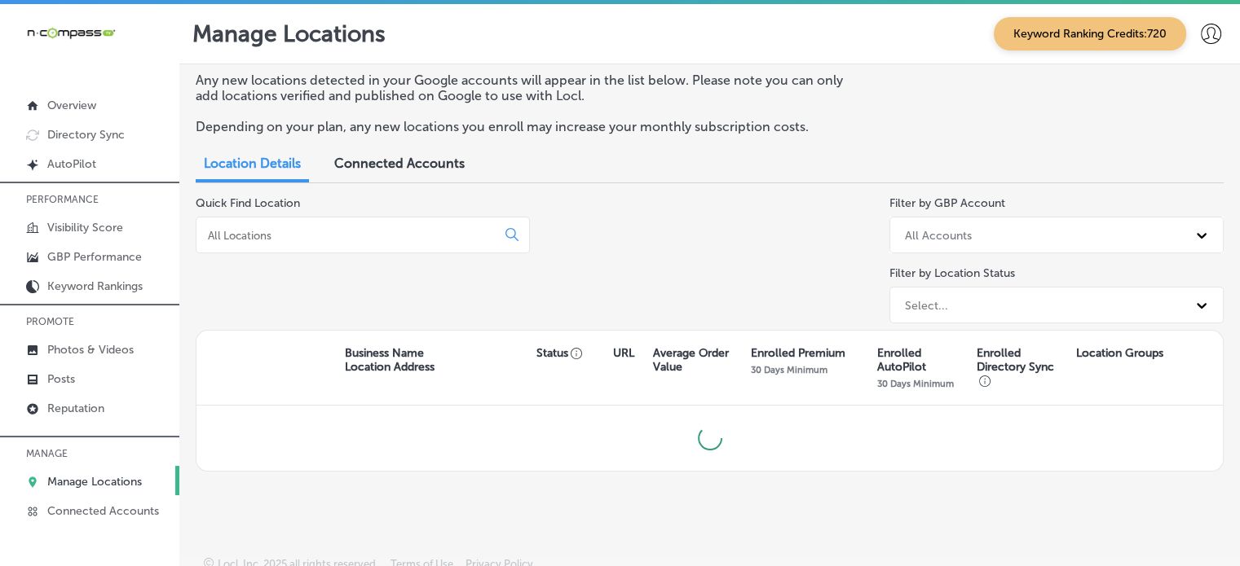
click at [356, 234] on input at bounding box center [349, 235] width 286 height 15
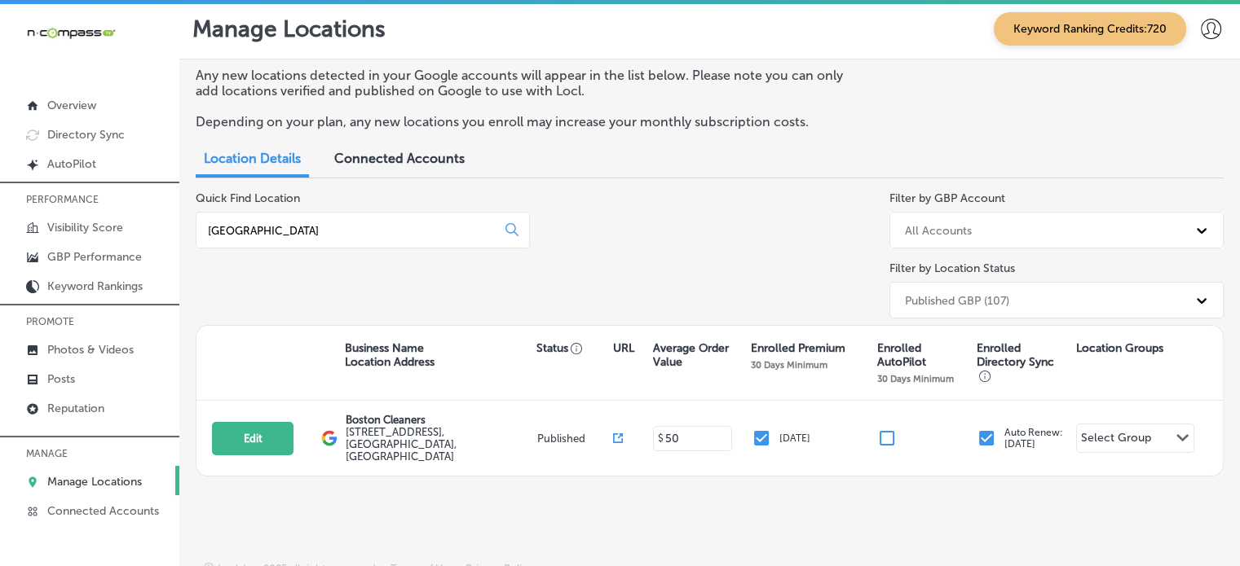
scroll to position [3, 0]
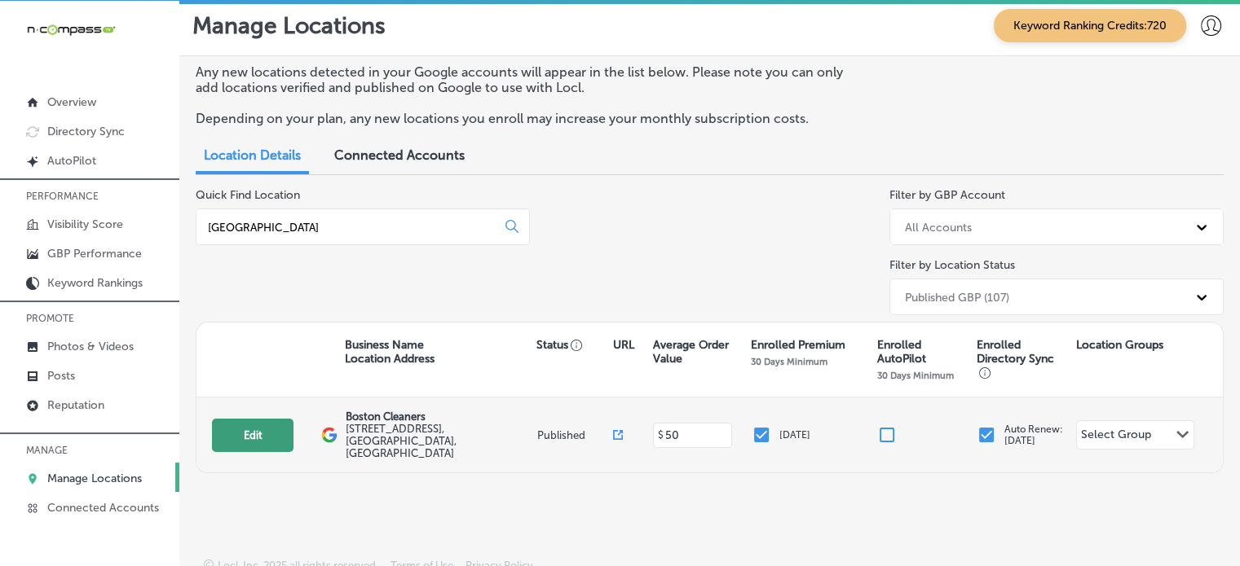
type input "[GEOGRAPHIC_DATA]"
click at [280, 428] on button "Edit" at bounding box center [253, 435] width 82 height 33
select select "US"
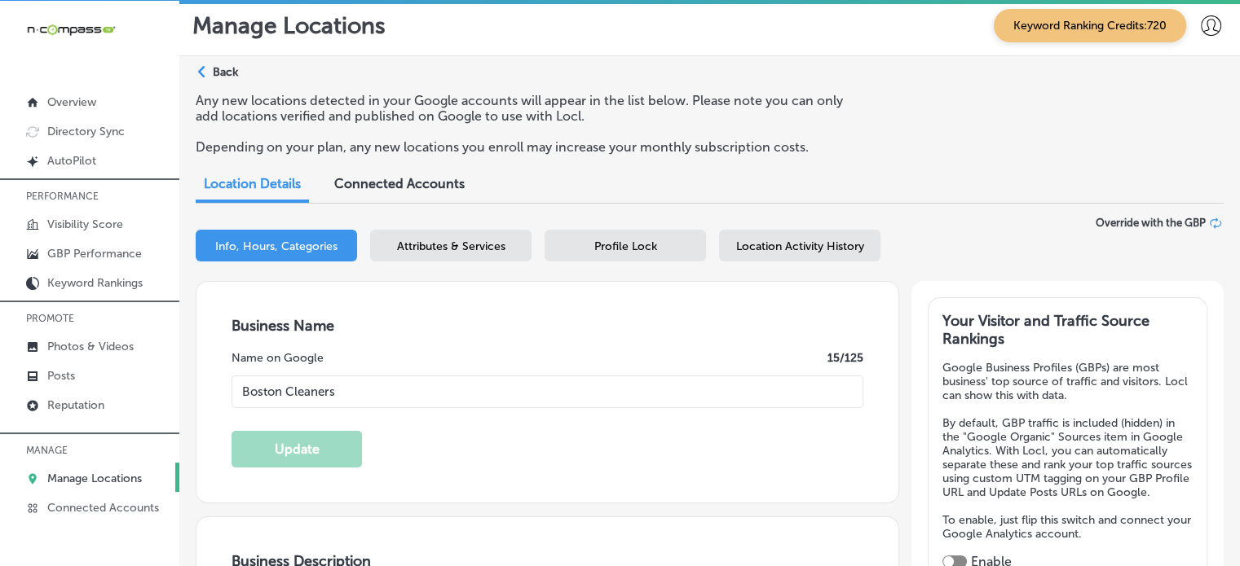
type input "Boston Cleaners"
type input "[STREET_ADDRESS]"
type input "[GEOGRAPHIC_DATA] [GEOGRAPHIC_DATA]"
type input "89147"
type input "US"
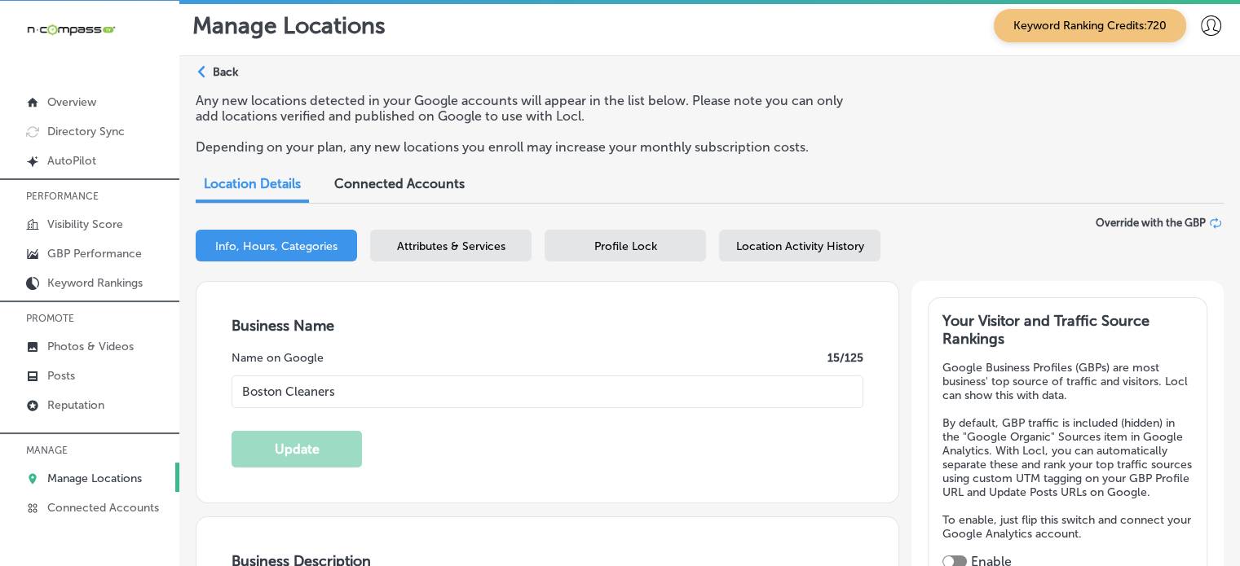
type input "[URL][DOMAIN_NAME]"
checkbox input "true"
type input "[PHONE_NUMBER]"
type textarea "For over 20 years, Boston Cleaners has provided luxury [MEDICAL_DATA] in [GEOGR…"
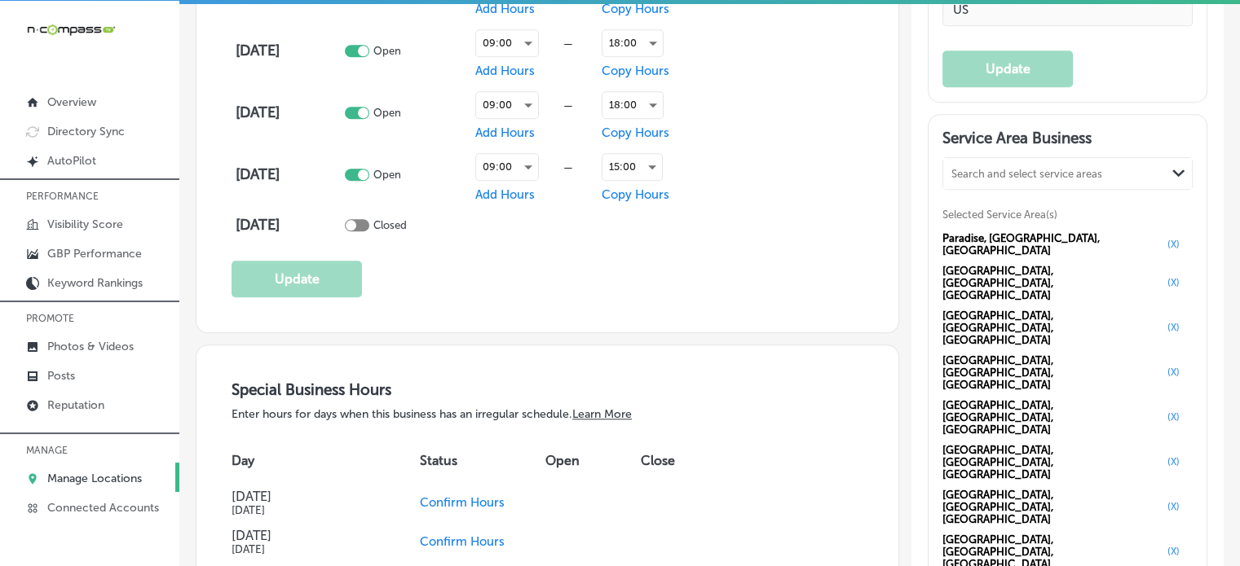
scroll to position [1458, 0]
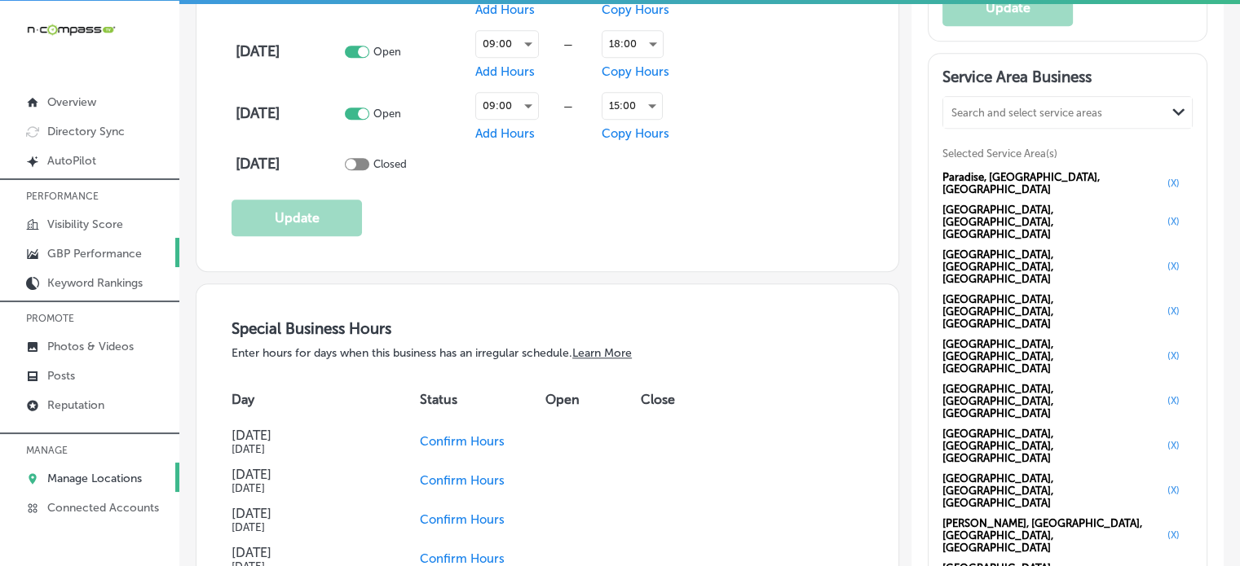
click at [117, 249] on p "GBP Performance" at bounding box center [94, 254] width 95 height 14
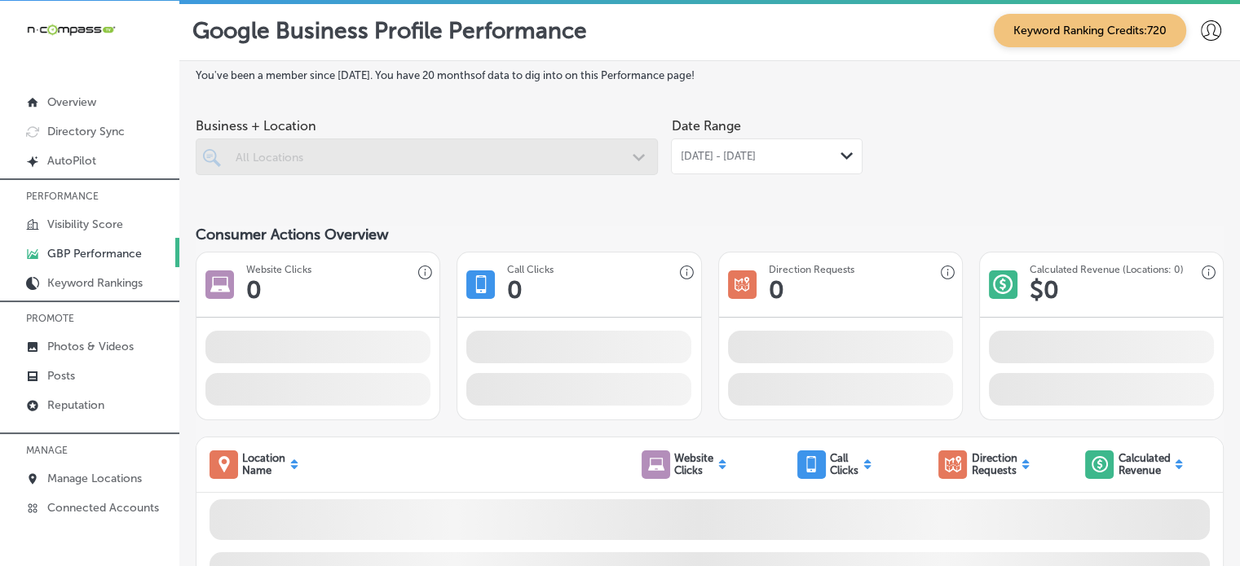
click at [711, 188] on div "Date Range [DATE] - [DATE] Path Created with Sketch." at bounding box center [767, 155] width 192 height 91
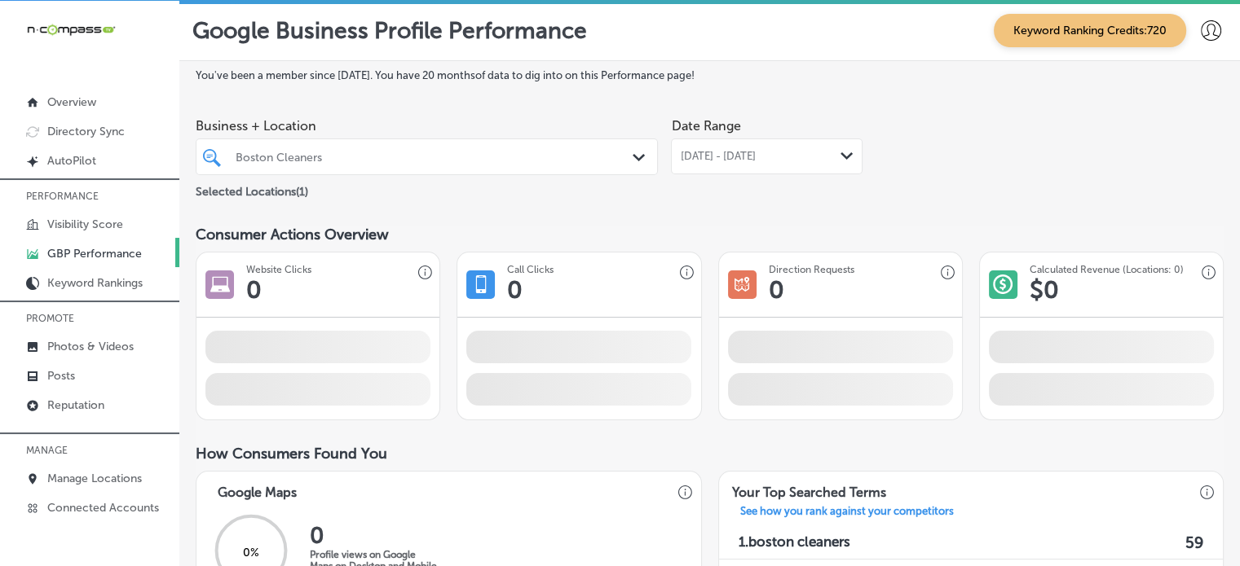
click at [741, 169] on div "[DATE] - [DATE] Path Created with Sketch." at bounding box center [767, 157] width 192 height 36
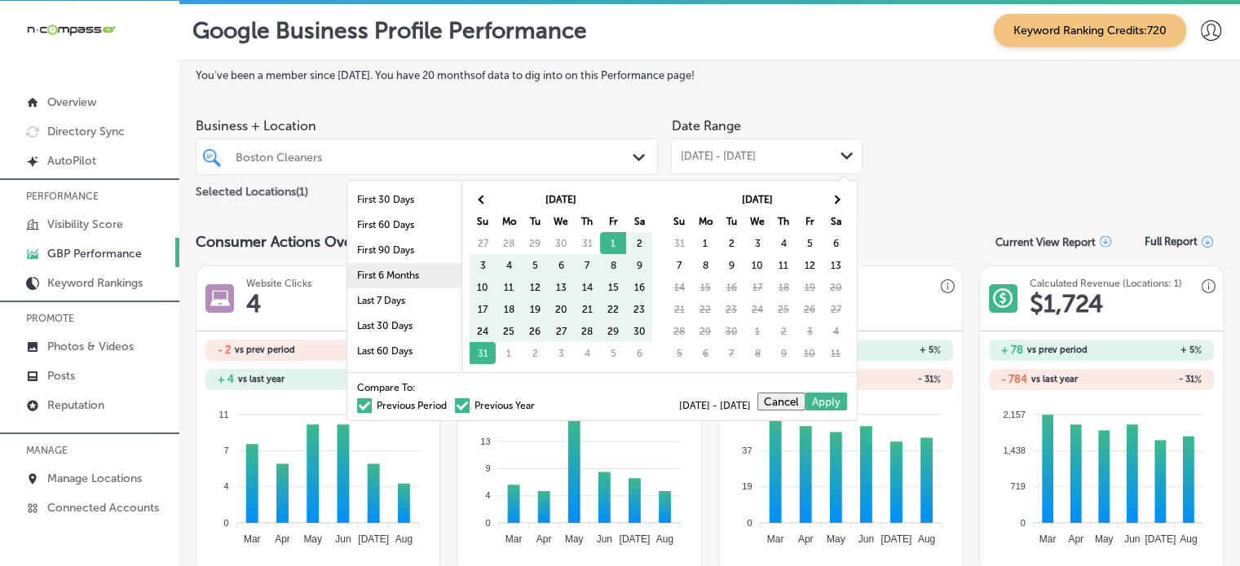
scroll to position [95, 0]
click at [404, 279] on li "Last 90 Days" at bounding box center [404, 282] width 114 height 25
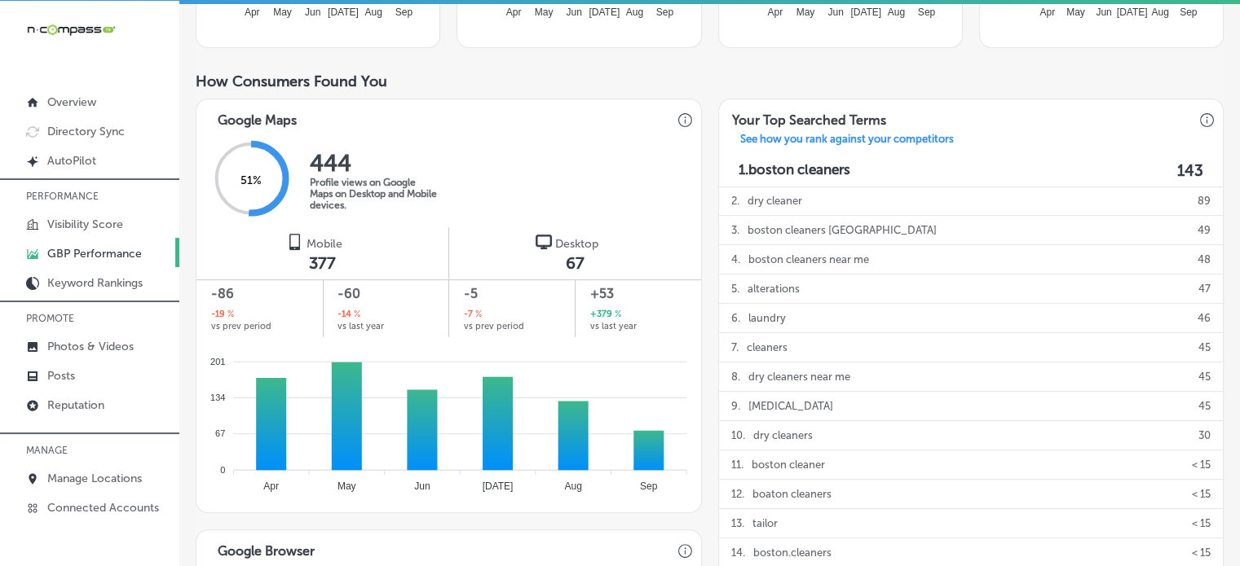
scroll to position [527, 0]
click at [668, 328] on div "+379 % vs last year" at bounding box center [638, 320] width 96 height 23
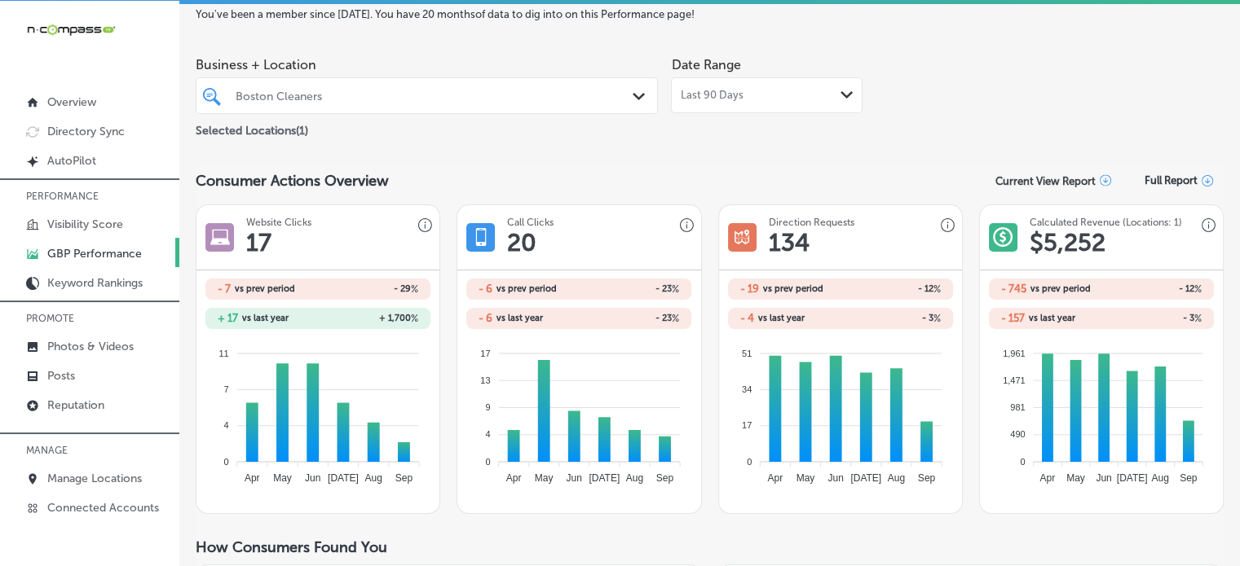
scroll to position [0, 0]
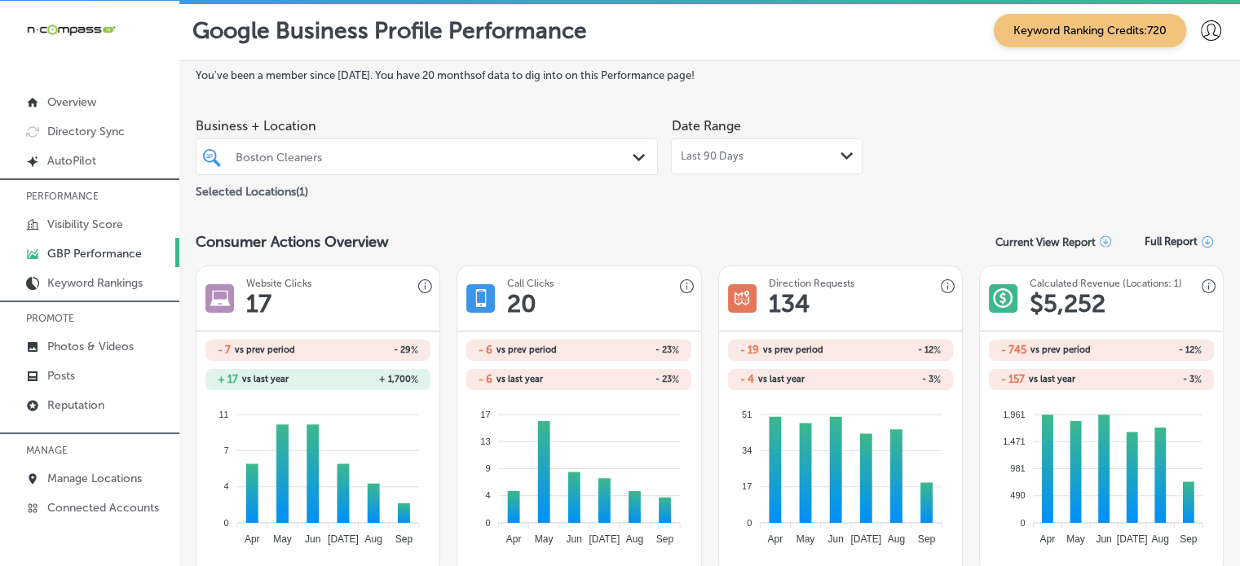
click at [762, 141] on div "Last 90 Days Path Created with Sketch." at bounding box center [767, 157] width 192 height 36
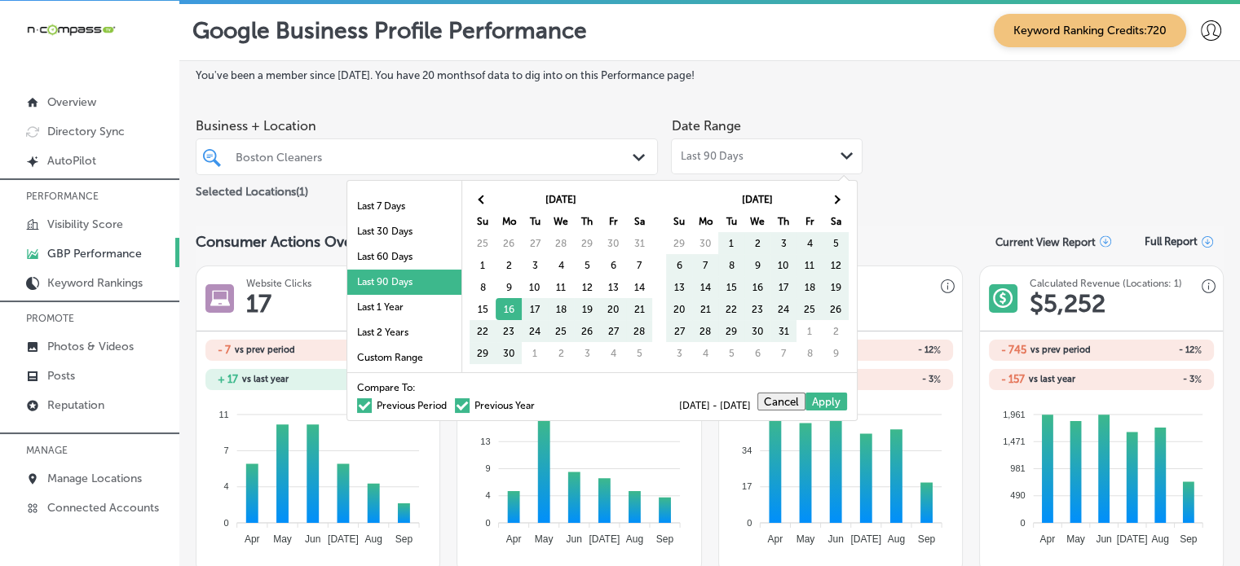
click at [417, 401] on label "Previous Period" at bounding box center [402, 406] width 90 height 10
click at [450, 403] on input "Previous Period" at bounding box center [450, 403] width 0 height 0
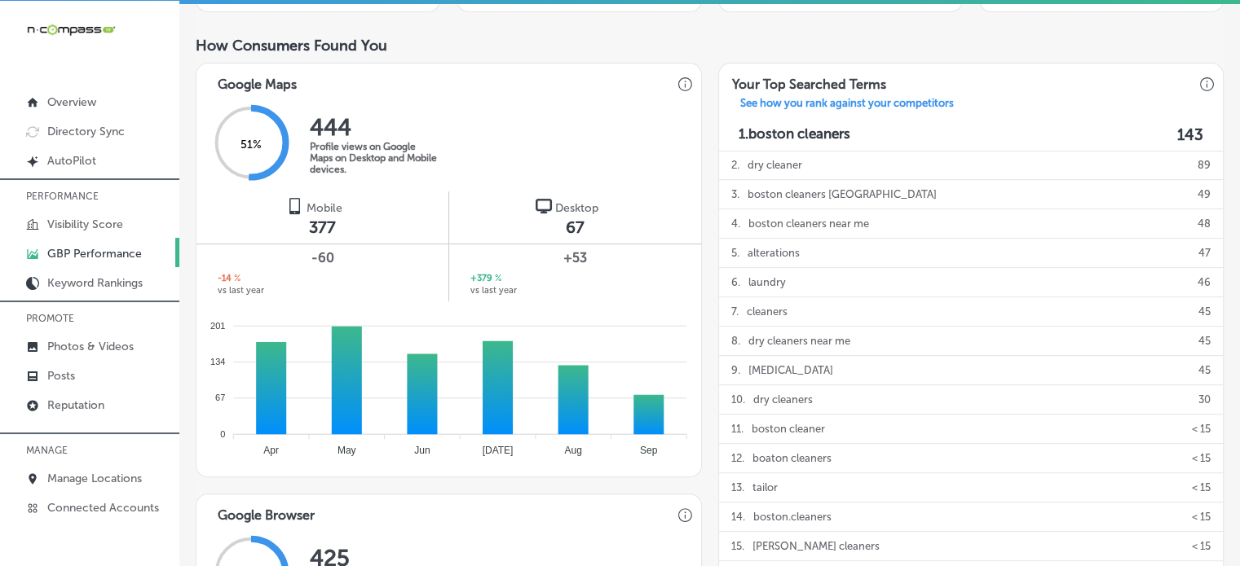
scroll to position [533, 0]
click at [121, 342] on p "Photos & Videos" at bounding box center [90, 347] width 86 height 14
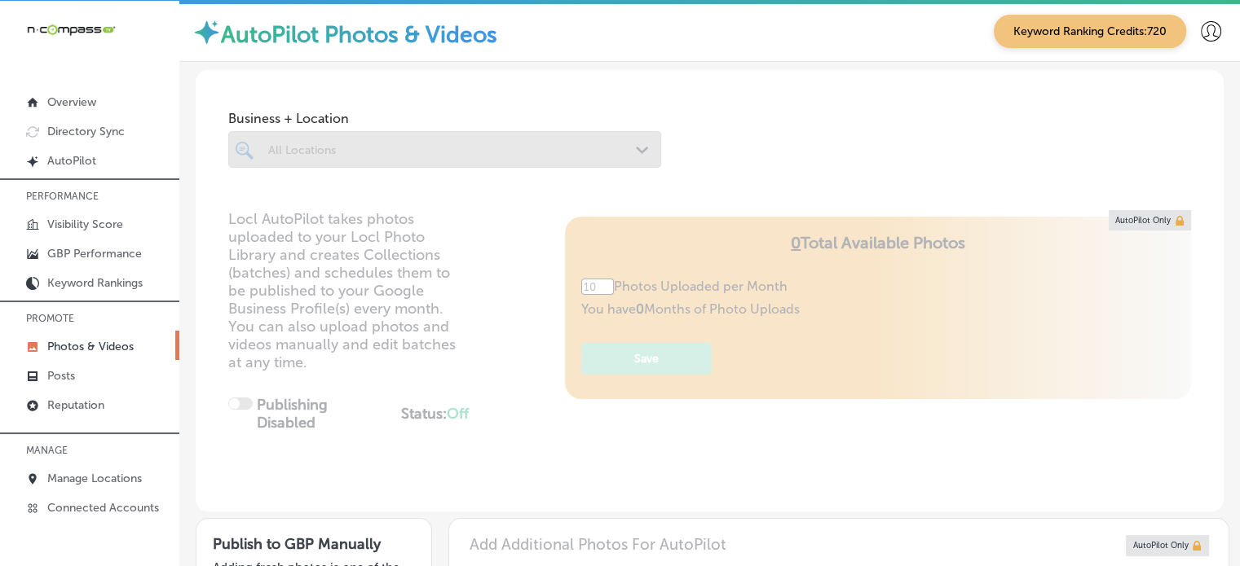
type input "5"
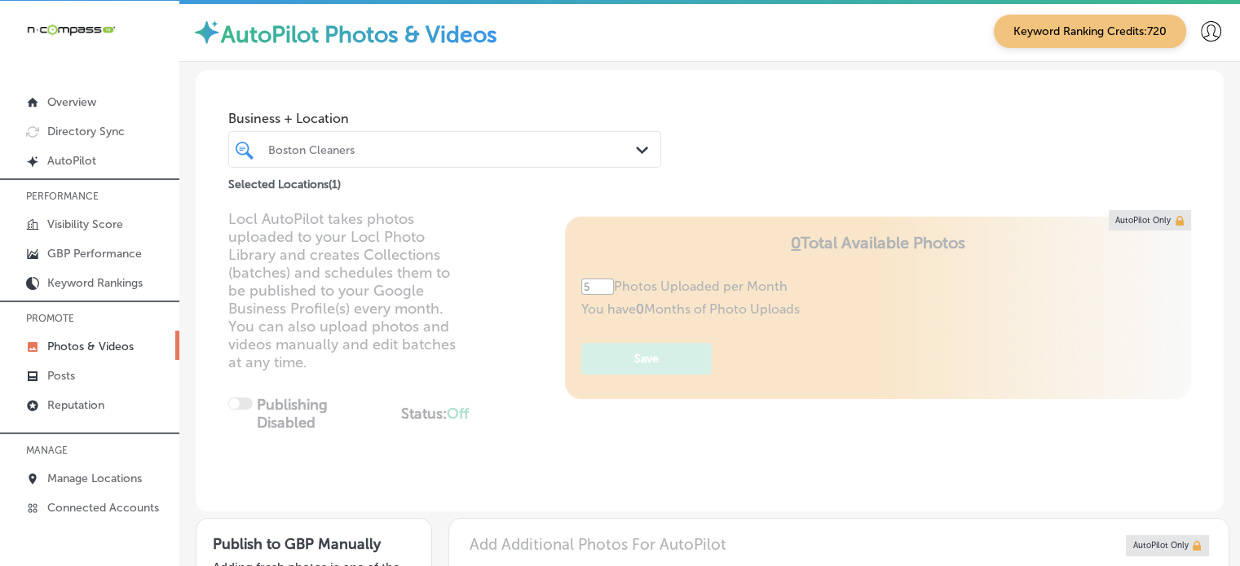
click at [453, 148] on div "Boston Cleaners" at bounding box center [452, 150] width 369 height 14
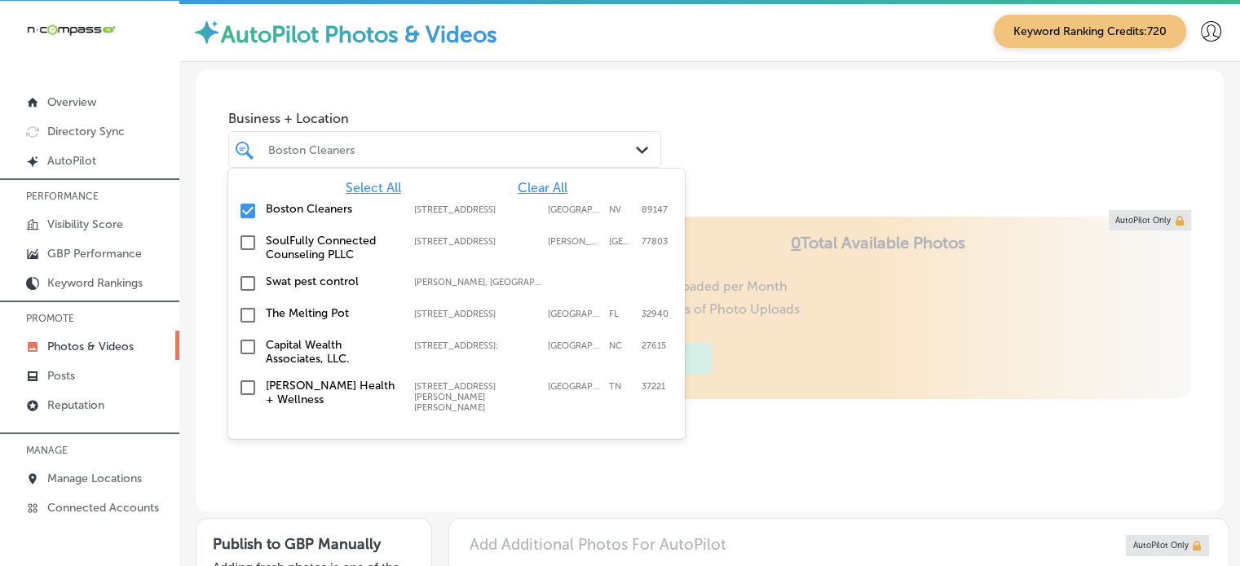
click at [554, 194] on span "Clear All" at bounding box center [543, 187] width 50 height 15
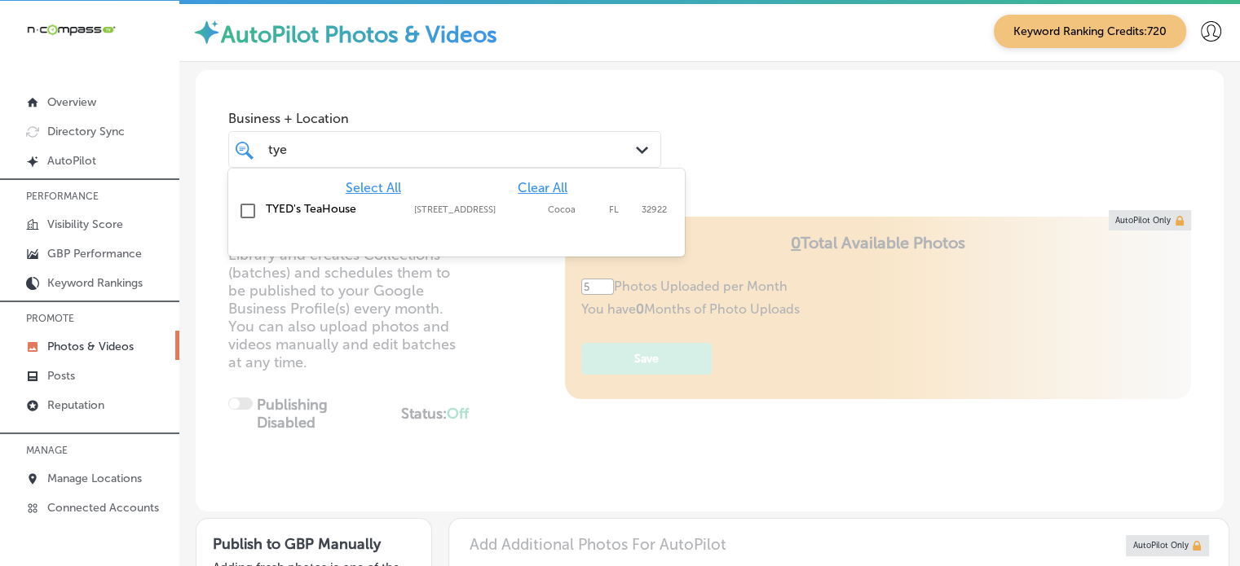
click at [336, 209] on label "TYED's TeaHouse" at bounding box center [332, 209] width 132 height 14
type input "tye"
click at [792, 149] on div "Business + Location option [STREET_ADDRESS]. option [STREET_ADDRESS]. 2 results…" at bounding box center [710, 132] width 1028 height 124
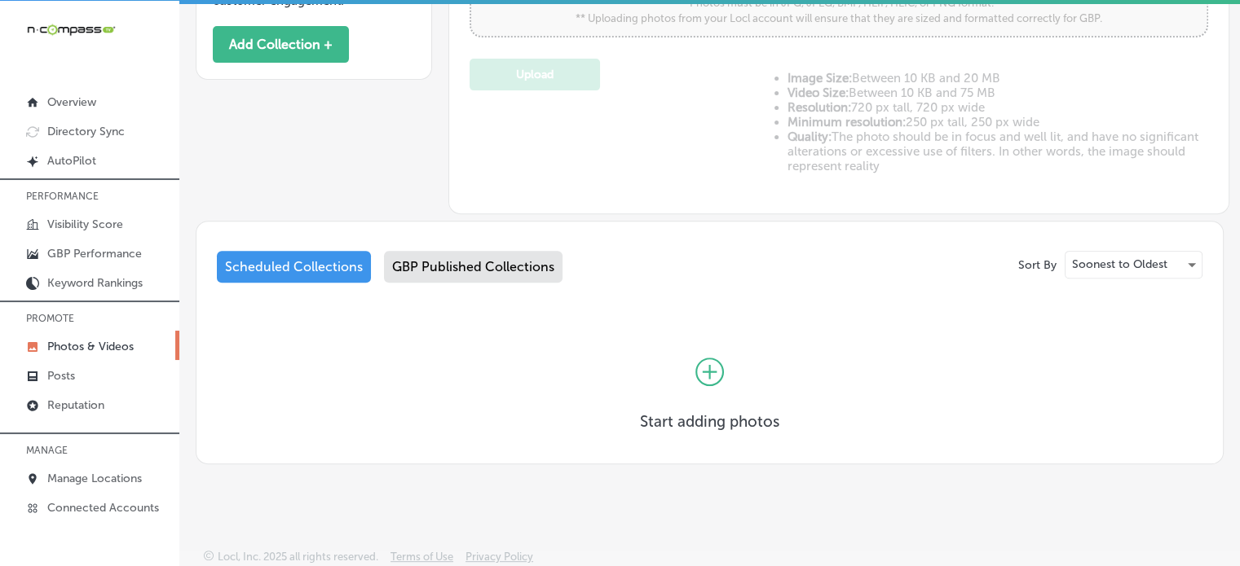
scroll to position [620, 0]
click at [479, 267] on div "GBP Published Collections" at bounding box center [473, 268] width 178 height 32
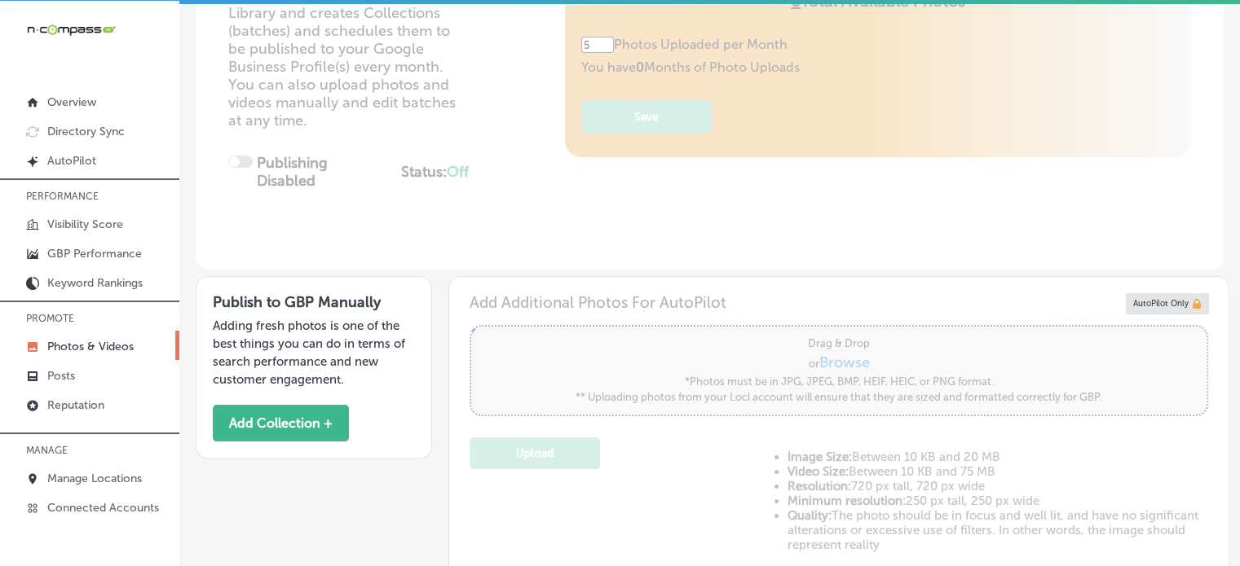
scroll to position [160, 0]
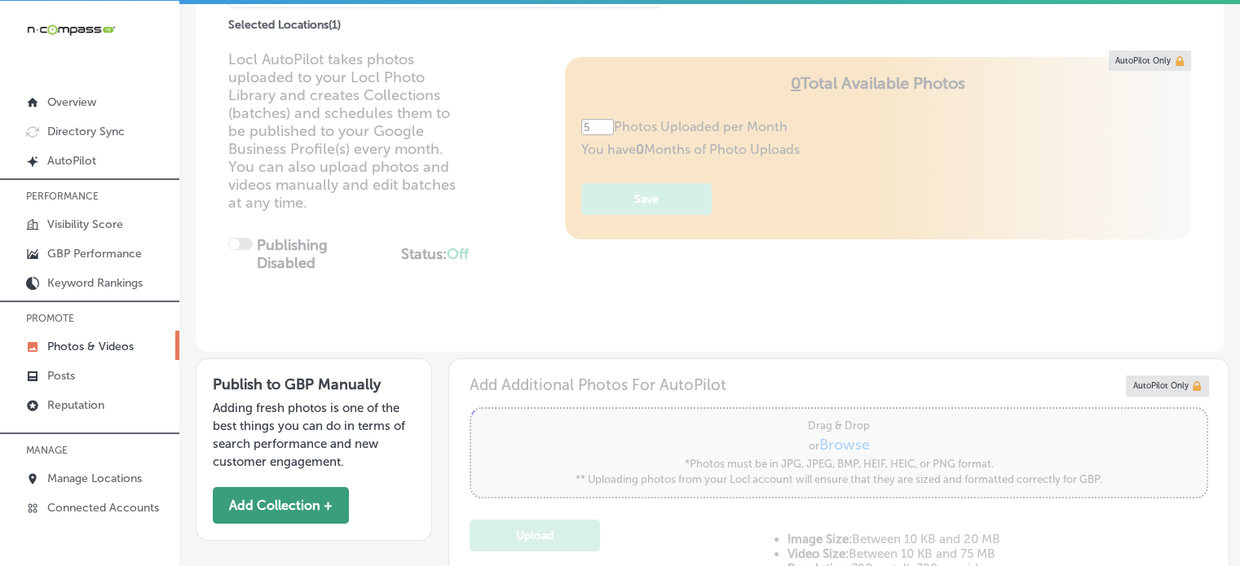
click at [314, 495] on button "Add Collection +" at bounding box center [281, 505] width 136 height 37
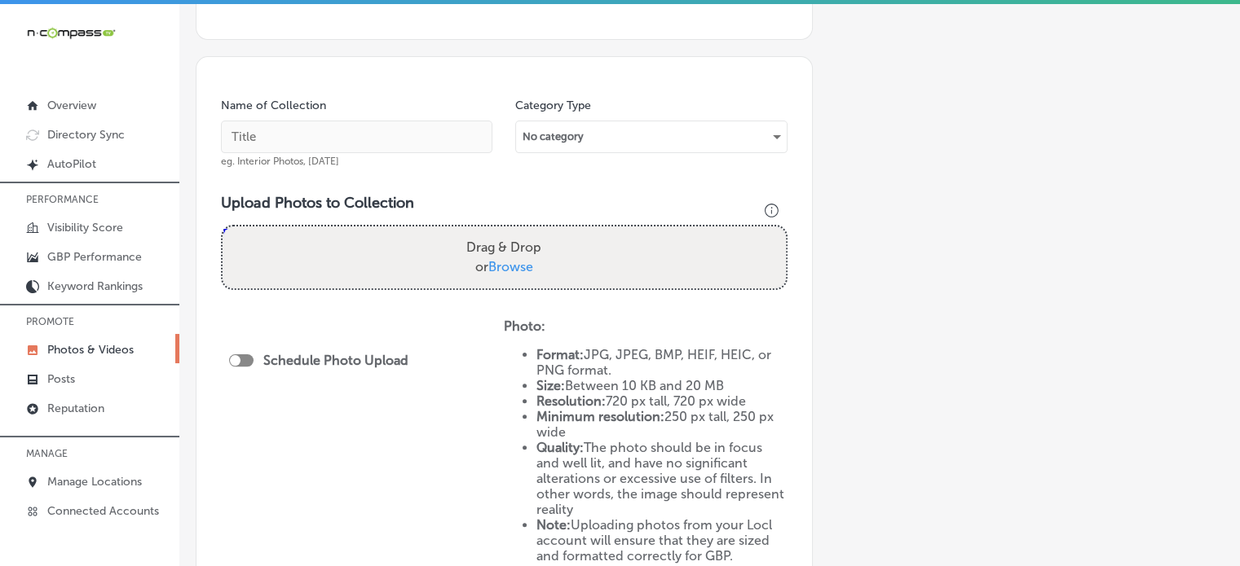
scroll to position [205, 0]
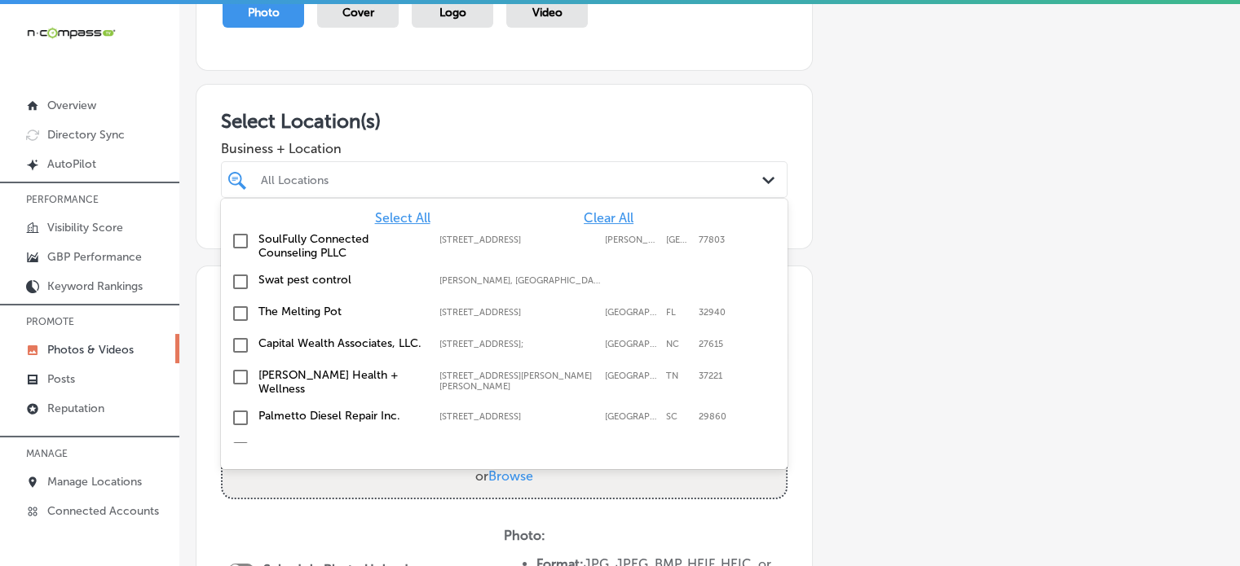
click at [447, 193] on div "All Locations Path Created with Sketch." at bounding box center [504, 179] width 566 height 37
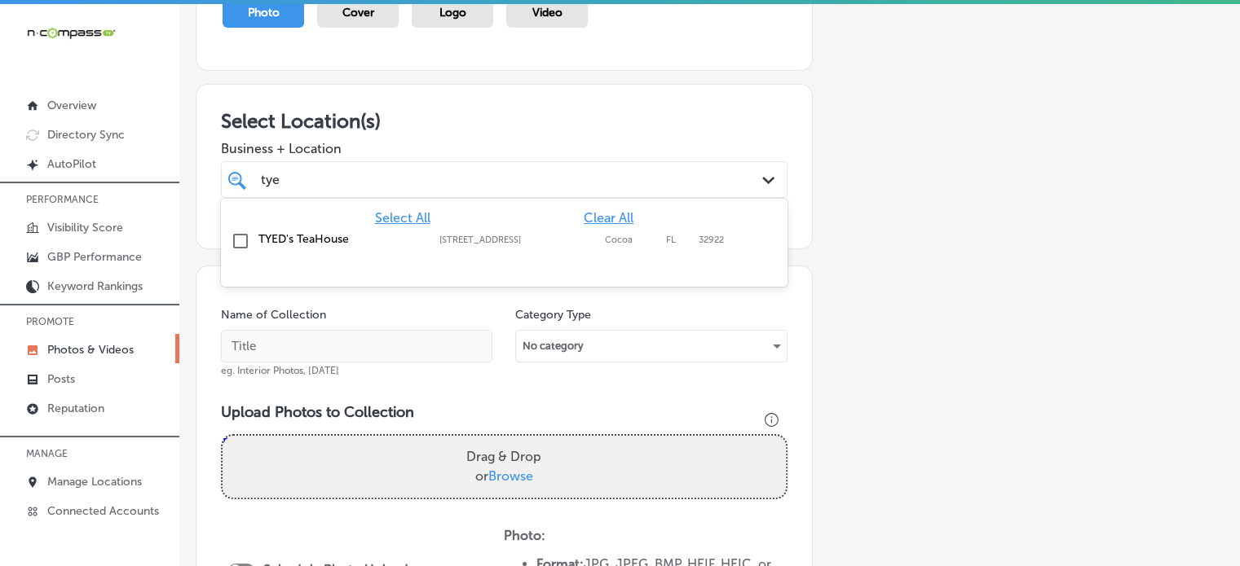
click at [319, 229] on div "TYED's TeaHouse [STREET_ADDRESS] [STREET_ADDRESS]" at bounding box center [503, 241] width 553 height 25
type input "tye"
click at [478, 124] on h3 "Select Location(s)" at bounding box center [504, 121] width 566 height 24
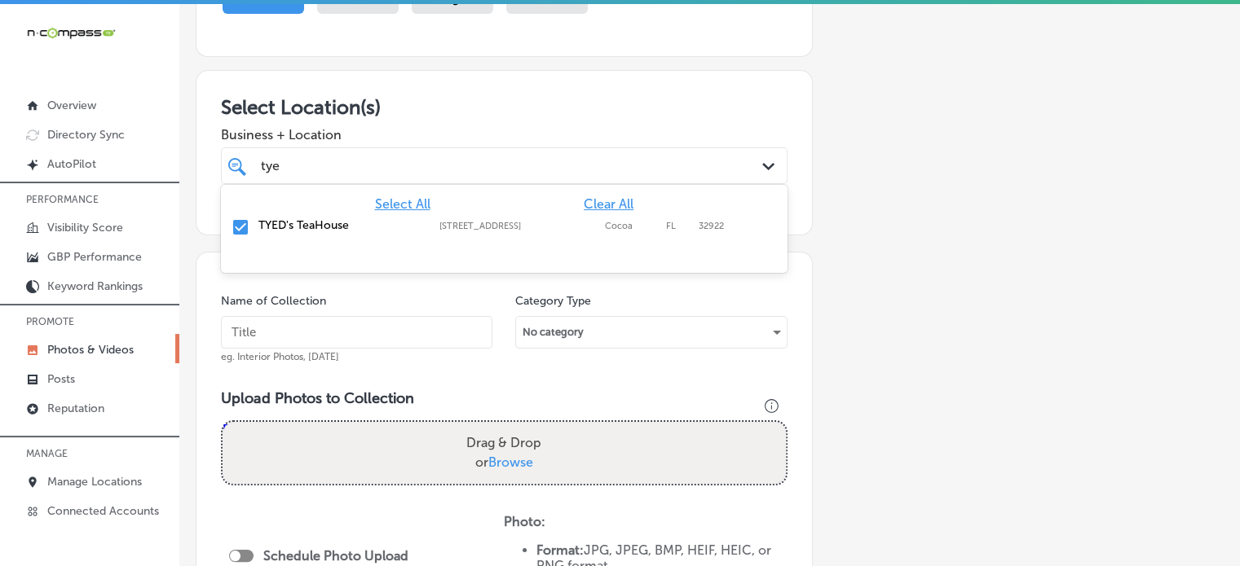
click at [522, 168] on div "[PERSON_NAME]" at bounding box center [479, 166] width 441 height 22
click at [563, 115] on h3 "Select Location(s)" at bounding box center [504, 107] width 566 height 24
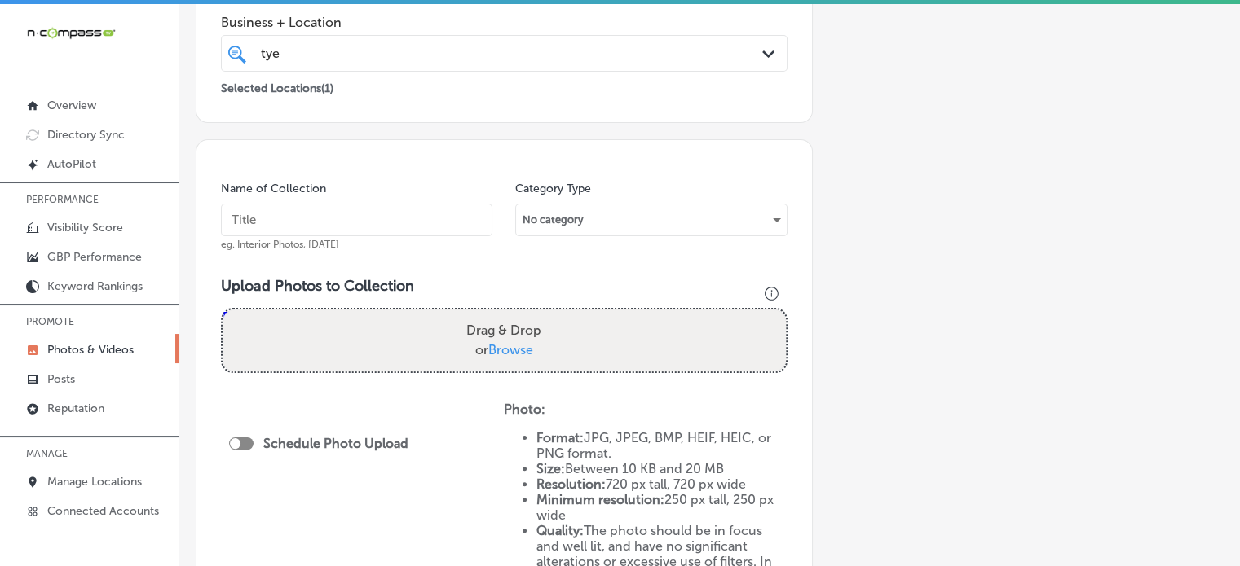
scroll to position [333, 0]
click at [359, 231] on input "text" at bounding box center [356, 218] width 271 height 33
paste input "Kava drinks"
type input "Kava drinks"
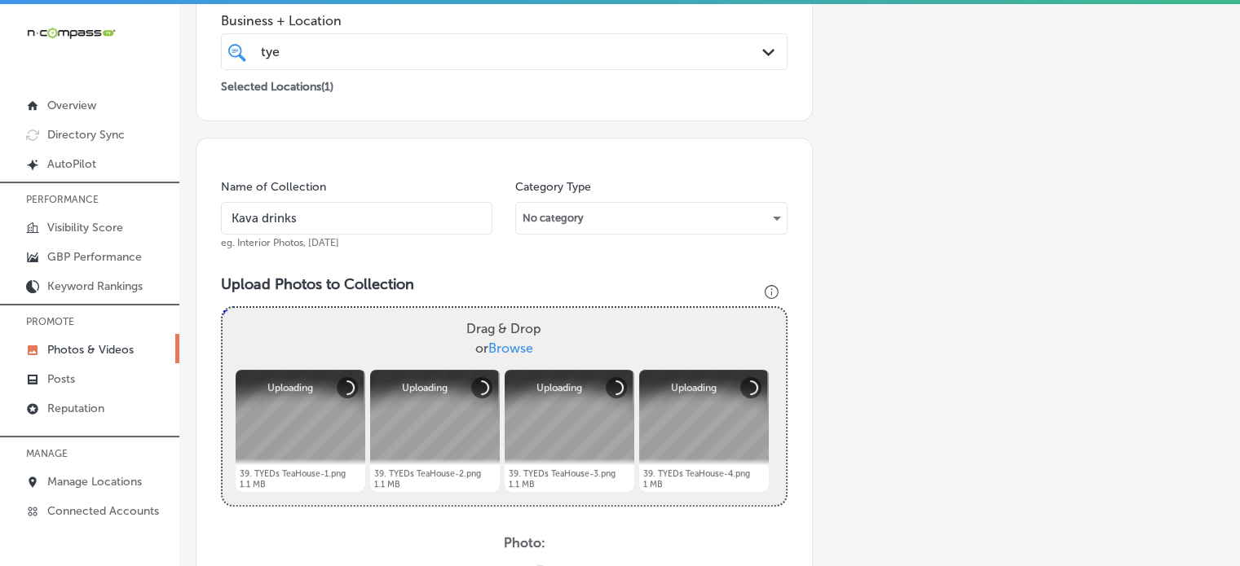
scroll to position [427, 0]
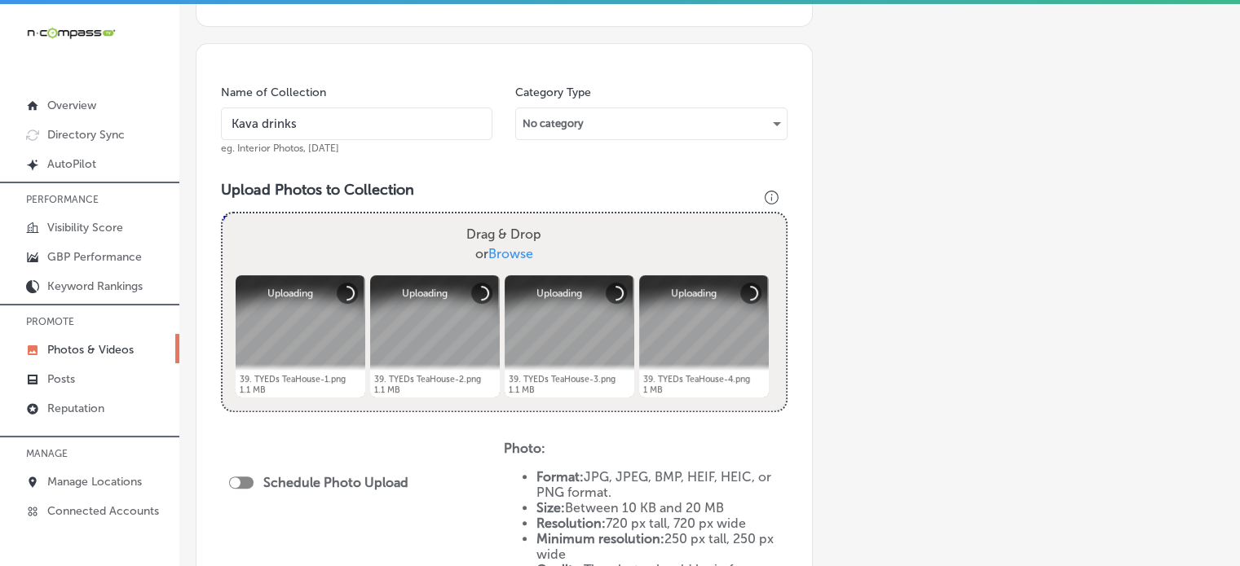
click at [244, 483] on div at bounding box center [241, 483] width 24 height 12
checkbox input "true"
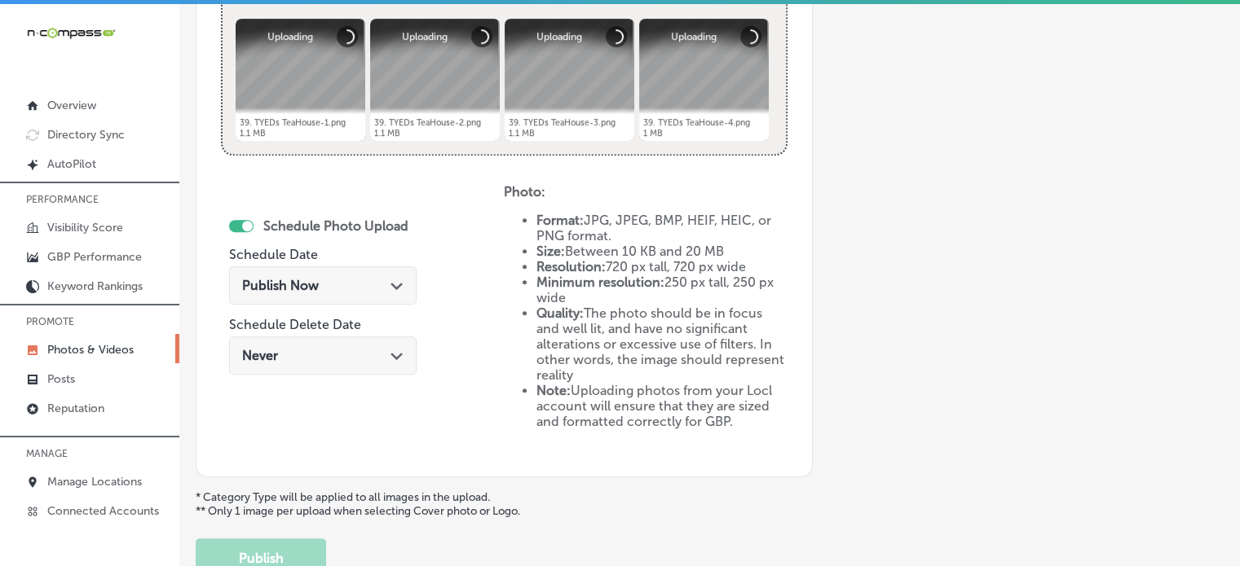
scroll to position [698, 0]
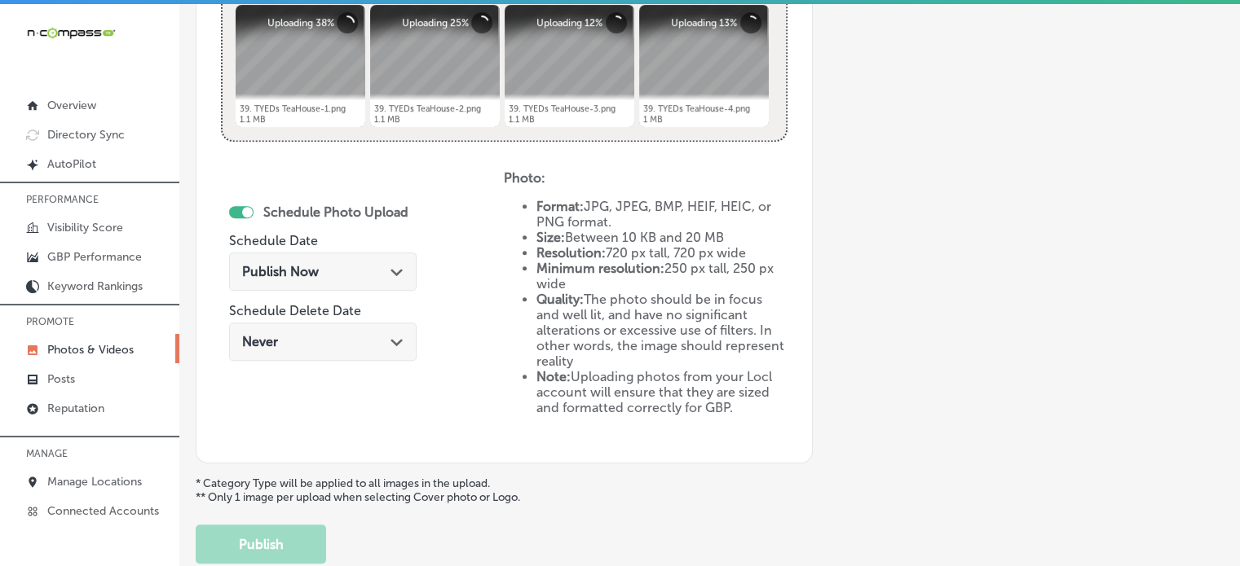
click at [335, 262] on div "Publish Now Path Created with Sketch." at bounding box center [322, 272] width 187 height 38
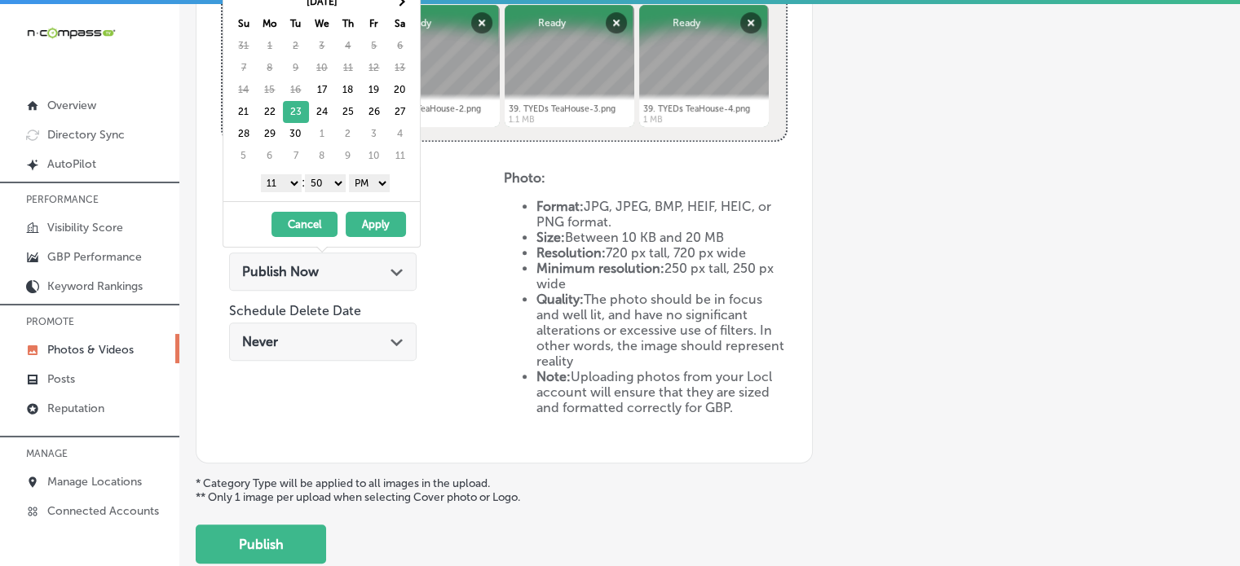
click at [289, 178] on select "1 2 3 4 5 6 7 8 9 10 11 12" at bounding box center [281, 183] width 41 height 18
click at [329, 178] on select "00 10 20 30 40 50" at bounding box center [325, 183] width 41 height 18
click at [370, 221] on button "Apply" at bounding box center [376, 224] width 60 height 25
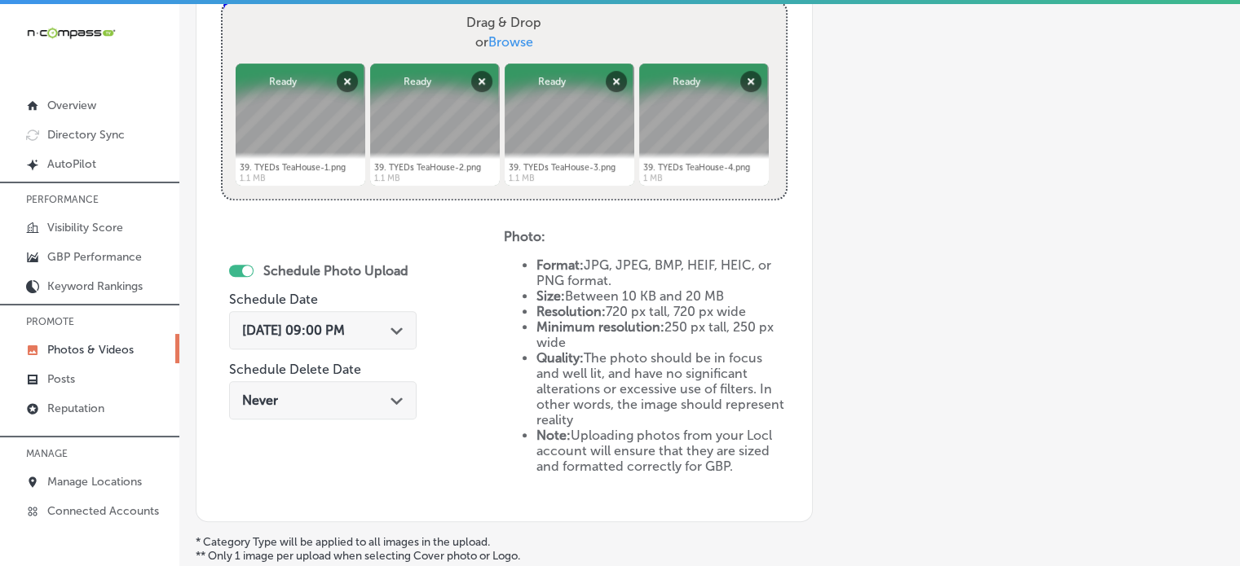
scroll to position [709, 0]
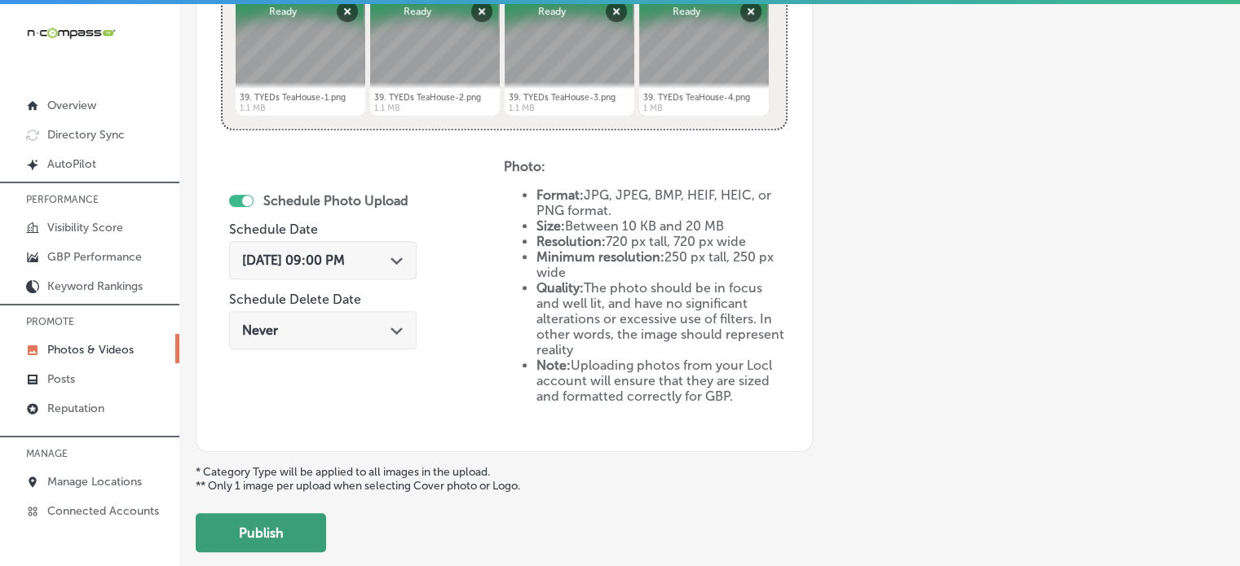
click at [287, 526] on button "Publish" at bounding box center [261, 532] width 130 height 39
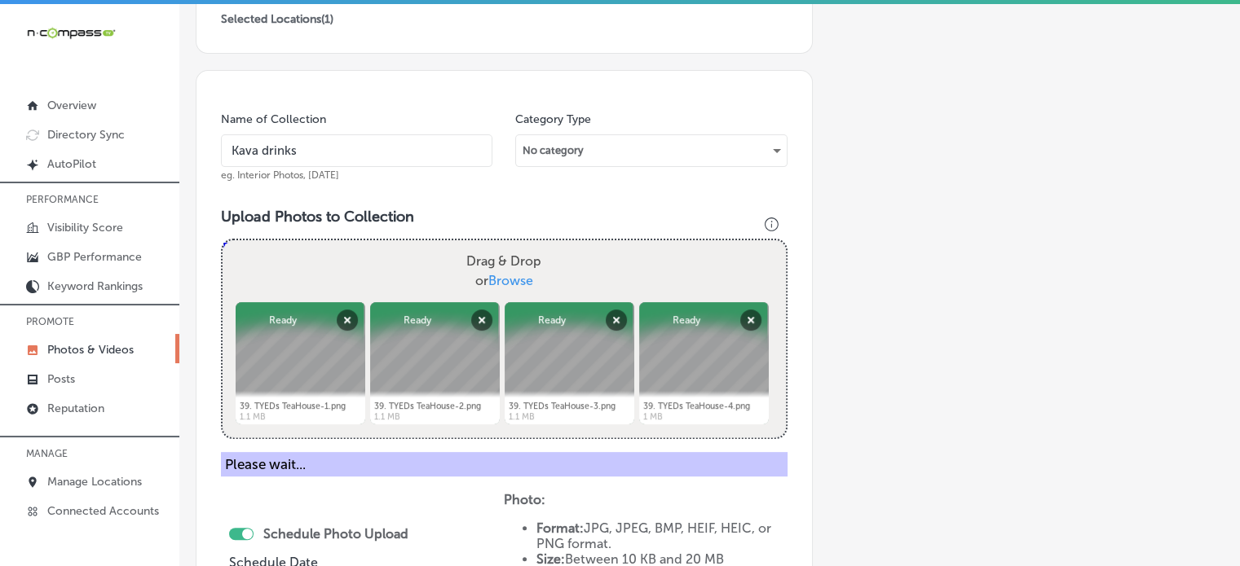
scroll to position [399, 0]
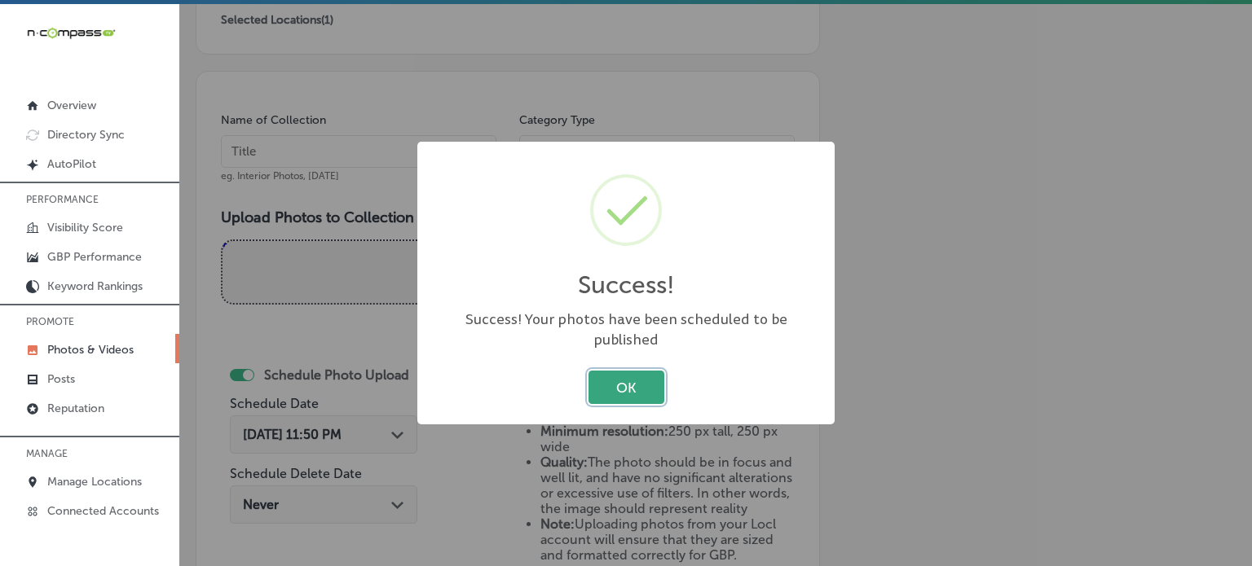
click at [655, 371] on button "OK" at bounding box center [626, 387] width 76 height 33
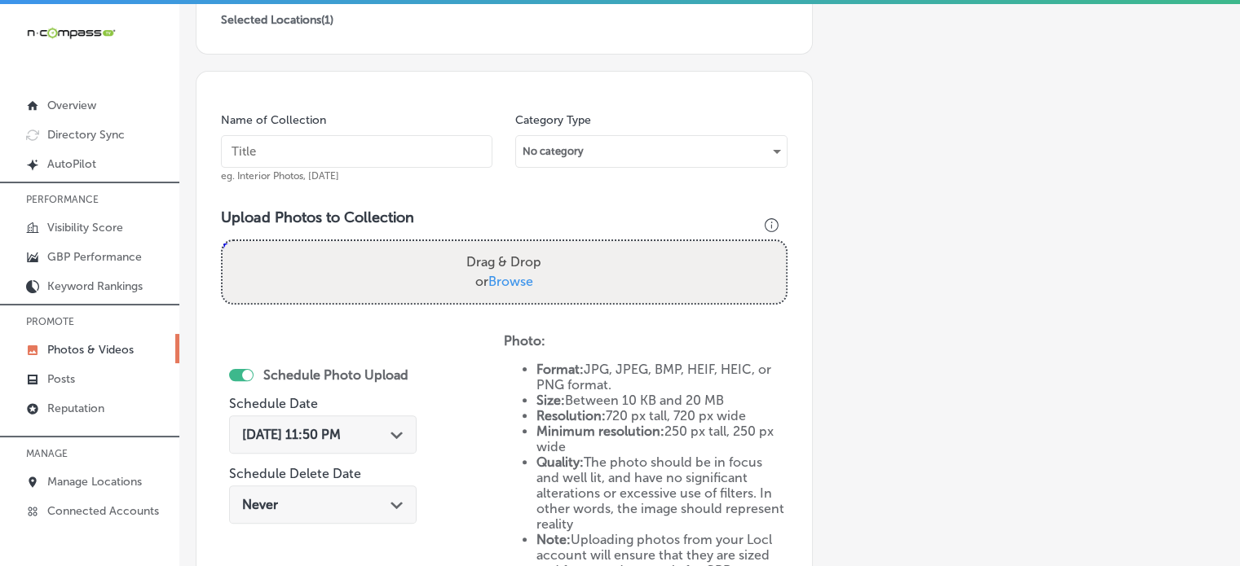
click at [355, 152] on input "text" at bounding box center [356, 151] width 271 height 33
paste input "Low-tyed kava"
type input "Low-tyed kava"
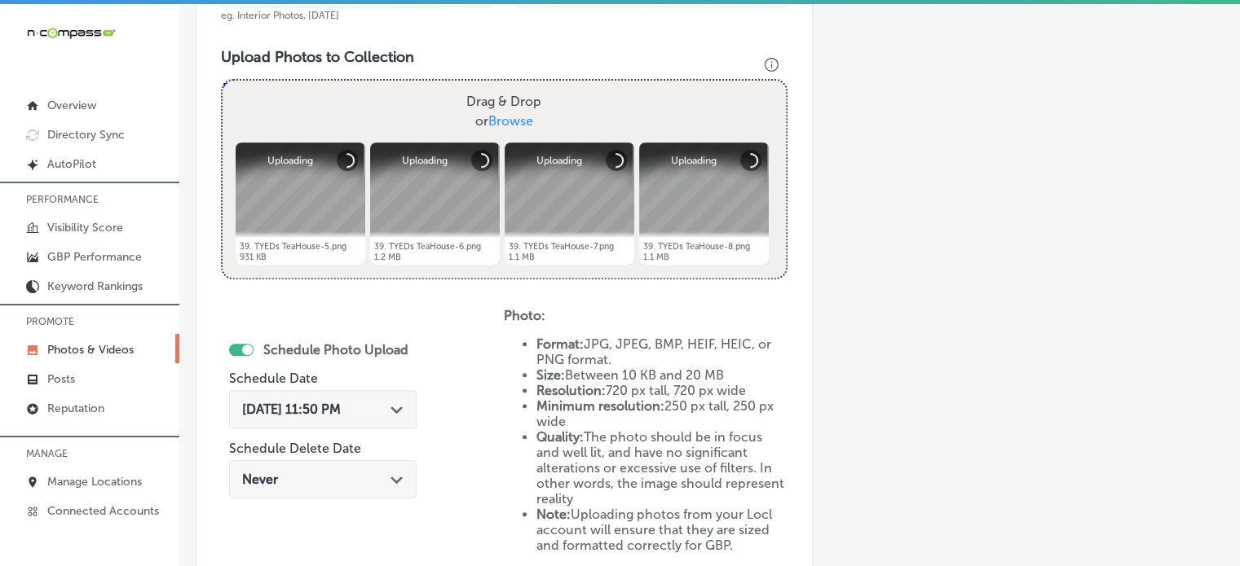
scroll to position [566, 0]
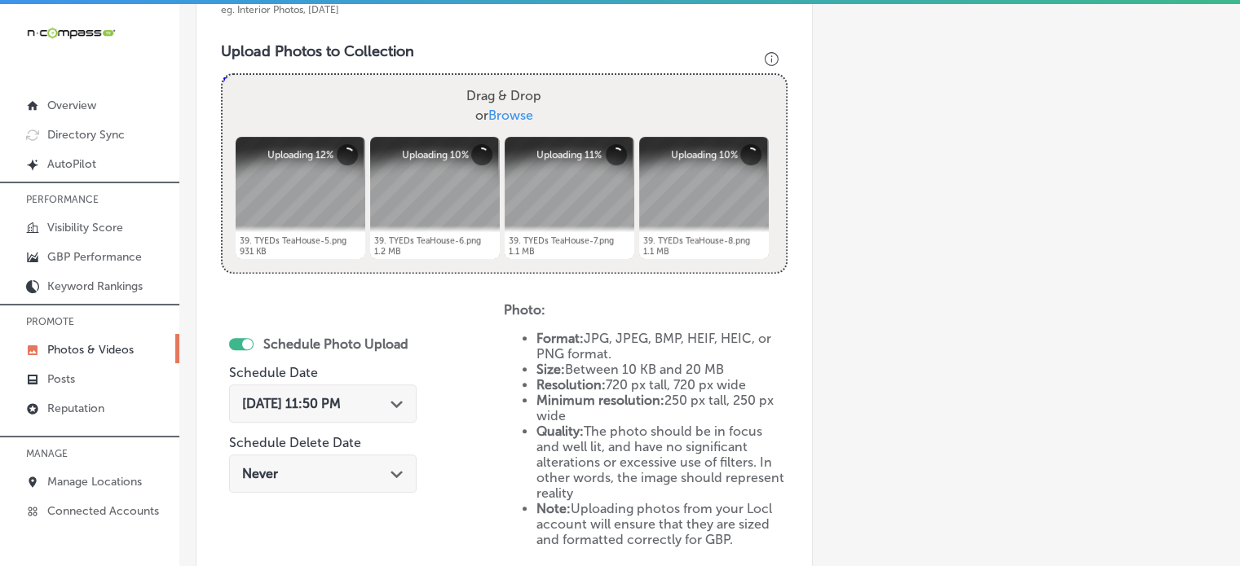
click at [341, 396] on span "[DATE] 11:50 PM" at bounding box center [291, 403] width 99 height 15
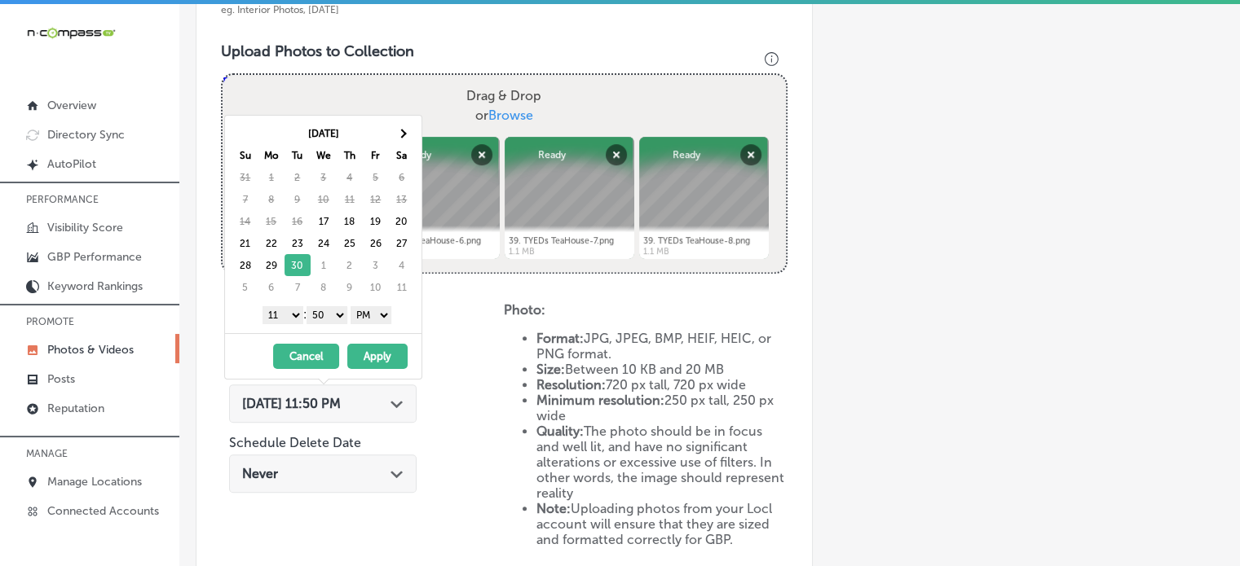
drag, startPoint x: 287, startPoint y: 315, endPoint x: 275, endPoint y: 492, distance: 177.3
click at [275, 492] on body "iconmonstr-menu-thin copy Created with Sketch. Overview Directory Sync Created …" at bounding box center [620, 285] width 1240 height 571
click at [329, 313] on select "00 10 20 30 40 50" at bounding box center [326, 315] width 41 height 18
click at [368, 345] on button "Apply" at bounding box center [377, 356] width 60 height 25
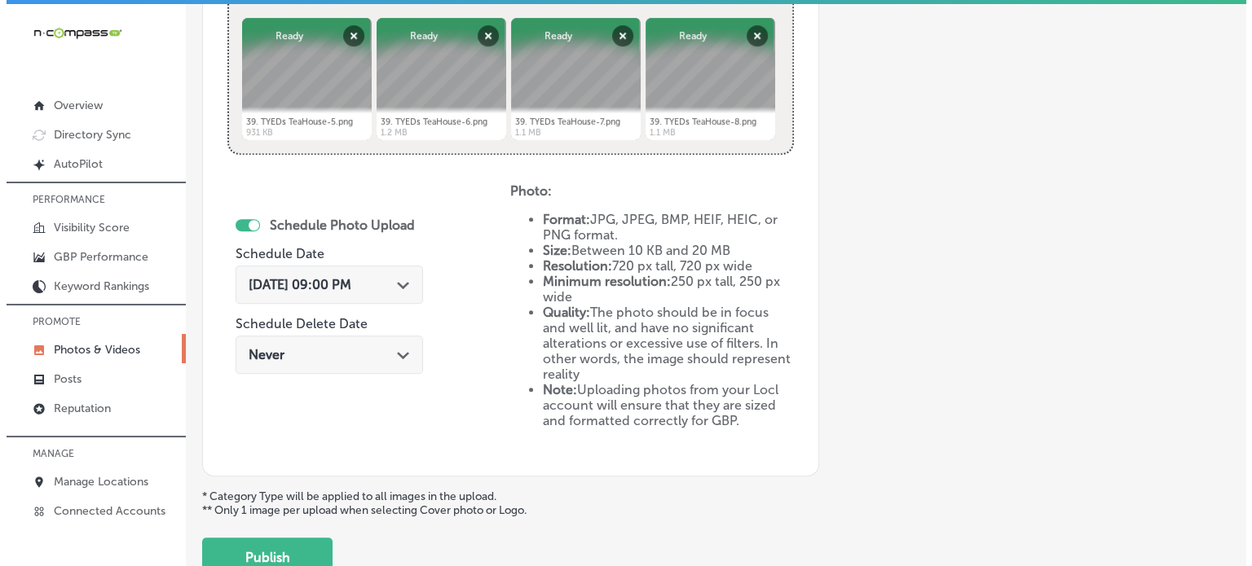
scroll to position [795, 0]
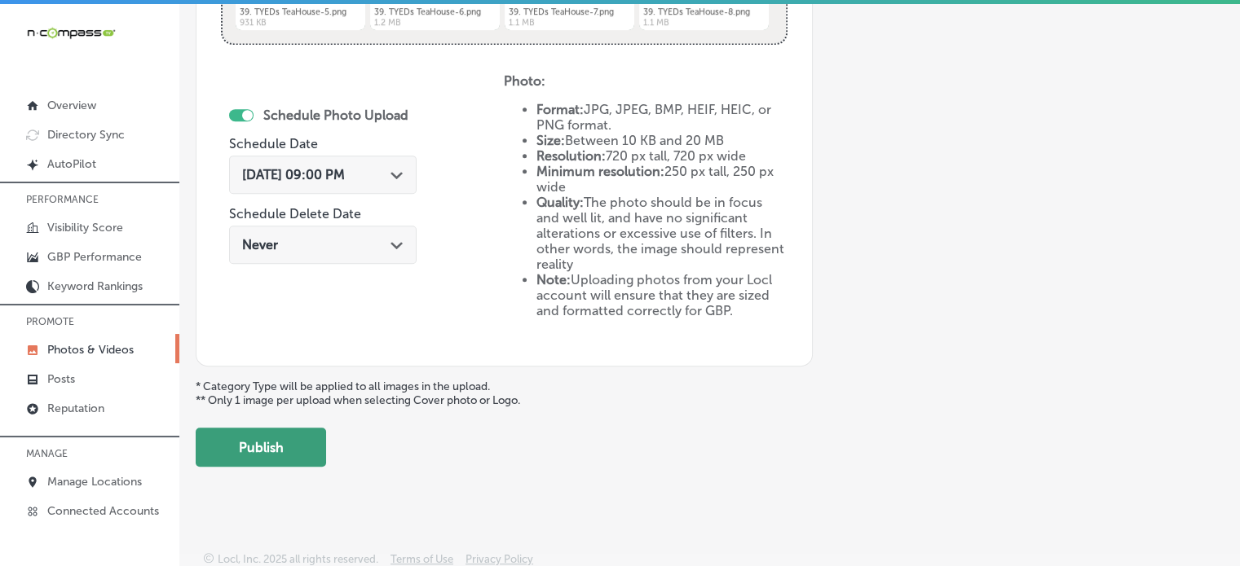
click at [300, 442] on button "Publish" at bounding box center [261, 447] width 130 height 39
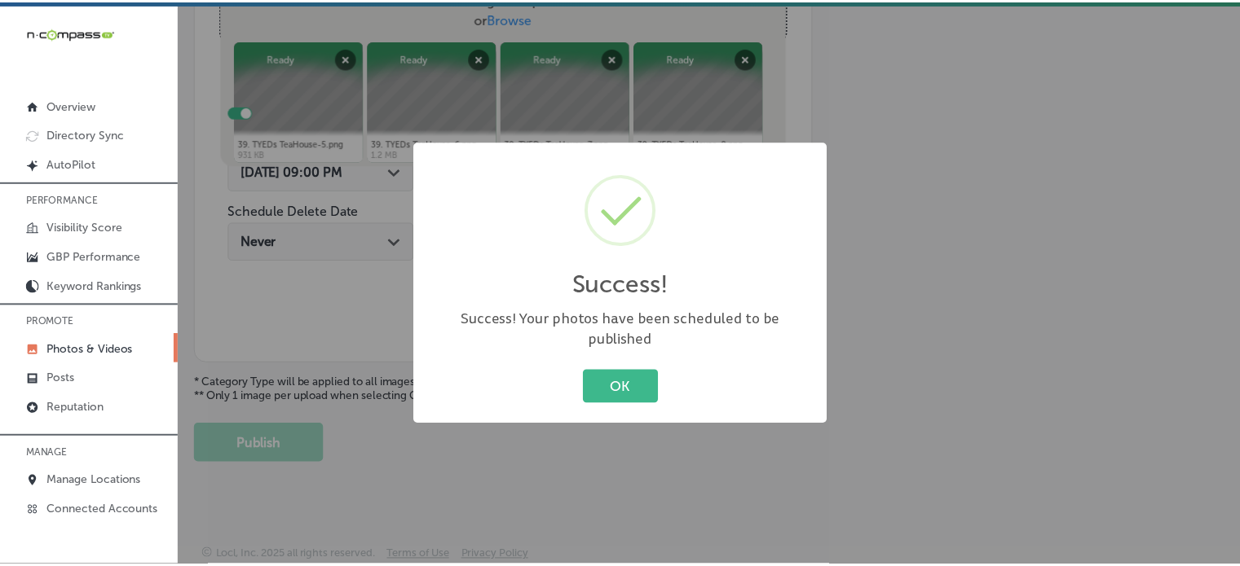
scroll to position [659, 0]
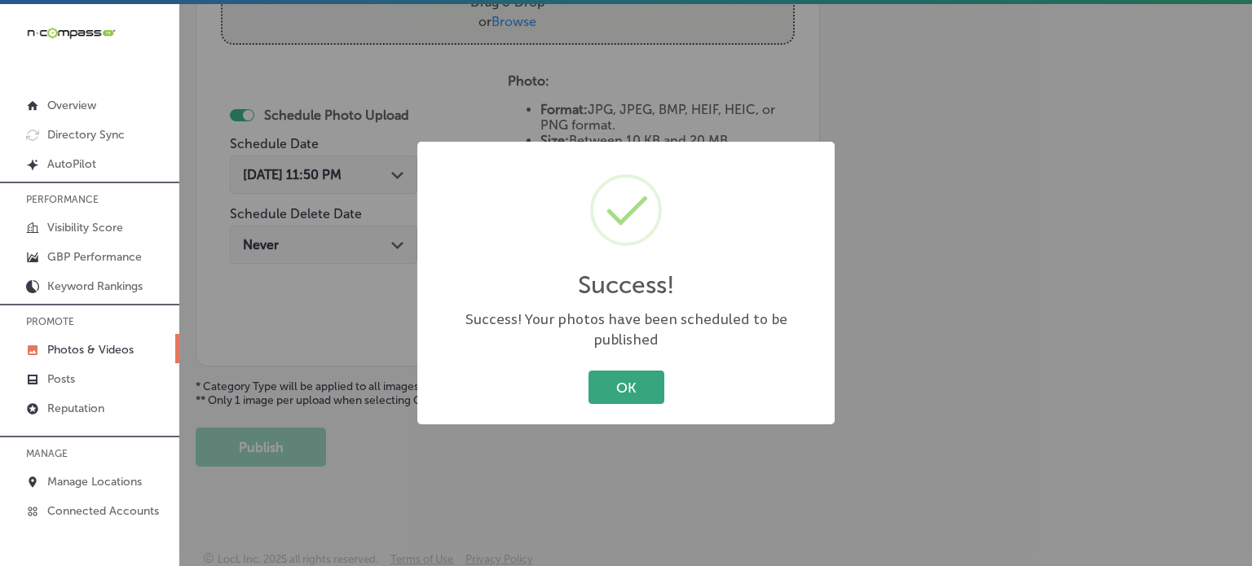
click at [653, 374] on button "OK" at bounding box center [626, 387] width 76 height 33
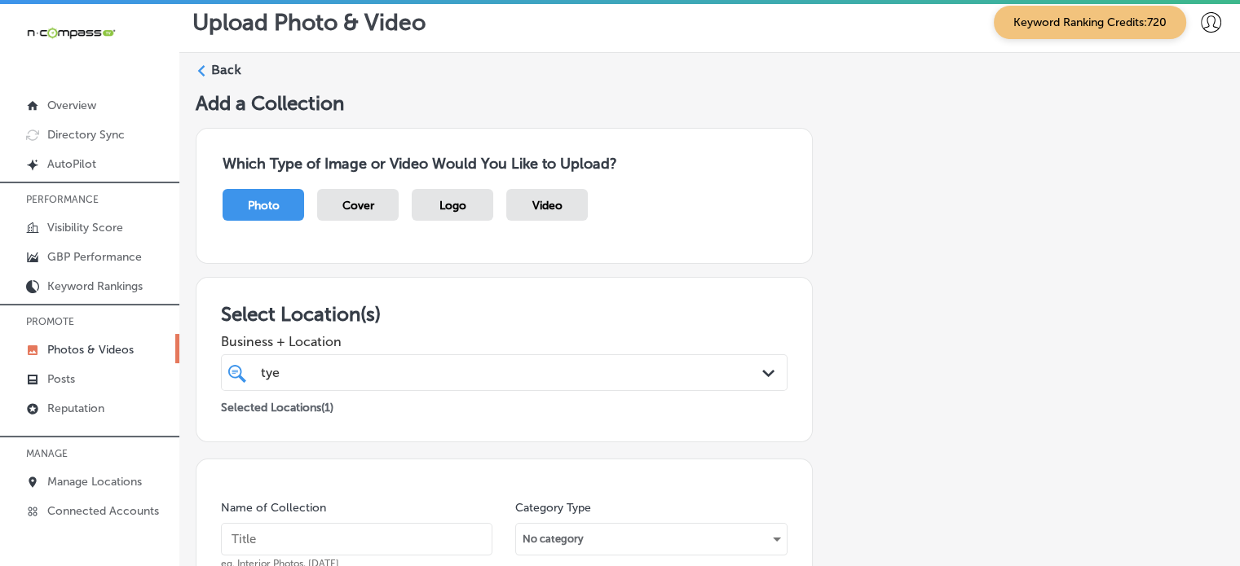
scroll to position [11, 0]
click at [231, 69] on label "Back" at bounding box center [226, 71] width 30 height 18
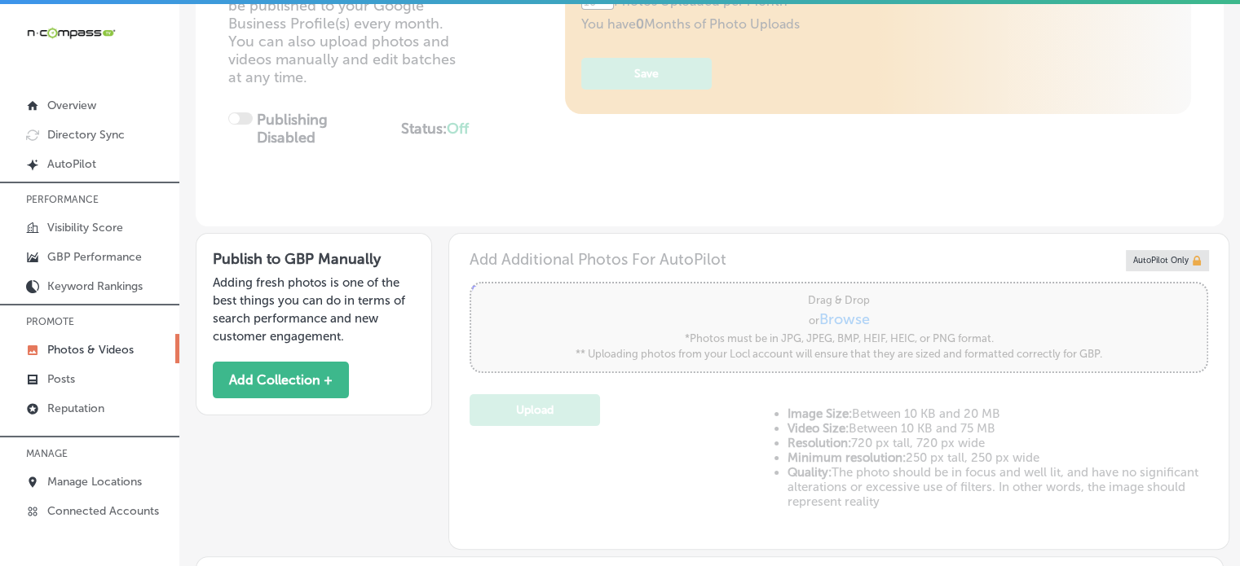
type input "5"
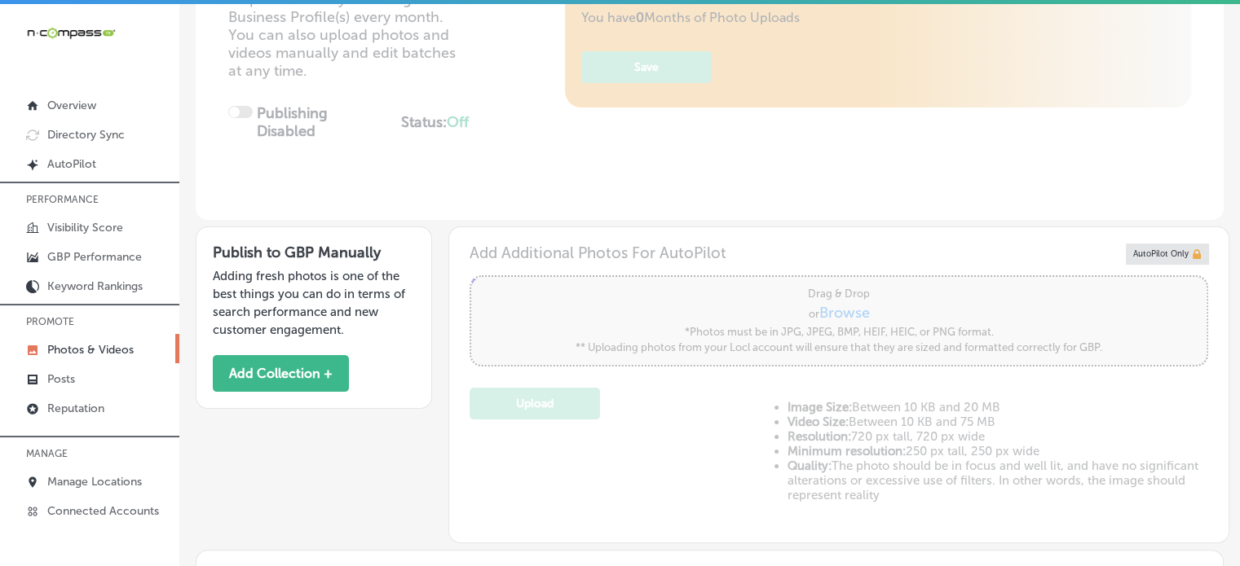
scroll to position [861, 0]
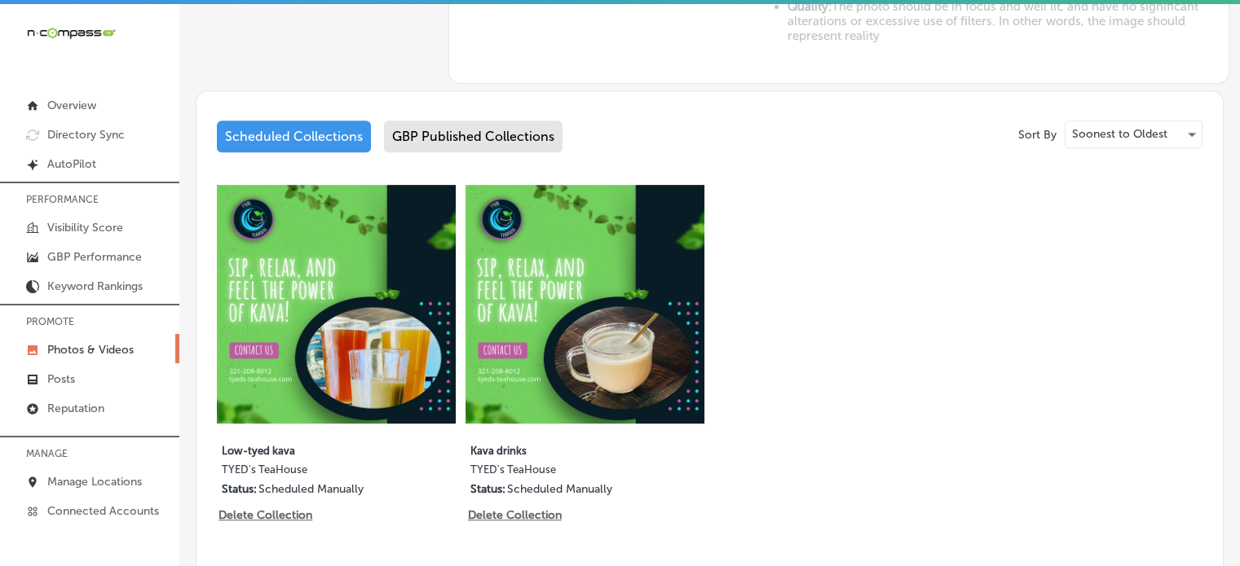
click at [465, 126] on div "GBP Published Collections" at bounding box center [473, 137] width 178 height 32
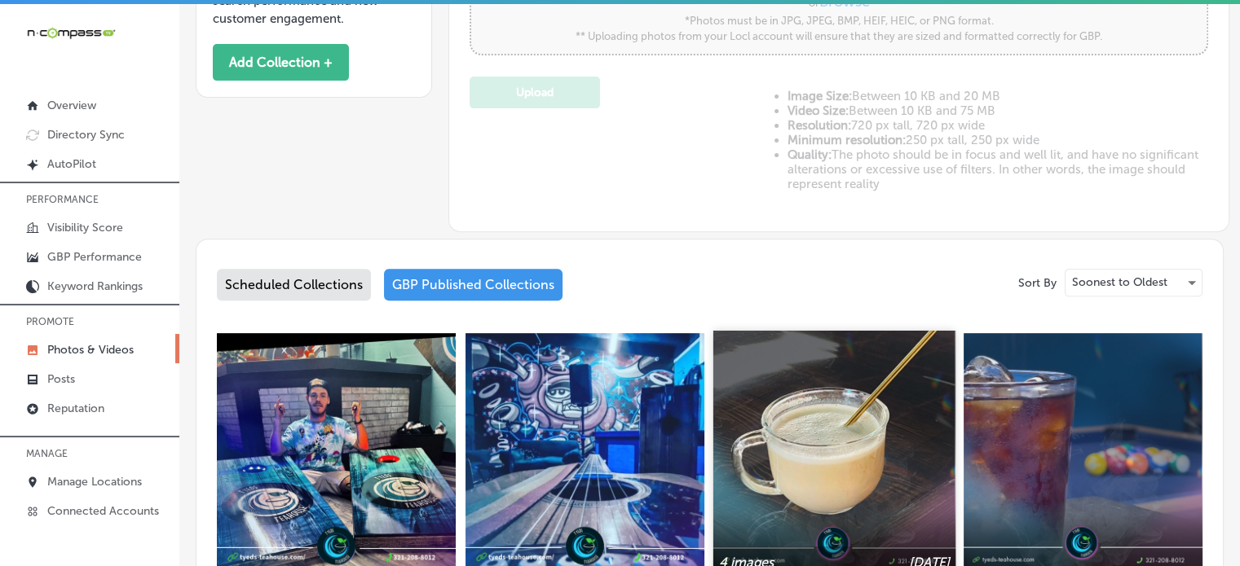
scroll to position [606, 0]
